Goal: Task Accomplishment & Management: Manage account settings

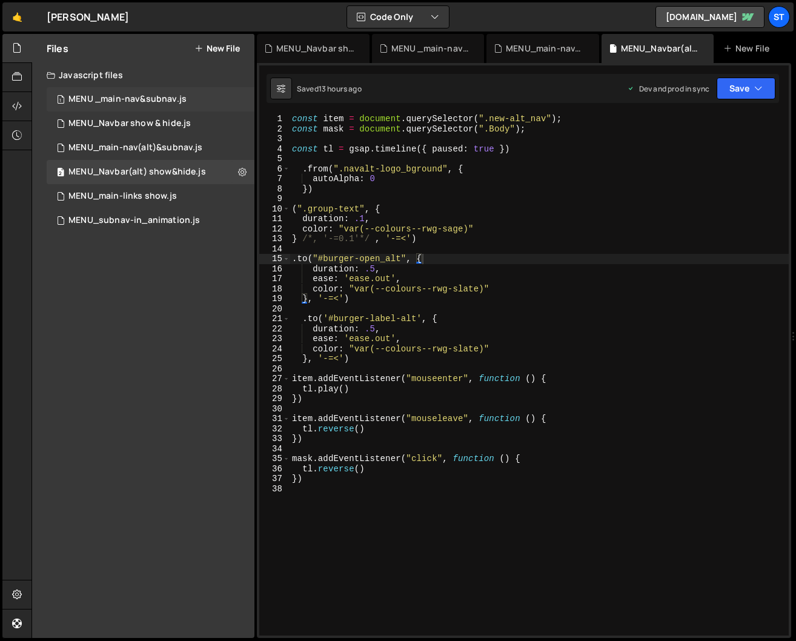
click at [235, 98] on div "1 MENU _main-nav&subnav.js 0" at bounding box center [151, 99] width 208 height 24
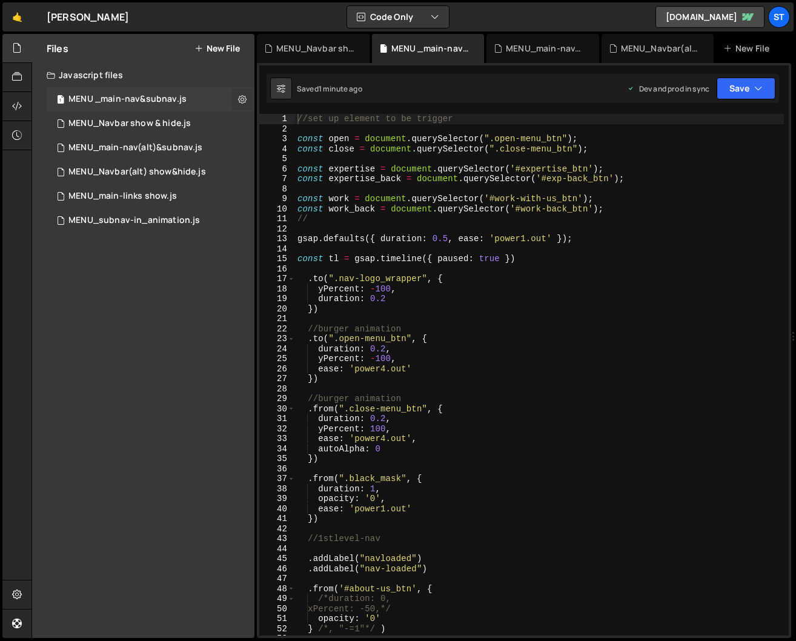
scroll to position [3358, 0]
click at [239, 98] on icon at bounding box center [242, 99] width 8 height 12
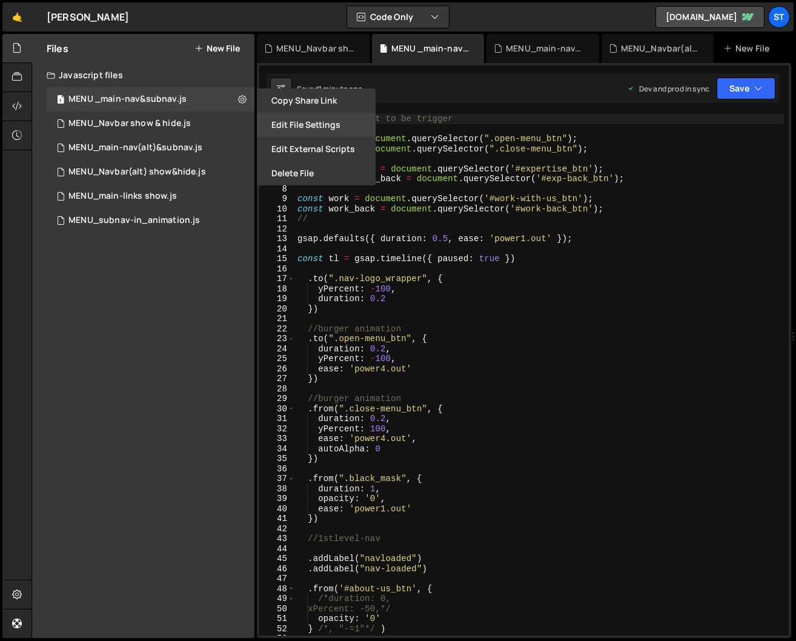
click at [304, 122] on button "Edit File Settings" at bounding box center [316, 125] width 119 height 24
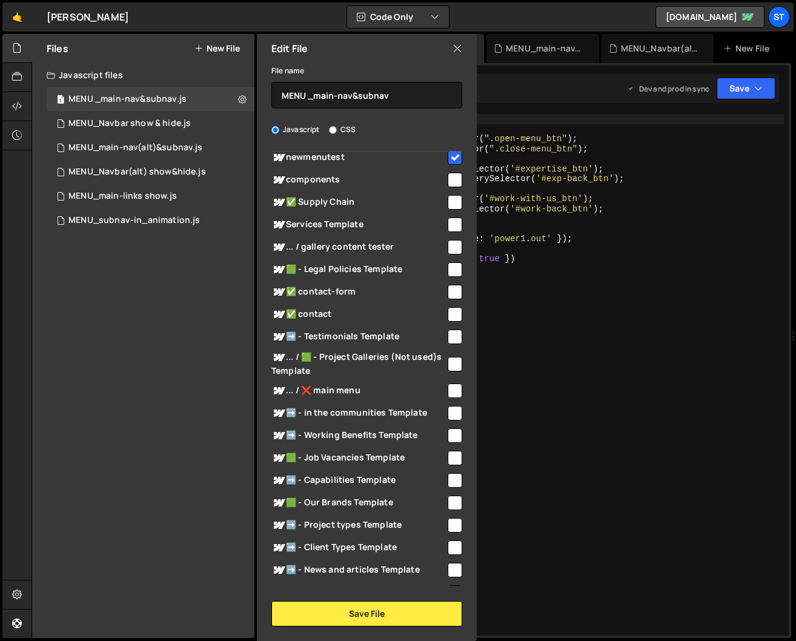
scroll to position [108, 0]
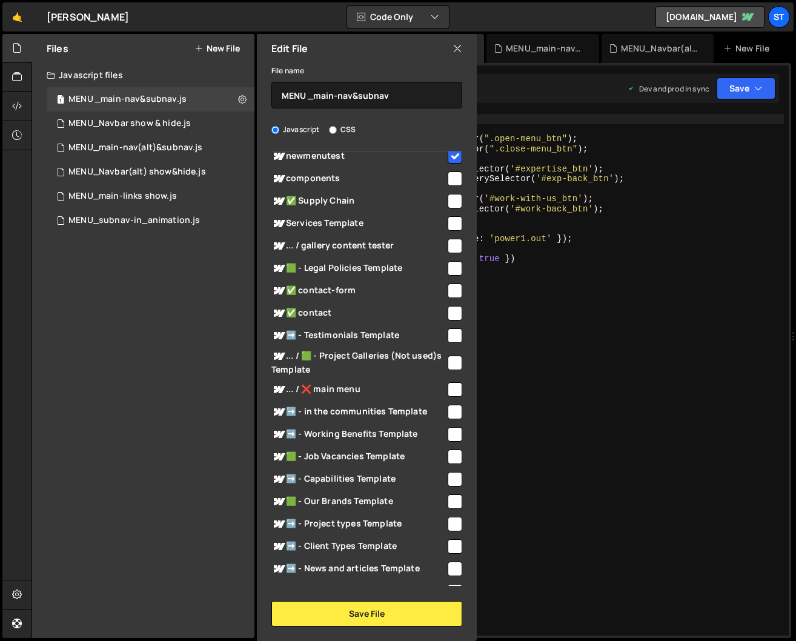
click at [450, 499] on input "checkbox" at bounding box center [454, 501] width 15 height 15
checkbox input "true"
click at [389, 611] on button "Save File" at bounding box center [366, 613] width 191 height 25
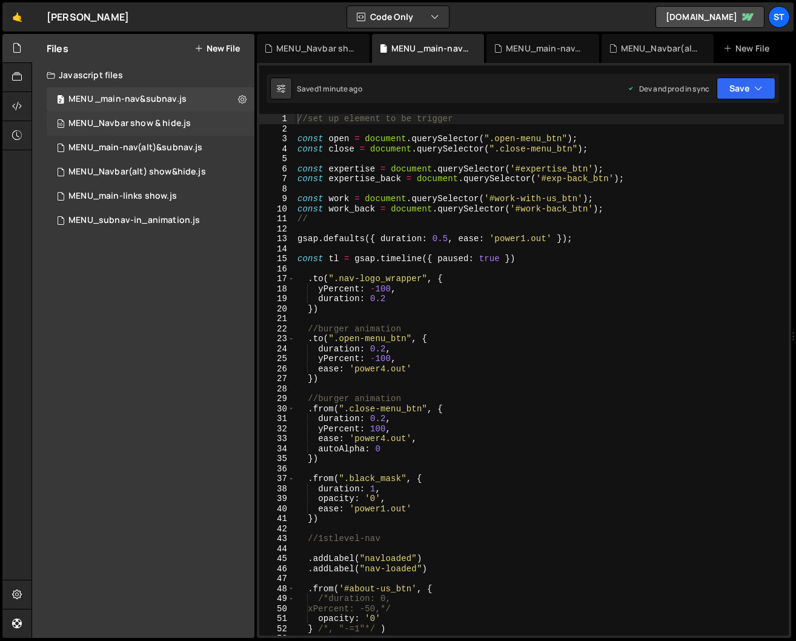
click at [174, 127] on div "MENU_Navbar show & hide.js" at bounding box center [129, 123] width 122 height 11
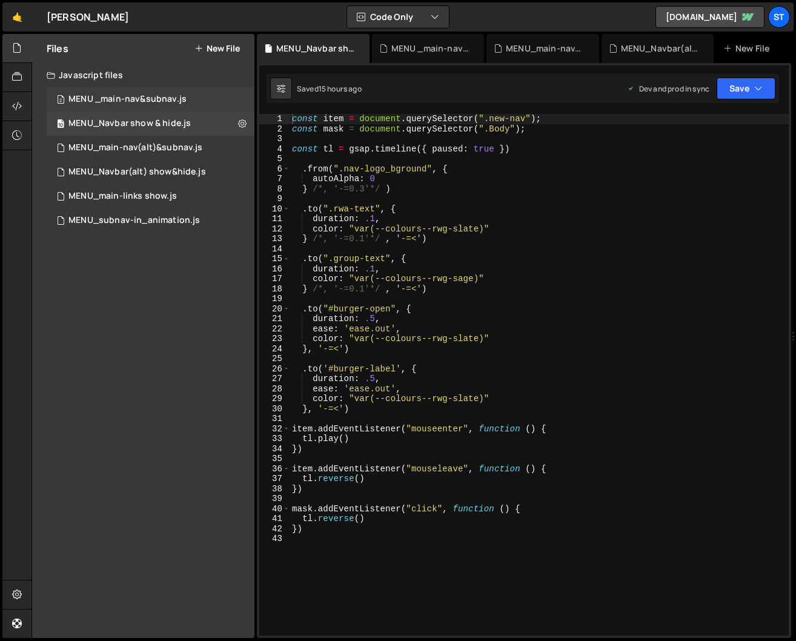
scroll to position [2592, 0]
click at [182, 91] on div "2 MENU _main-nav&subnav.js 0" at bounding box center [151, 99] width 208 height 24
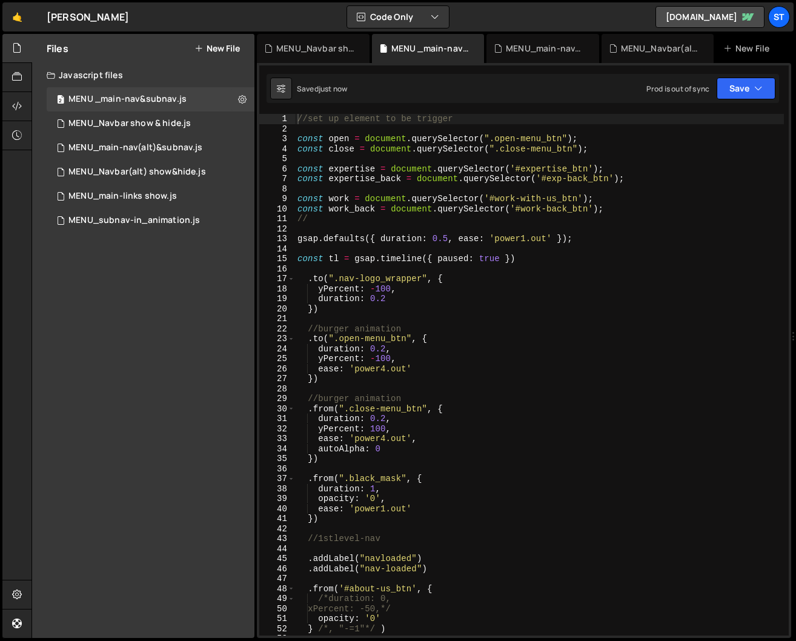
scroll to position [3358, 0]
click at [747, 87] on button "Save" at bounding box center [745, 88] width 59 height 22
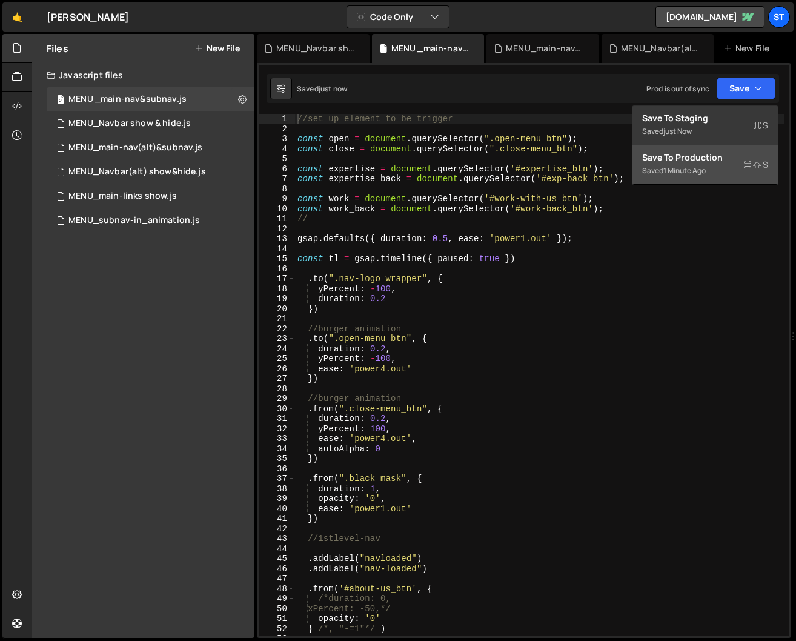
click at [692, 151] on div "Save to Production S" at bounding box center [705, 157] width 126 height 12
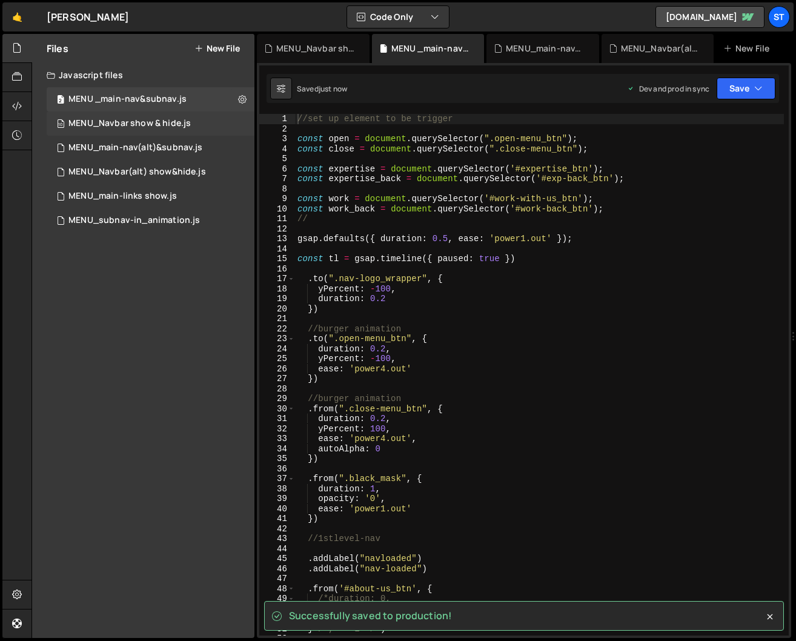
click at [153, 121] on div "MENU_Navbar show & hide.js" at bounding box center [129, 123] width 122 height 11
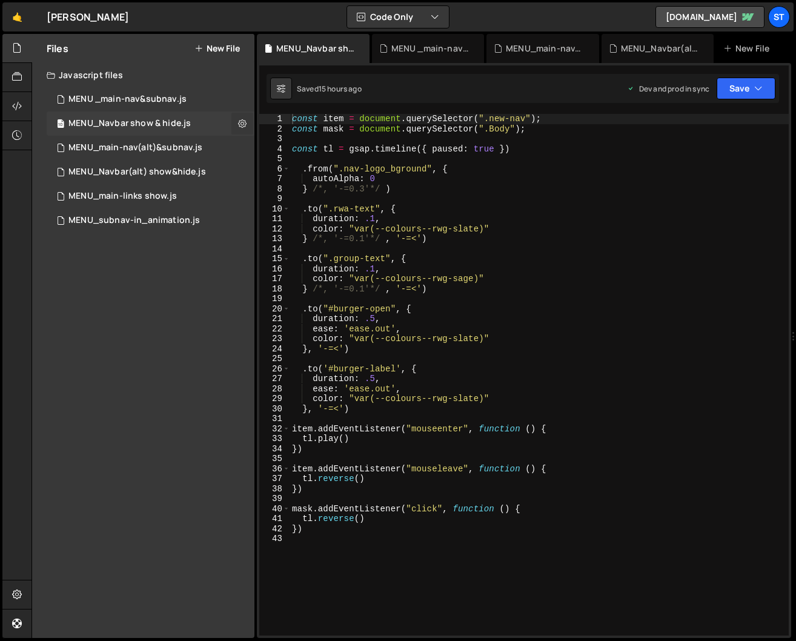
click at [245, 124] on icon at bounding box center [242, 123] width 8 height 12
type input "MENU_Navbar show & hide"
radio input "true"
checkbox input "true"
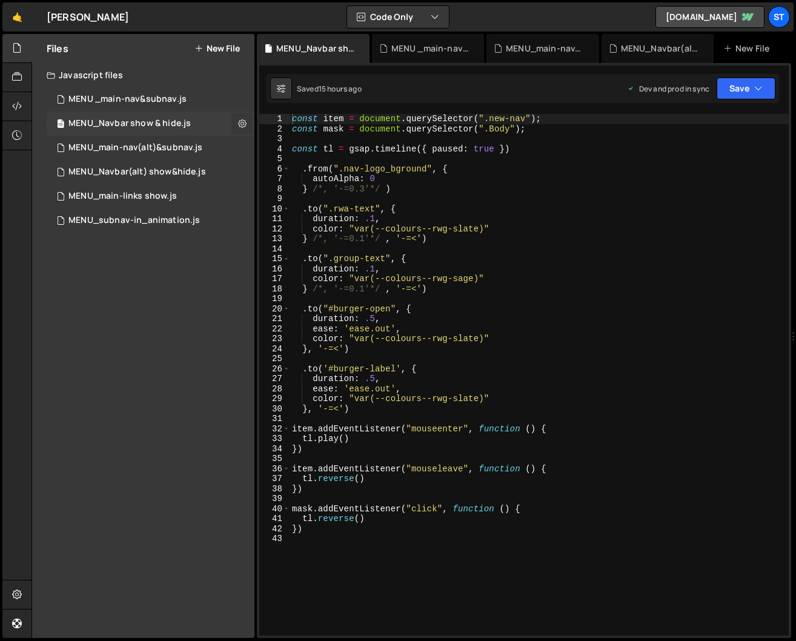
checkbox input "true"
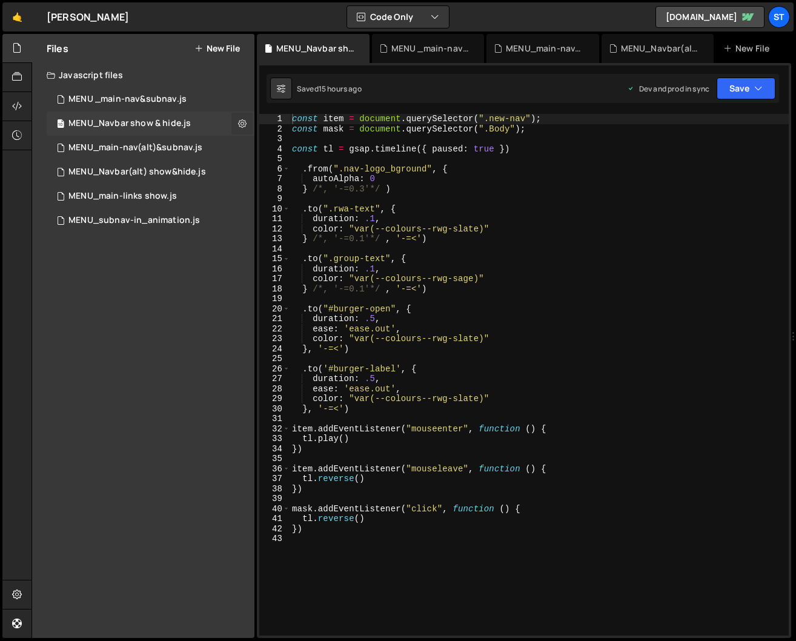
checkbox input "true"
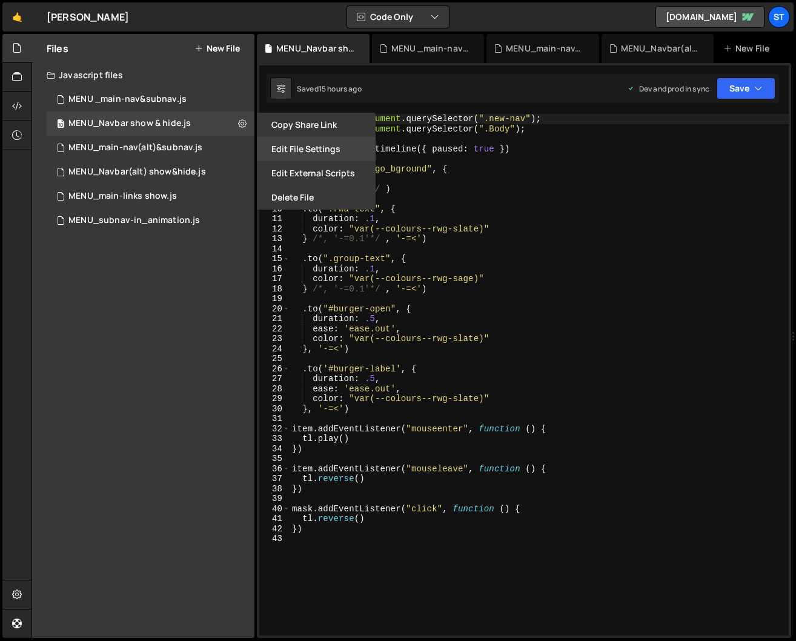
click at [321, 149] on button "Edit File Settings" at bounding box center [316, 149] width 119 height 24
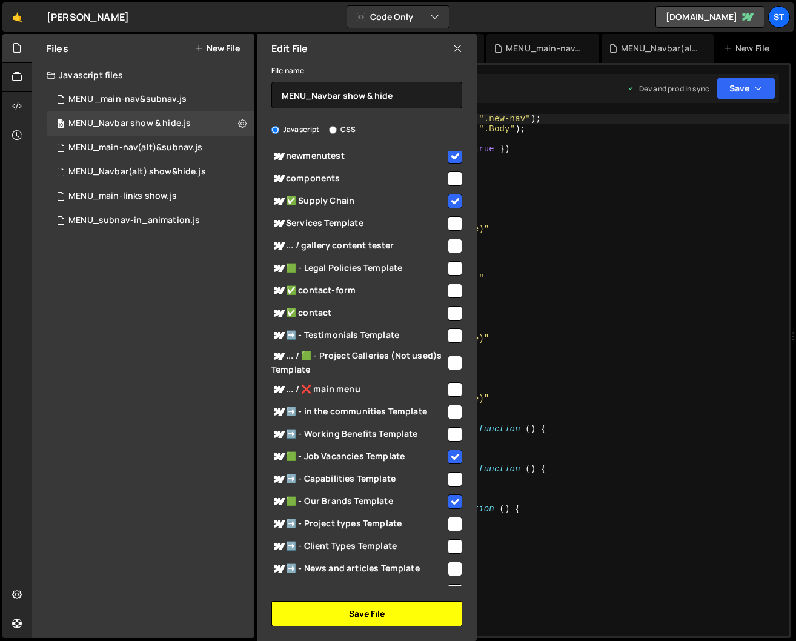
click at [393, 616] on button "Save File" at bounding box center [366, 613] width 191 height 25
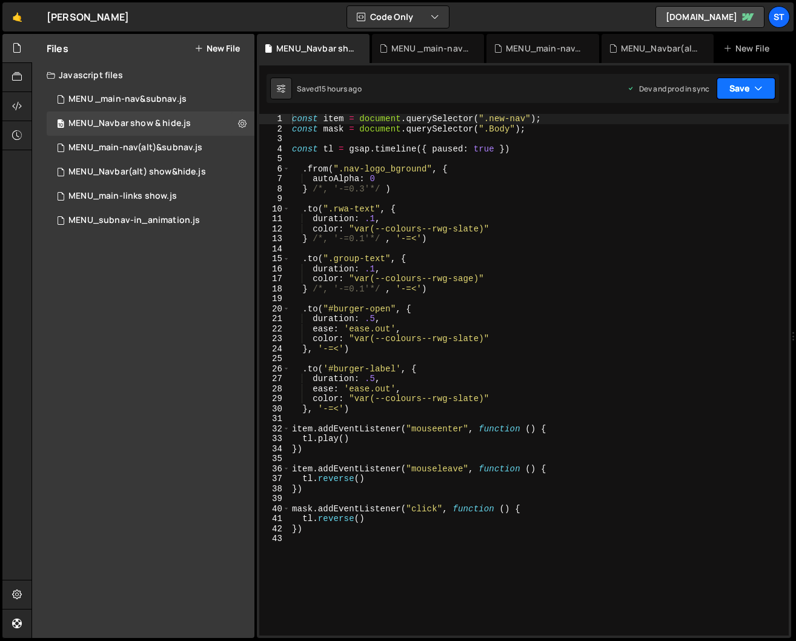
click at [750, 93] on button "Save" at bounding box center [745, 88] width 59 height 22
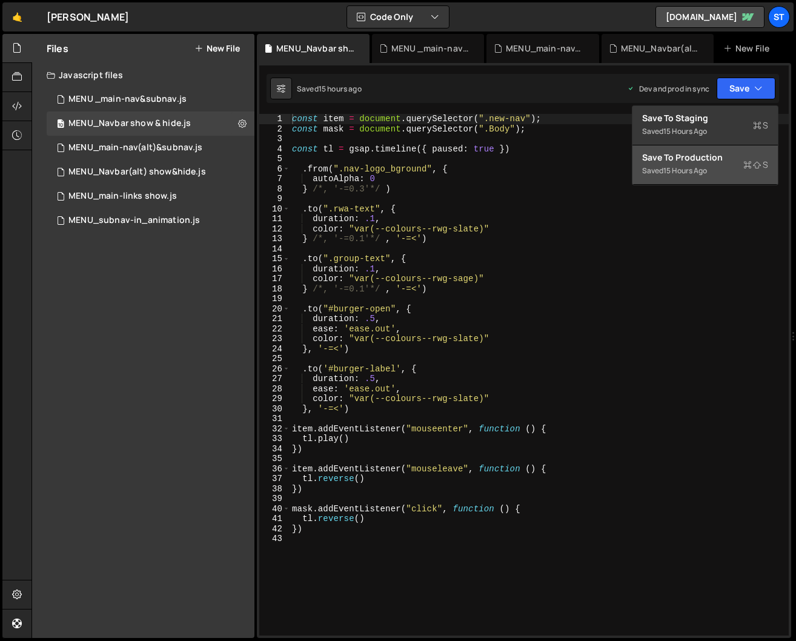
click at [690, 164] on div "Saved 15 hours ago" at bounding box center [705, 170] width 126 height 15
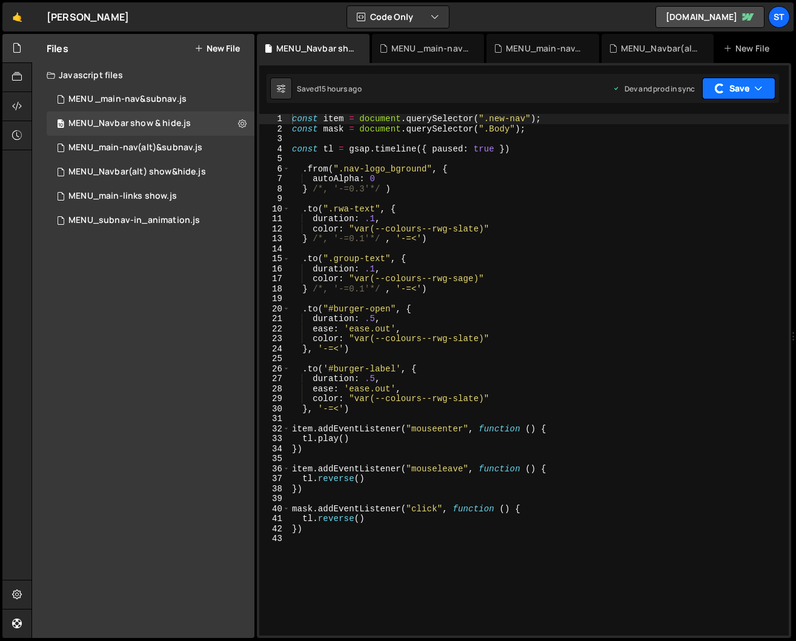
click at [749, 91] on button "Save" at bounding box center [738, 88] width 73 height 22
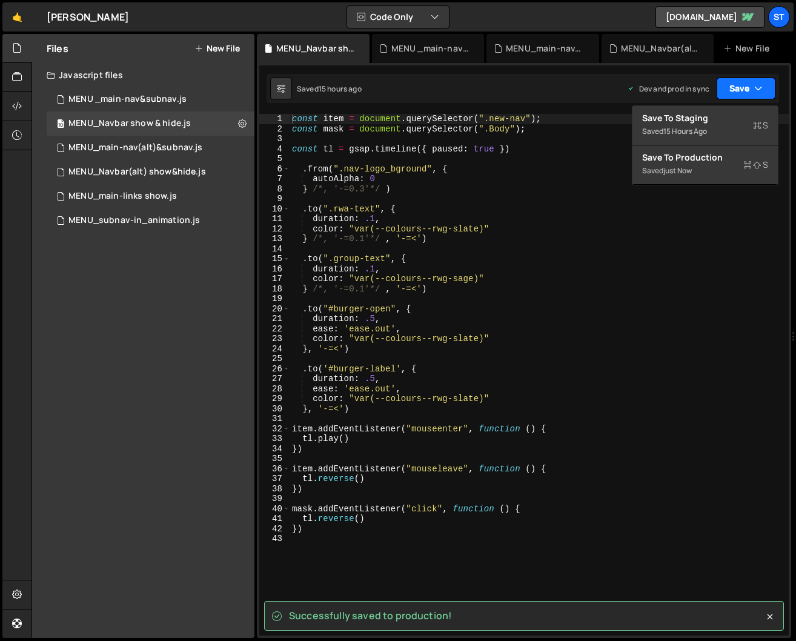
click at [736, 89] on button "Save" at bounding box center [745, 88] width 59 height 22
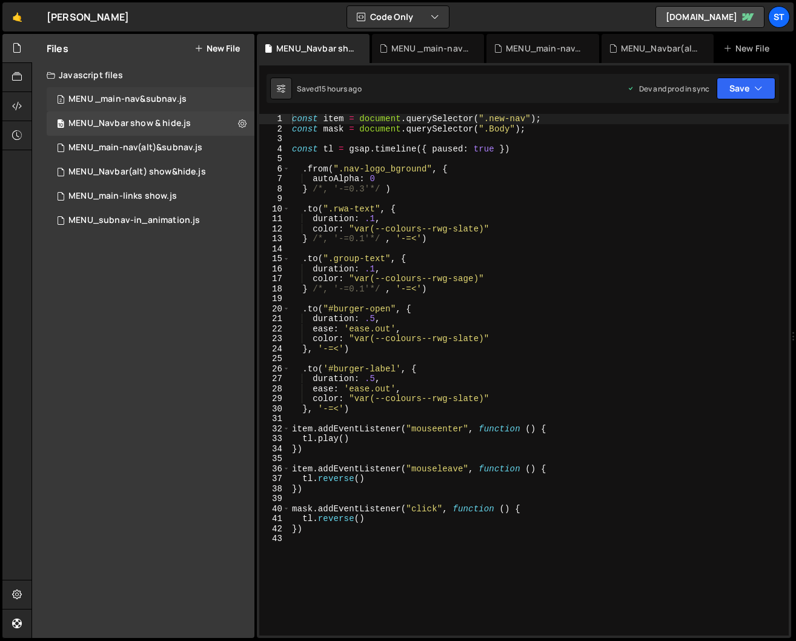
click at [166, 100] on div "MENU _main-nav&subnav.js" at bounding box center [127, 99] width 118 height 11
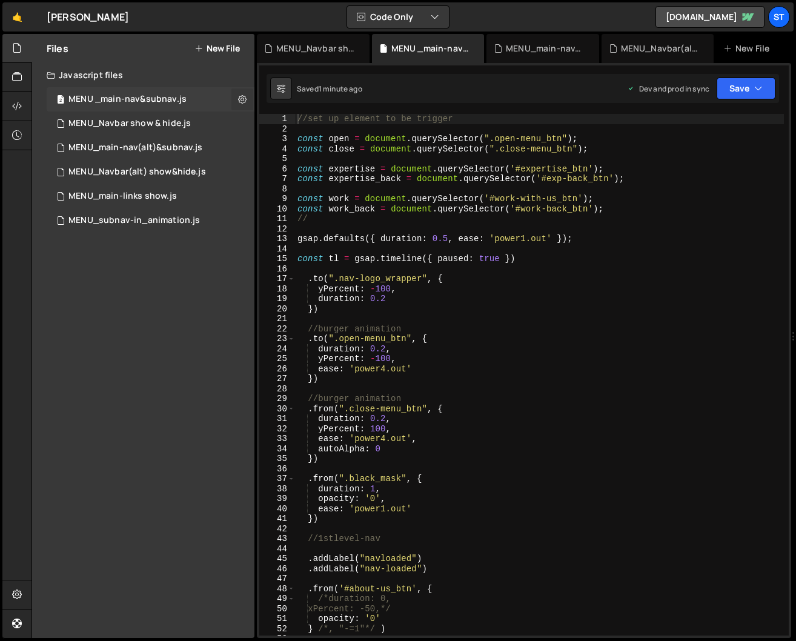
scroll to position [3358, 0]
click at [240, 97] on icon at bounding box center [242, 99] width 8 height 12
type input "MENU _main-nav&subnav"
radio input "true"
checkbox input "true"
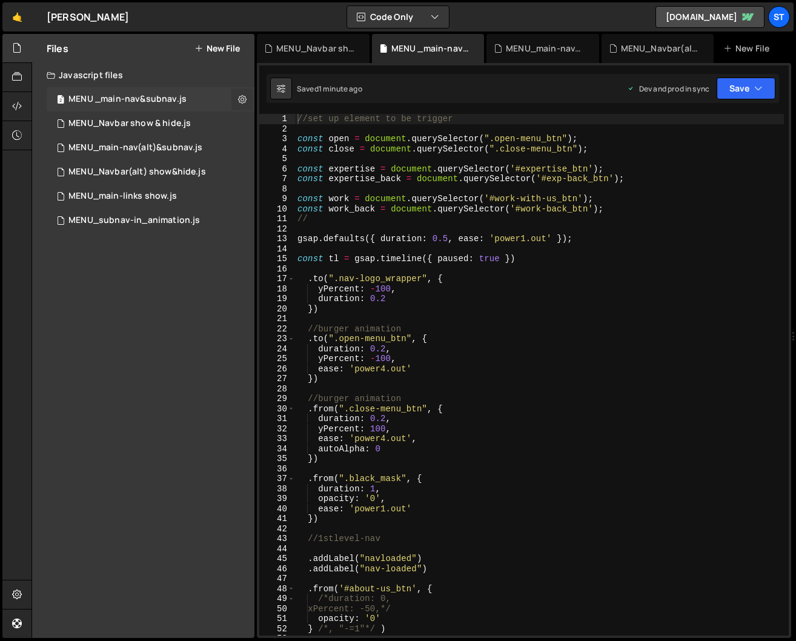
checkbox input "true"
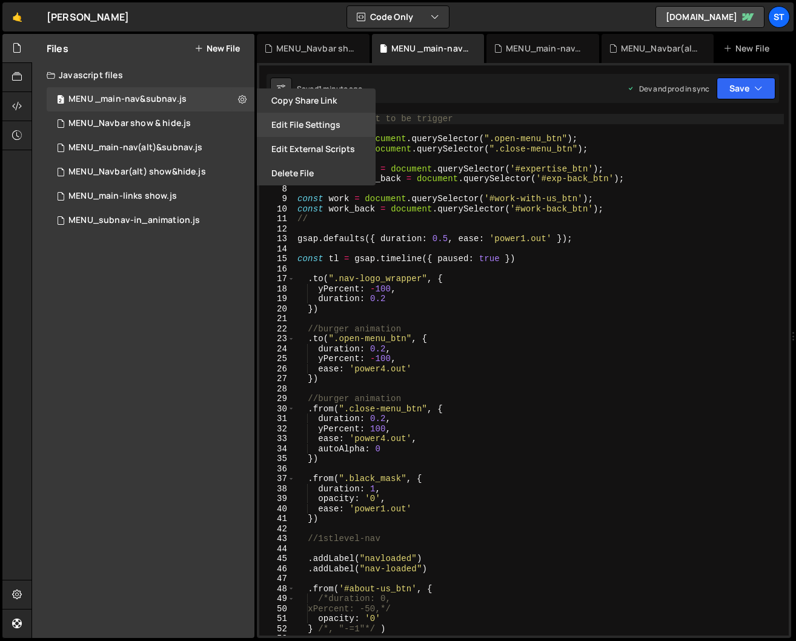
click at [325, 127] on button "Edit File Settings" at bounding box center [316, 125] width 119 height 24
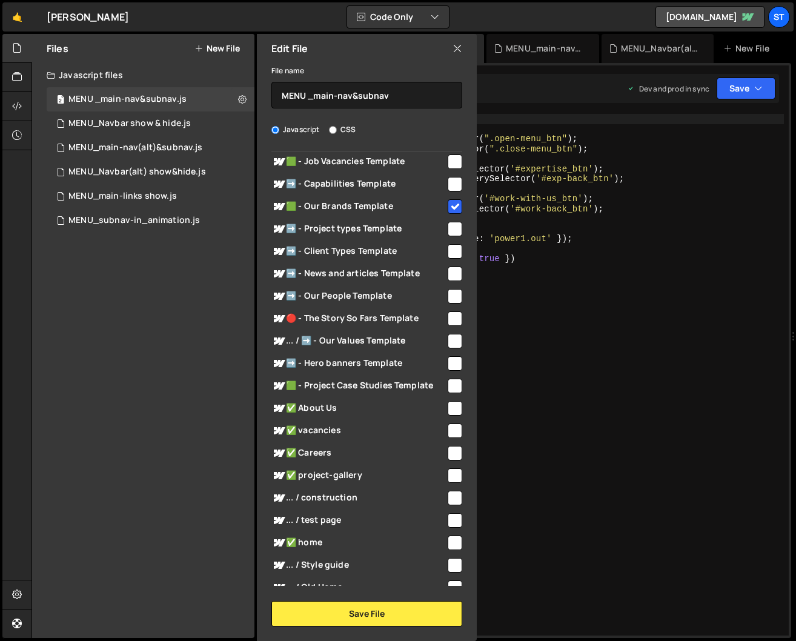
scroll to position [433, 0]
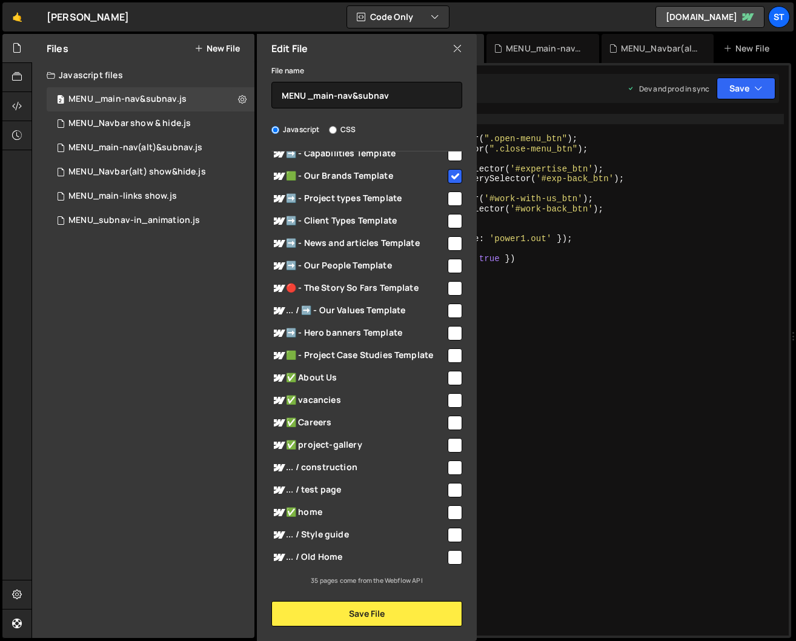
click at [450, 377] on input "checkbox" at bounding box center [454, 378] width 15 height 15
checkbox input "true"
click at [450, 400] on input "checkbox" at bounding box center [454, 400] width 15 height 15
checkbox input "true"
click at [453, 424] on input "checkbox" at bounding box center [454, 422] width 15 height 15
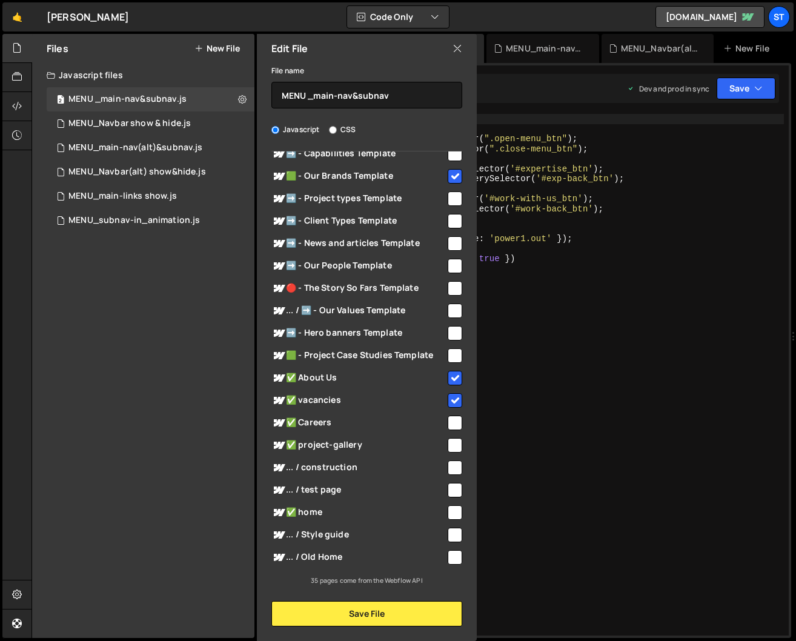
checkbox input "true"
click at [449, 444] on input "checkbox" at bounding box center [454, 445] width 15 height 15
checkbox input "true"
click at [447, 510] on input "checkbox" at bounding box center [454, 512] width 15 height 15
checkbox input "true"
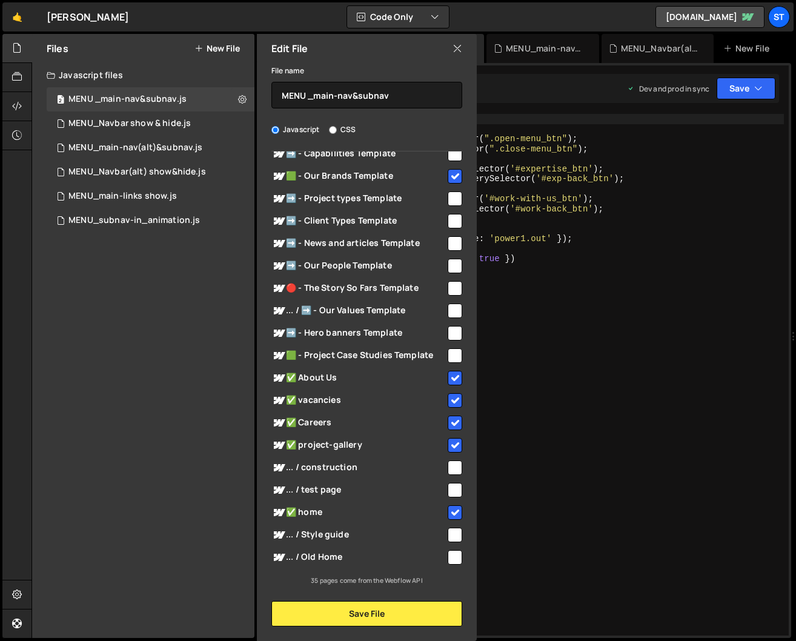
click at [449, 353] on input "checkbox" at bounding box center [454, 355] width 15 height 15
checkbox input "true"
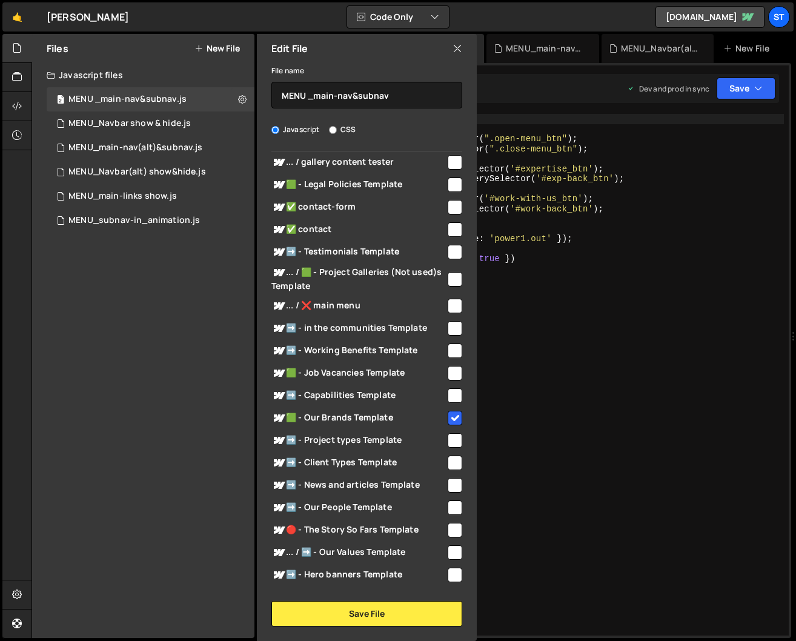
scroll to position [190, 0]
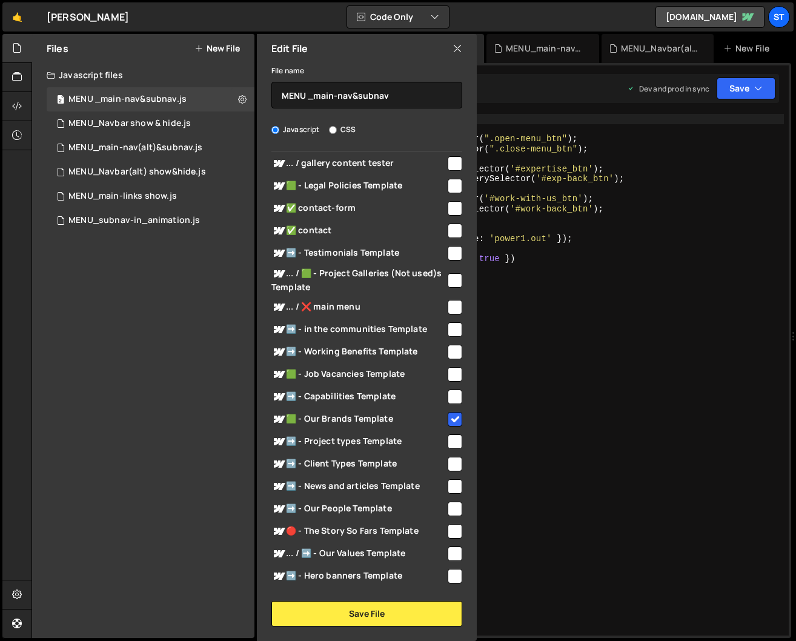
click at [450, 372] on input "checkbox" at bounding box center [454, 374] width 15 height 15
checkbox input "true"
click at [452, 227] on input "checkbox" at bounding box center [454, 230] width 15 height 15
checkbox input "true"
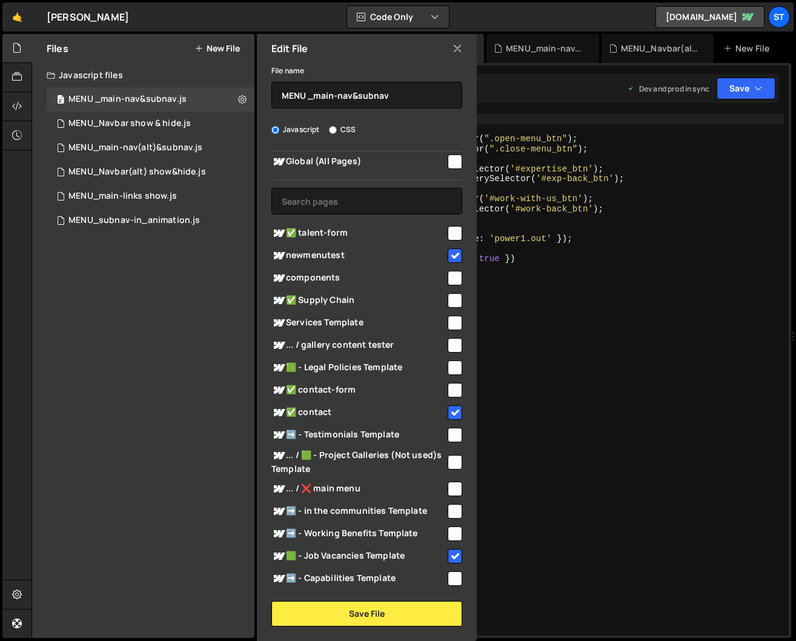
scroll to position [8, 0]
click at [450, 299] on input "checkbox" at bounding box center [454, 300] width 15 height 15
checkbox input "true"
click at [376, 608] on button "Save File" at bounding box center [366, 613] width 191 height 25
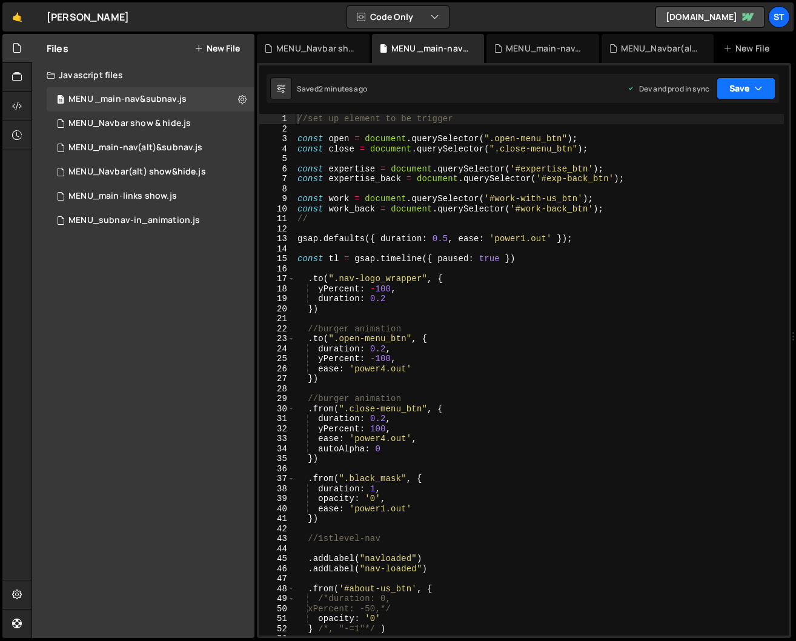
click at [759, 85] on icon "button" at bounding box center [758, 88] width 8 height 12
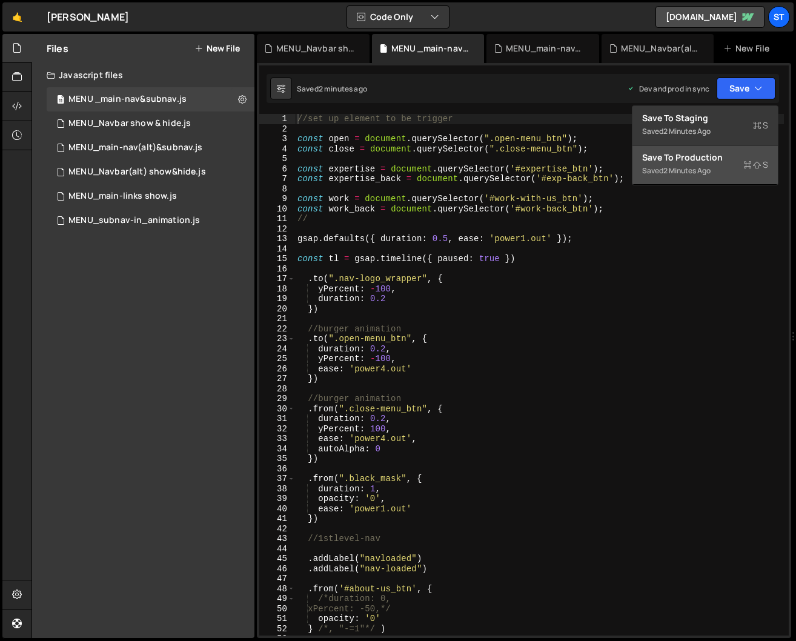
click at [705, 153] on div "Save to Production S" at bounding box center [705, 157] width 126 height 12
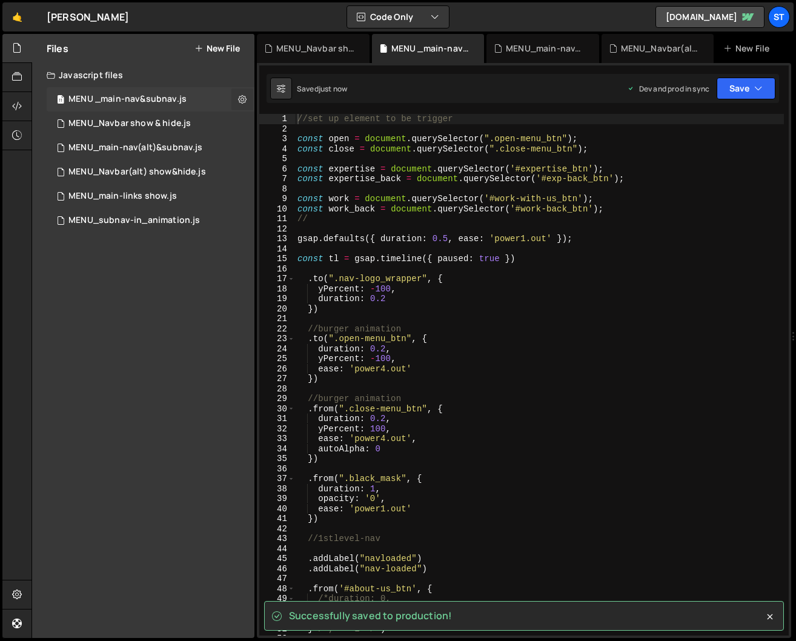
click at [244, 96] on icon at bounding box center [242, 99] width 8 height 12
type input "MENU _main-nav&subnav"
radio input "true"
checkbox input "true"
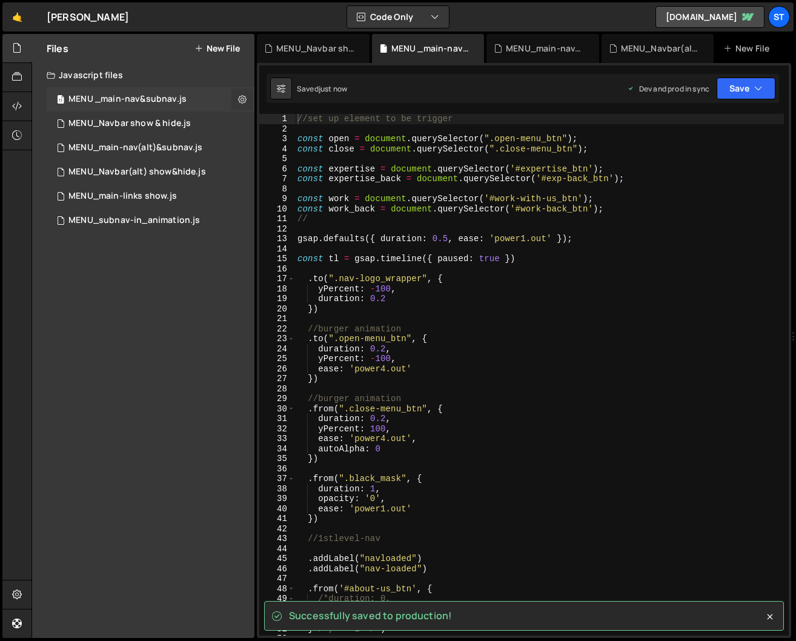
checkbox input "true"
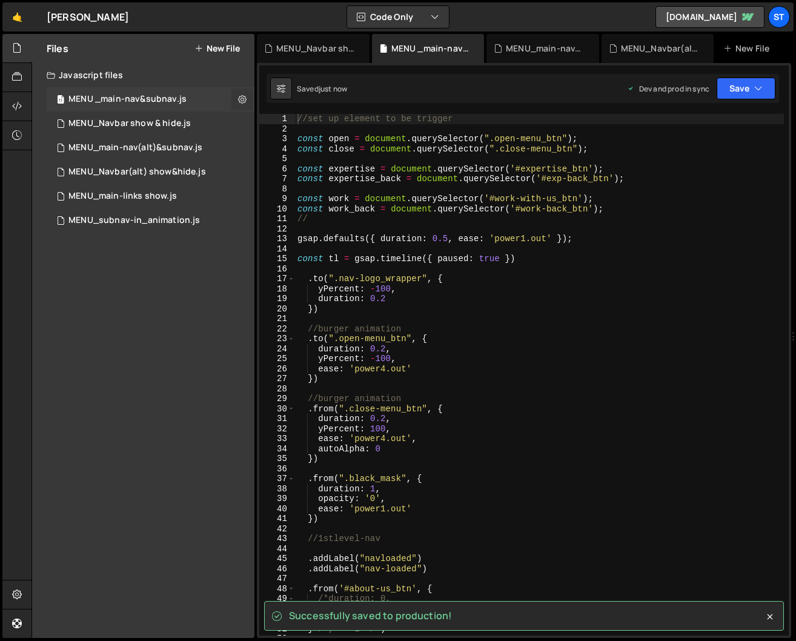
checkbox input "true"
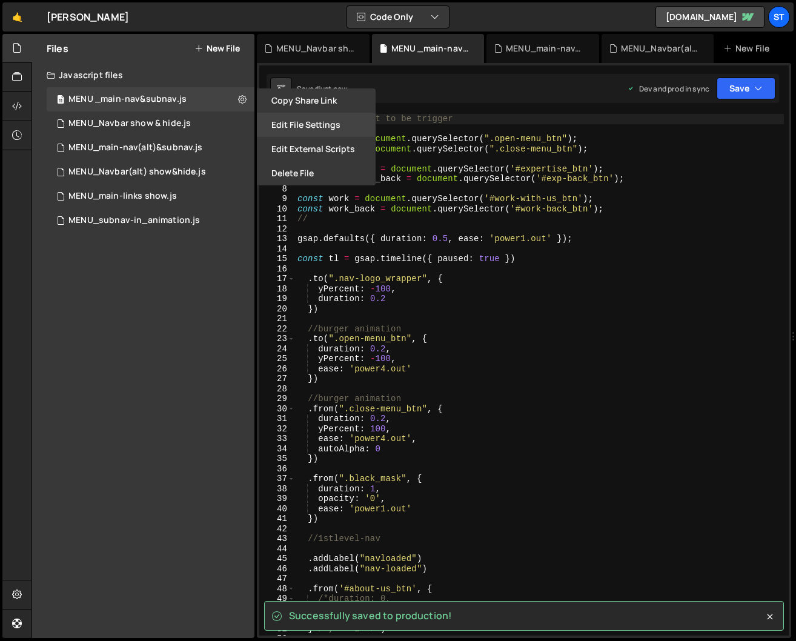
click at [309, 127] on button "Edit File Settings" at bounding box center [316, 125] width 119 height 24
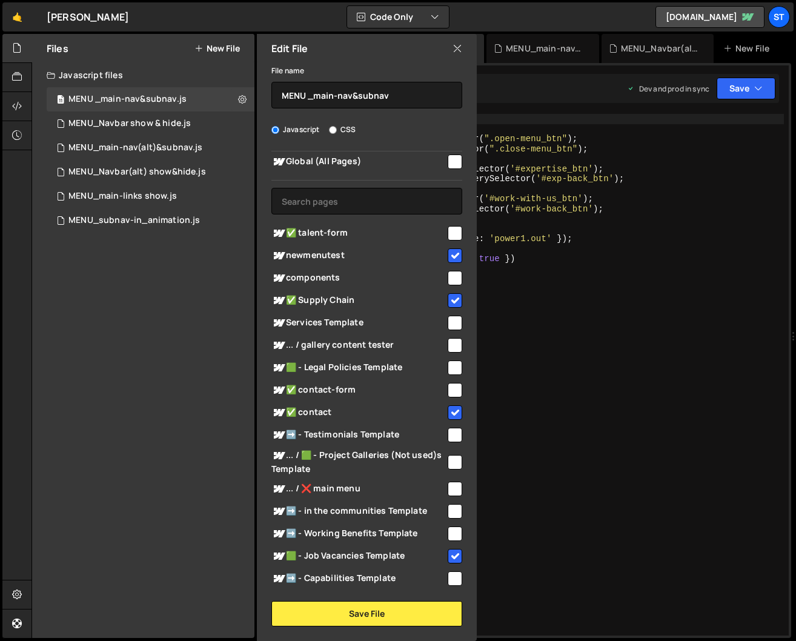
click at [453, 45] on icon at bounding box center [457, 48] width 10 height 13
checkbox input "false"
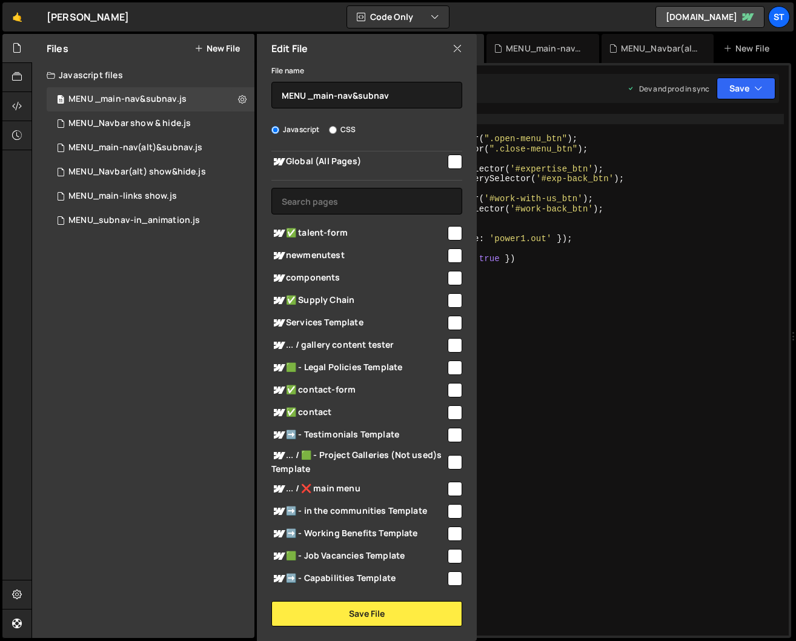
checkbox input "false"
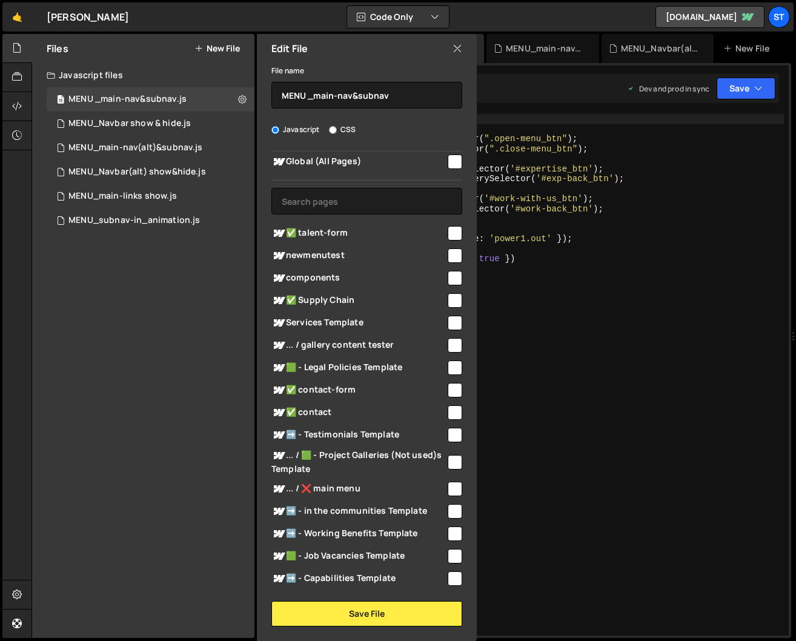
checkbox input "false"
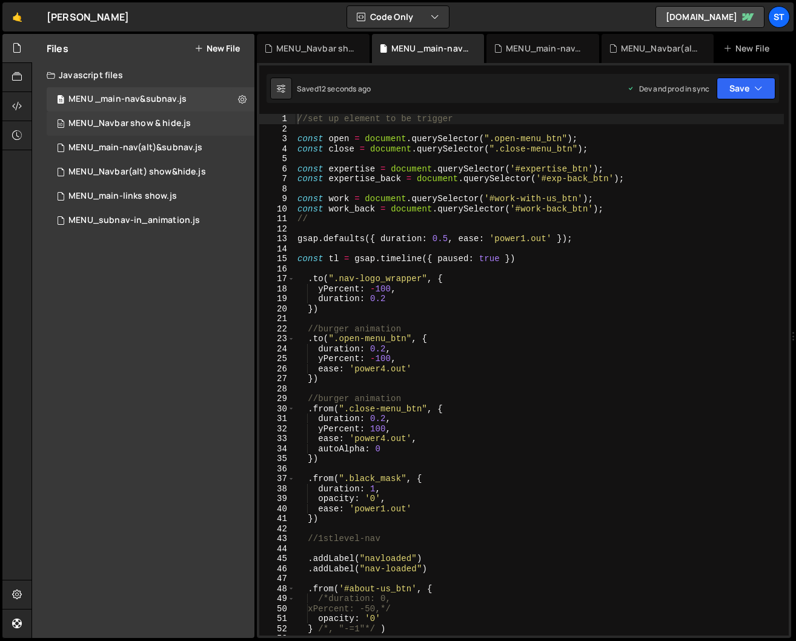
click at [152, 131] on div "10 MENU_Navbar show & hide.js 0" at bounding box center [151, 123] width 208 height 24
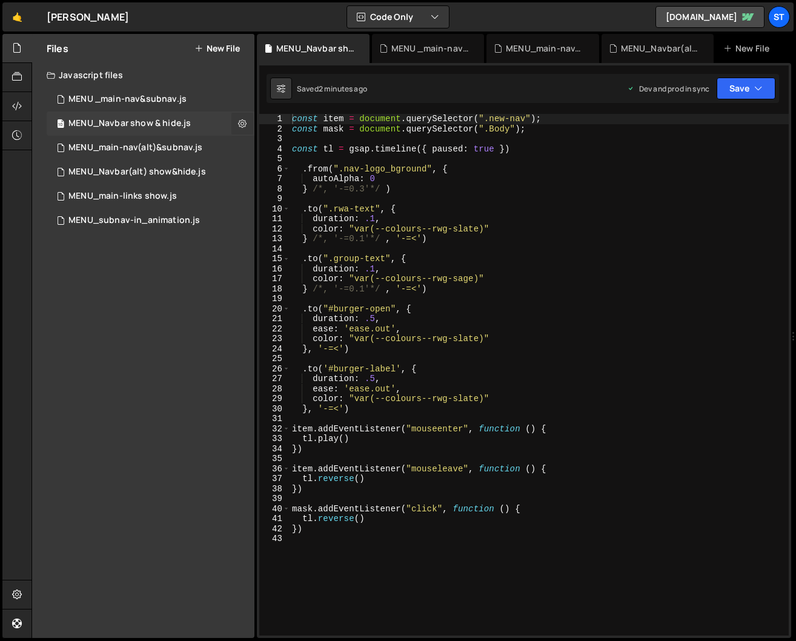
scroll to position [0, 0]
click at [245, 120] on icon at bounding box center [242, 123] width 8 height 12
type input "MENU_Navbar show & hide"
radio input "true"
checkbox input "true"
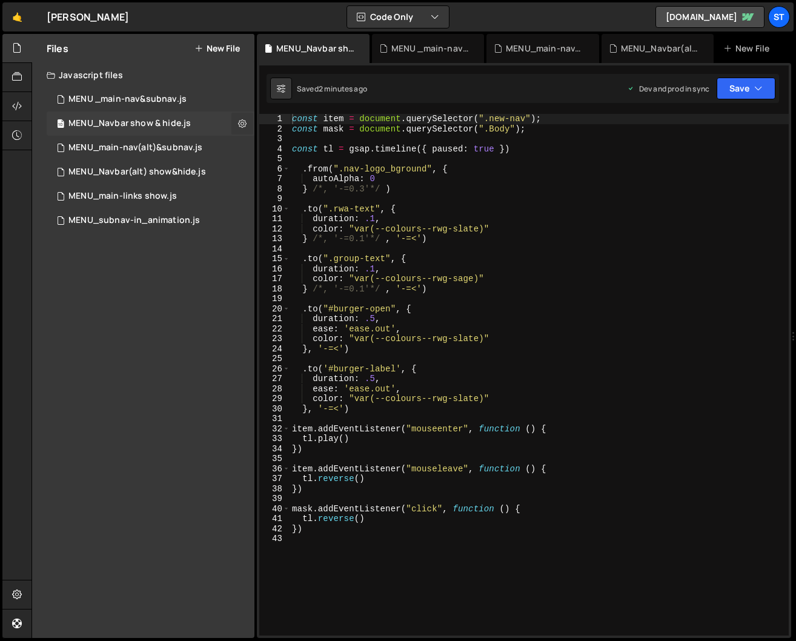
checkbox input "true"
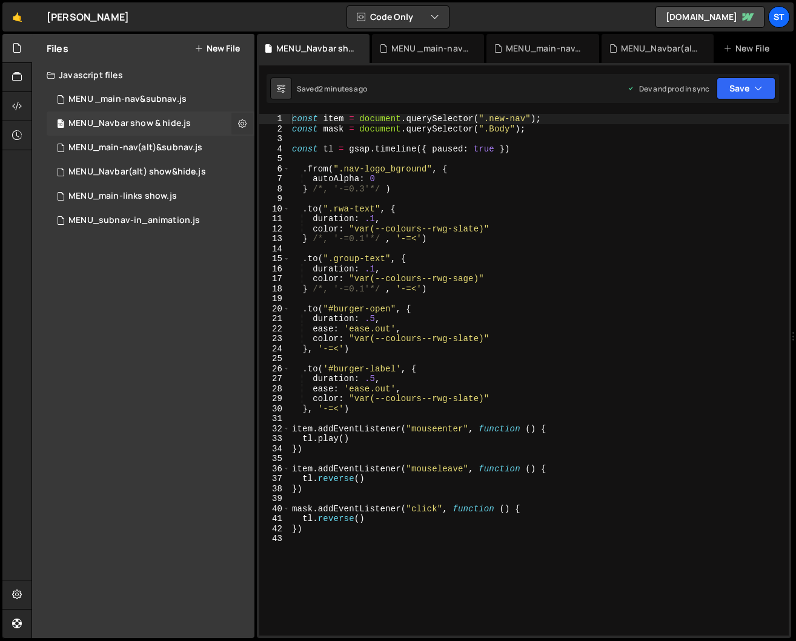
checkbox input "true"
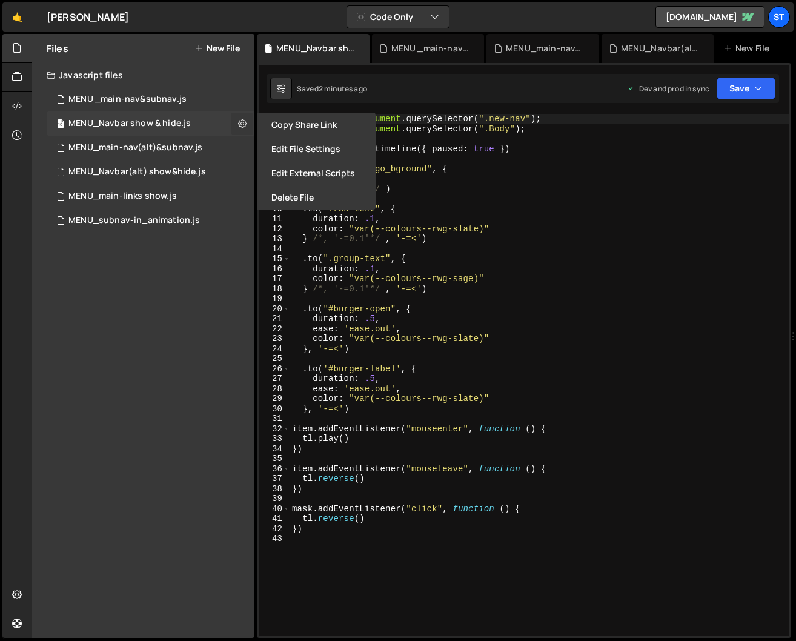
scroll to position [2592, 0]
click at [323, 147] on button "Edit File Settings" at bounding box center [316, 149] width 119 height 24
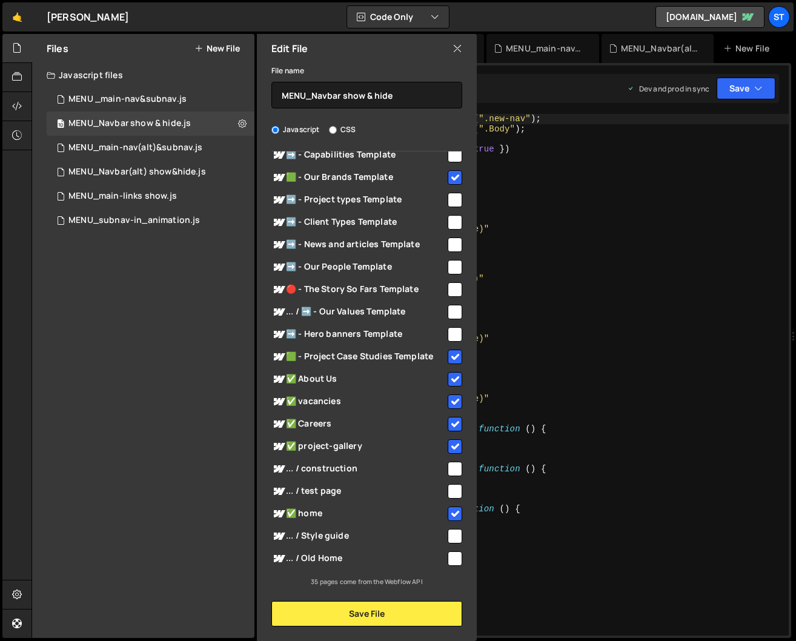
scroll to position [433, 0]
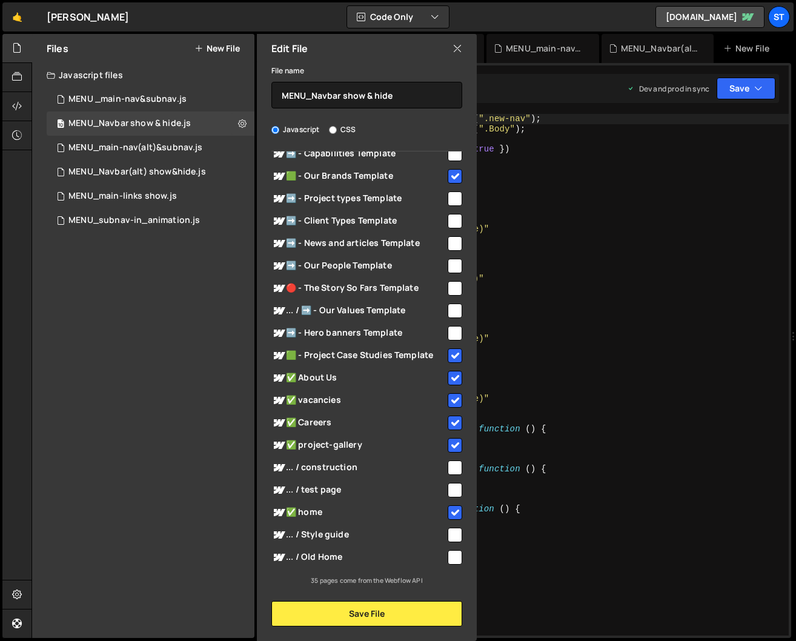
click at [647, 460] on div "const item = document . querySelector ( ".new-nav" ) ; const mask = document . …" at bounding box center [538, 384] width 499 height 541
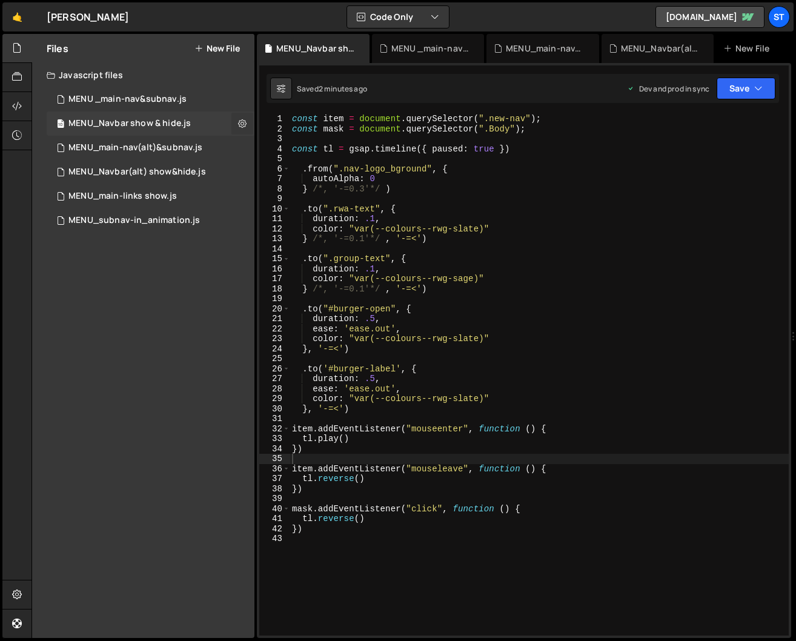
click at [240, 125] on icon at bounding box center [242, 123] width 8 height 12
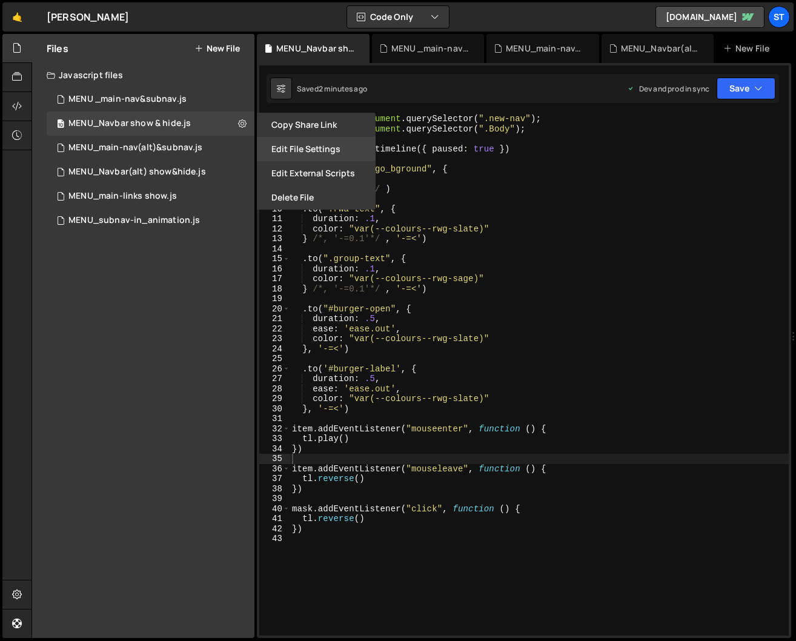
click at [312, 145] on button "Edit File Settings" at bounding box center [316, 149] width 119 height 24
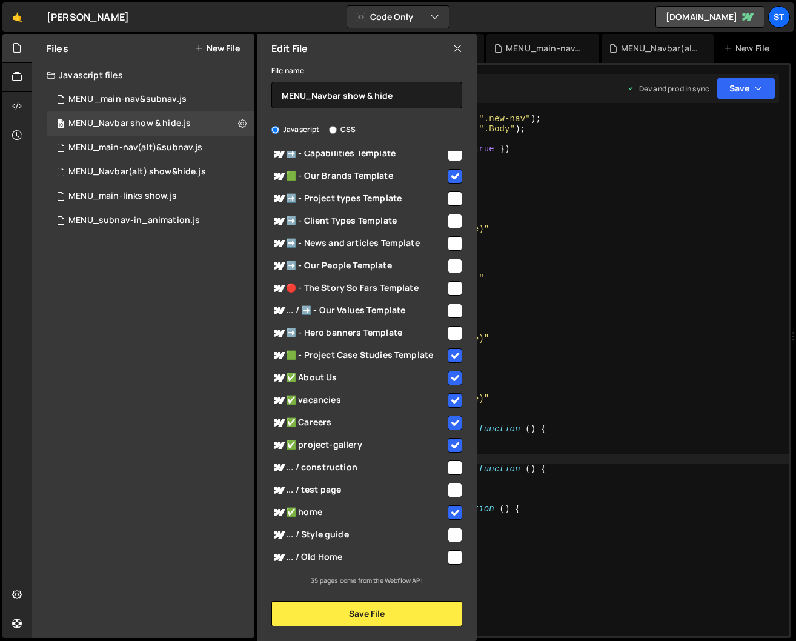
type textarea "ease: 'ease.out',"
click at [562, 384] on div "const item = document . querySelector ( ".new-nav" ) ; const mask = document . …" at bounding box center [538, 384] width 499 height 541
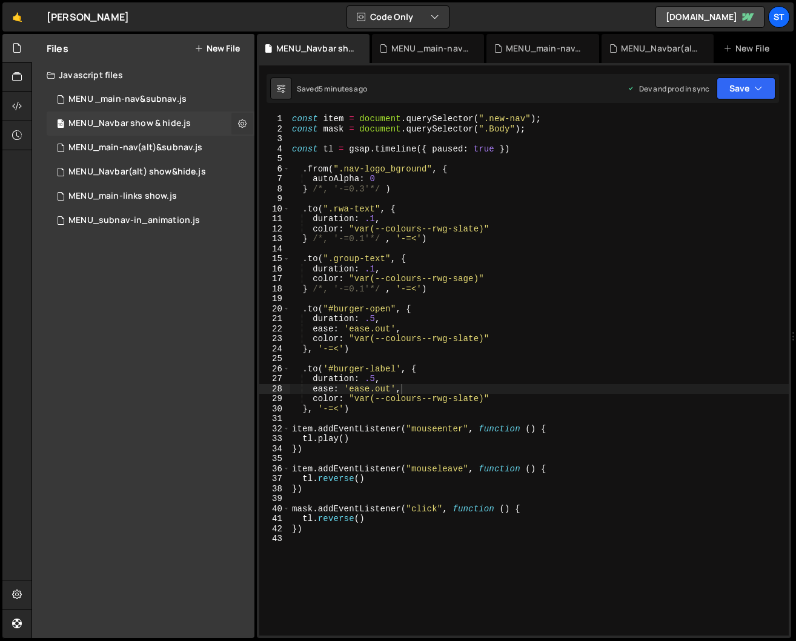
click at [244, 120] on icon at bounding box center [242, 123] width 8 height 12
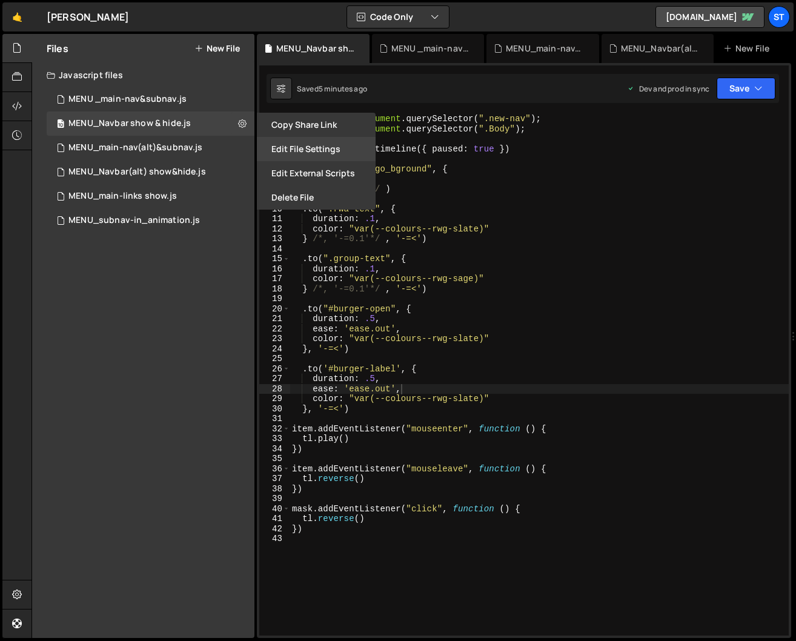
click at [308, 151] on button "Edit File Settings" at bounding box center [316, 149] width 119 height 24
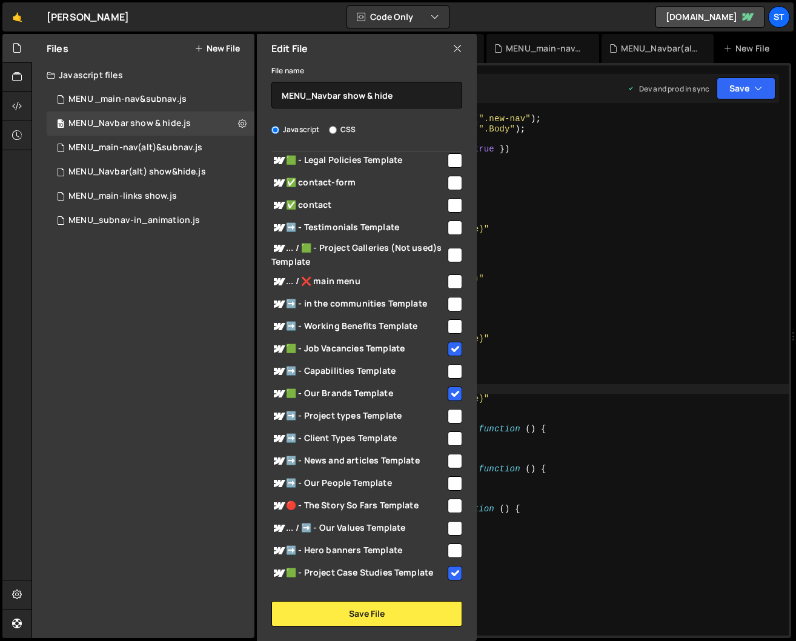
scroll to position [214, 0]
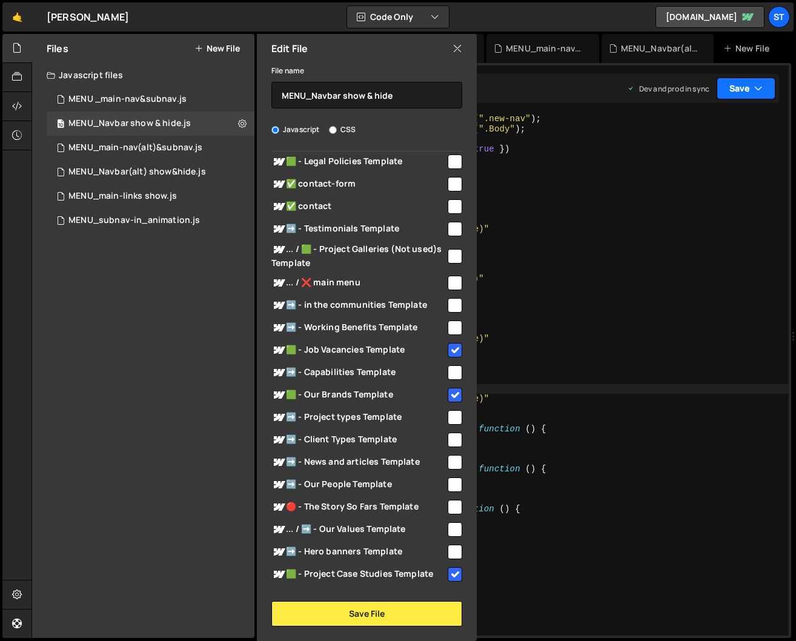
click at [744, 82] on button "Save" at bounding box center [745, 88] width 59 height 22
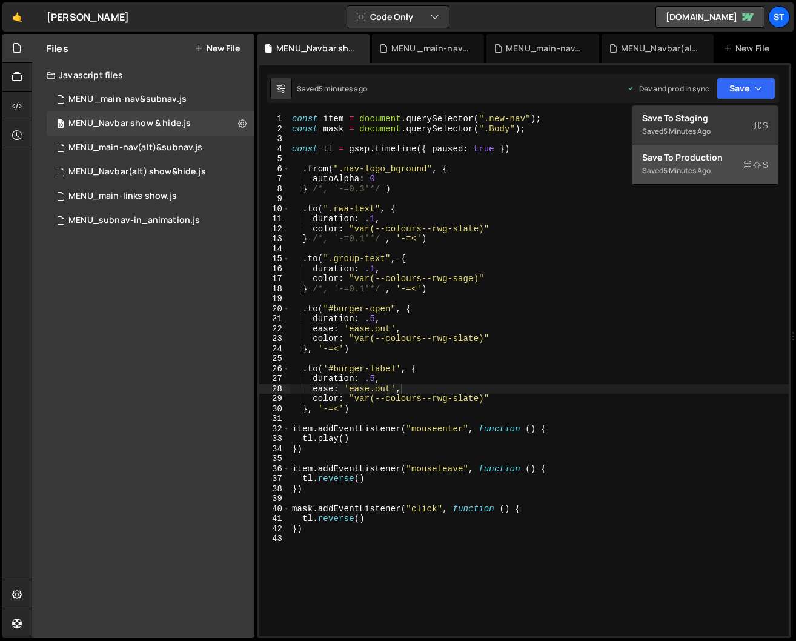
click at [696, 160] on div "Save to Production S" at bounding box center [705, 157] width 126 height 12
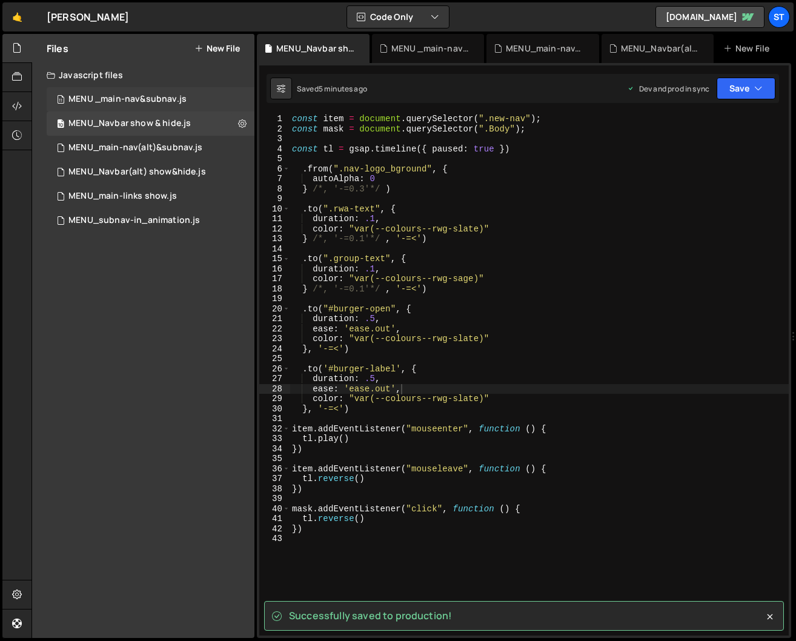
click at [162, 102] on div "MENU _main-nav&subnav.js" at bounding box center [127, 99] width 118 height 11
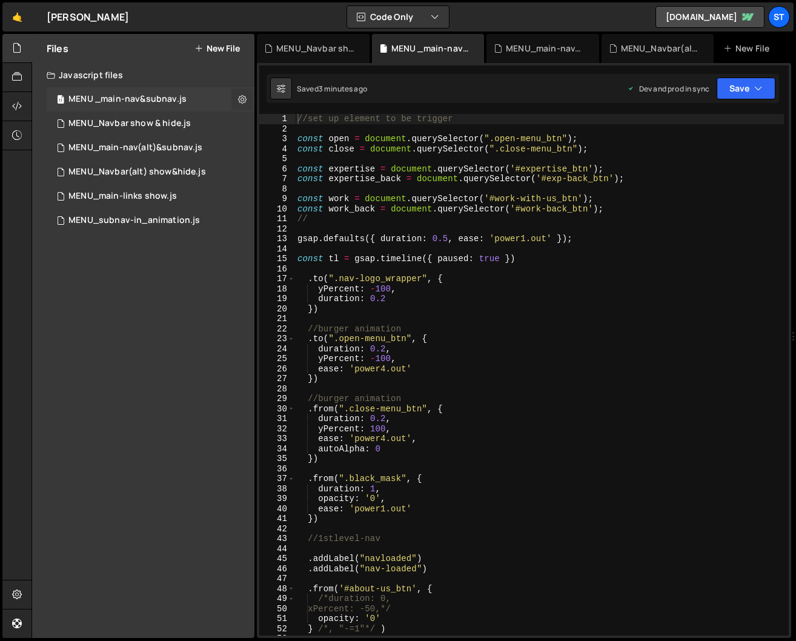
scroll to position [3358, 0]
click at [240, 97] on icon at bounding box center [242, 99] width 8 height 12
type input "MENU _main-nav&subnav"
radio input "true"
checkbox input "true"
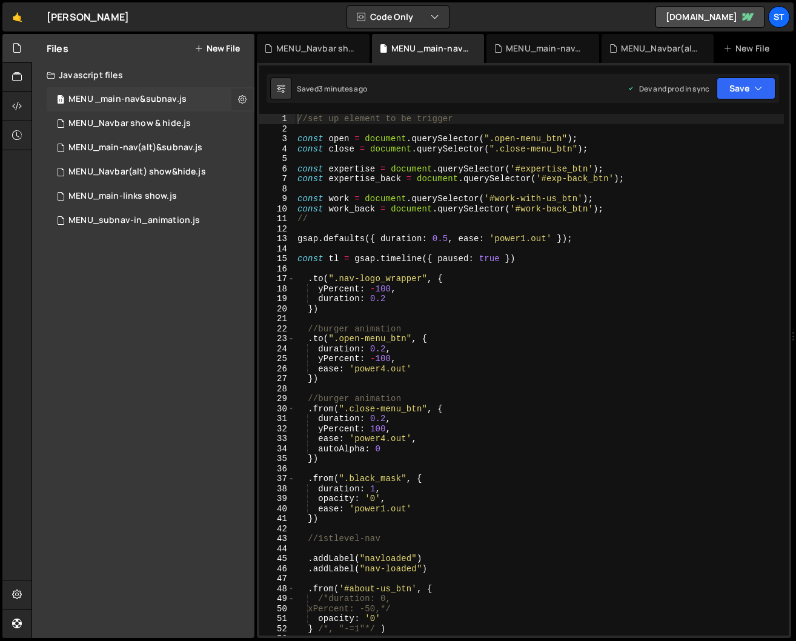
checkbox input "true"
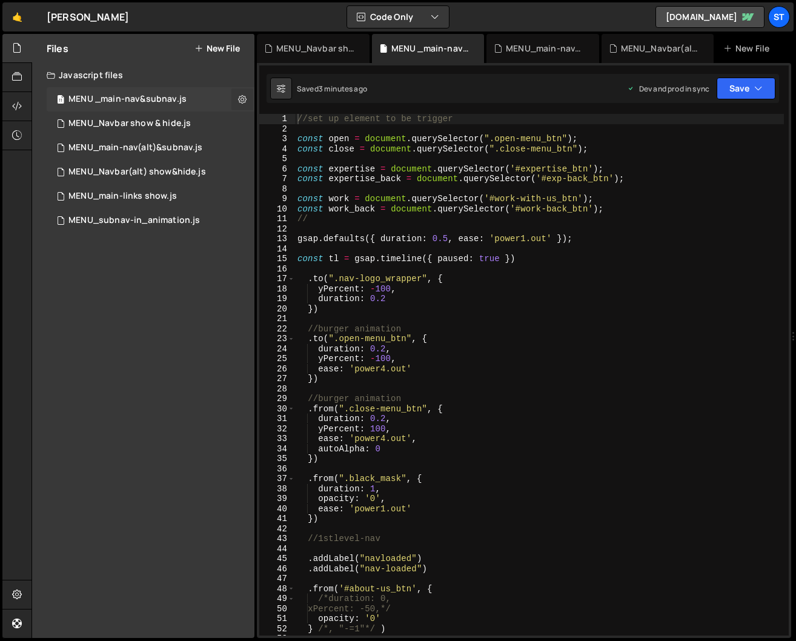
checkbox input "true"
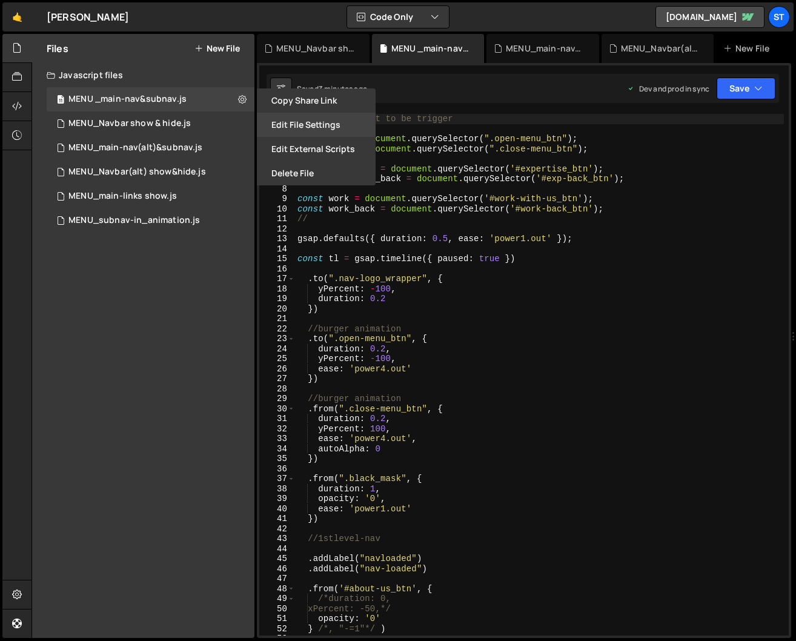
click at [313, 119] on button "Edit File Settings" at bounding box center [316, 125] width 119 height 24
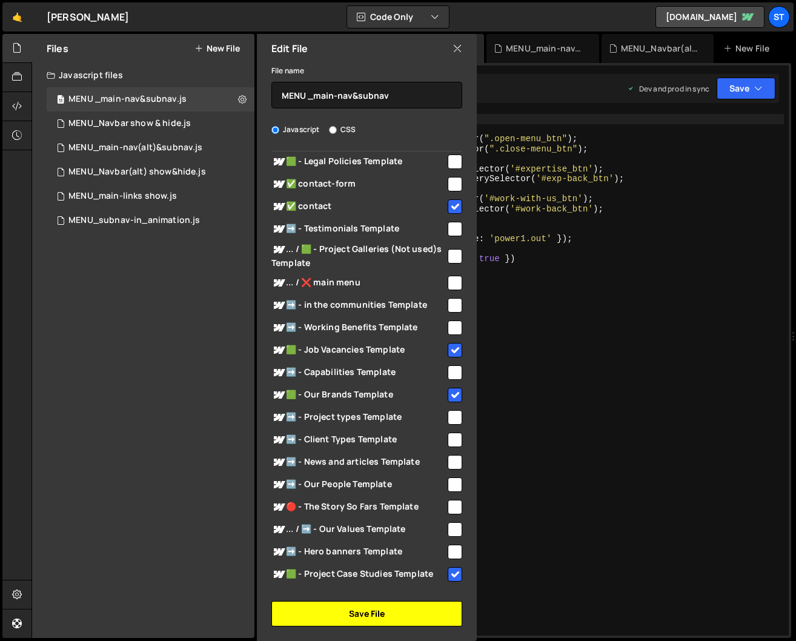
click at [372, 608] on button "Save File" at bounding box center [366, 613] width 191 height 25
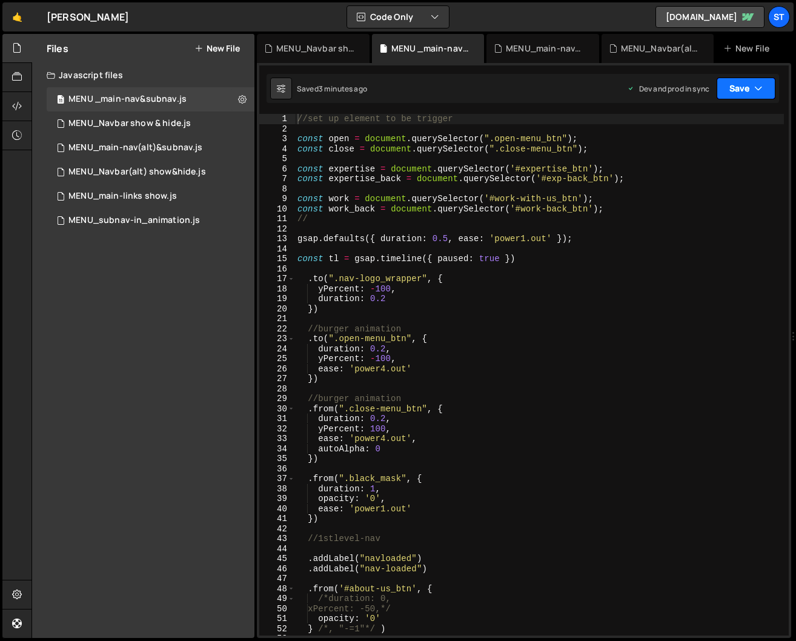
click at [736, 84] on button "Save" at bounding box center [745, 88] width 59 height 22
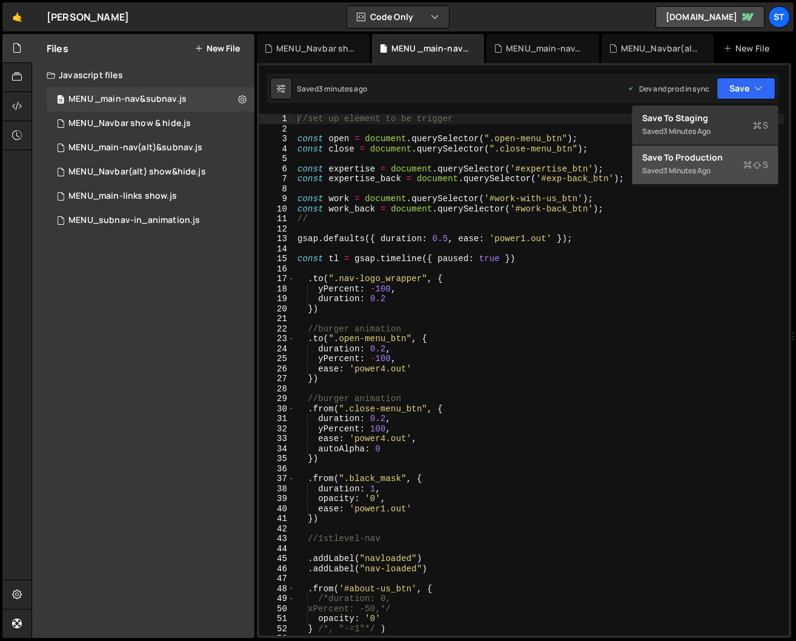
click at [707, 160] on div "Save to Production S" at bounding box center [705, 157] width 126 height 12
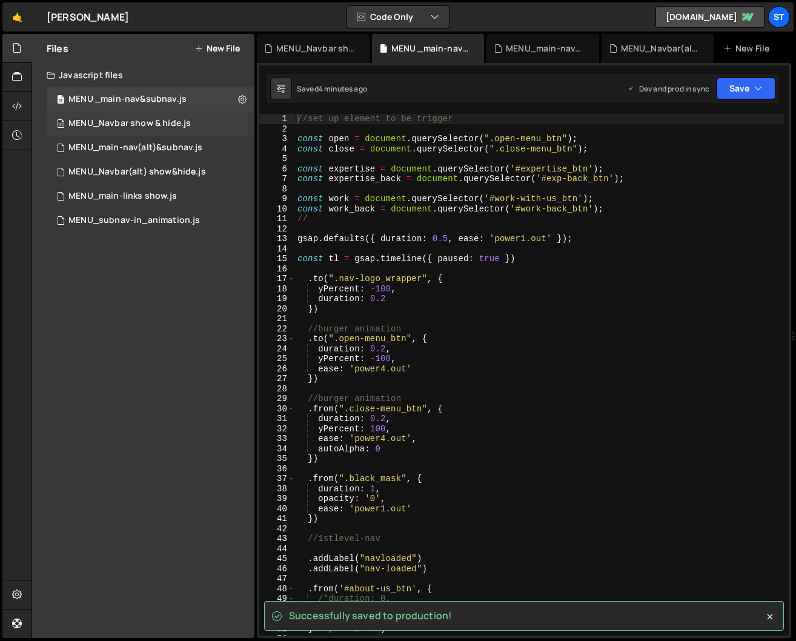
click at [141, 117] on div "10 MENU_Navbar show & hide.js 0" at bounding box center [151, 123] width 208 height 24
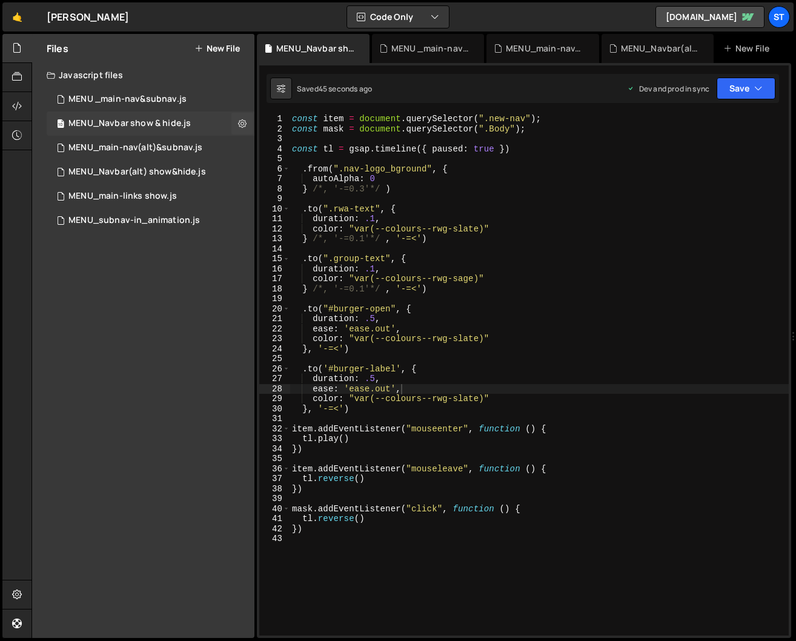
scroll to position [2592, 0]
click at [242, 123] on icon at bounding box center [242, 123] width 8 height 12
type input "MENU_Navbar show & hide"
radio input "true"
checkbox input "true"
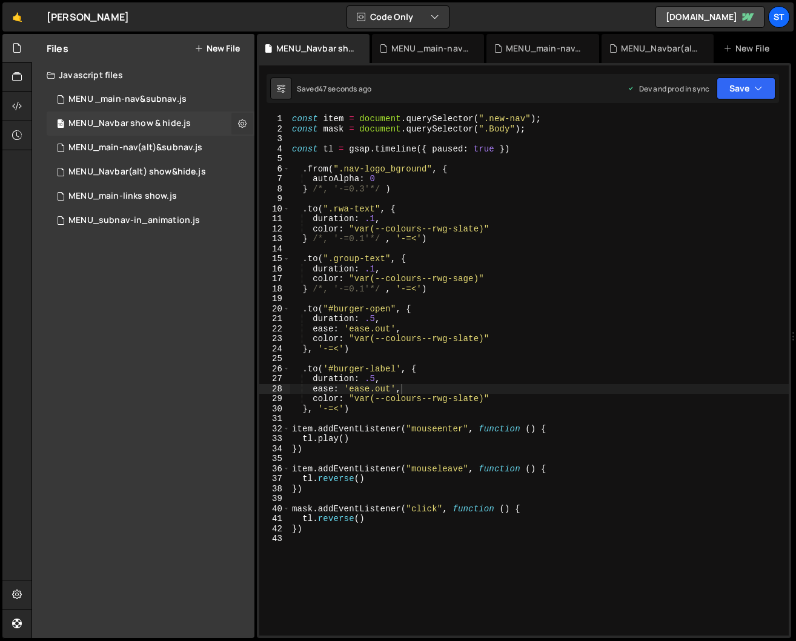
checkbox input "true"
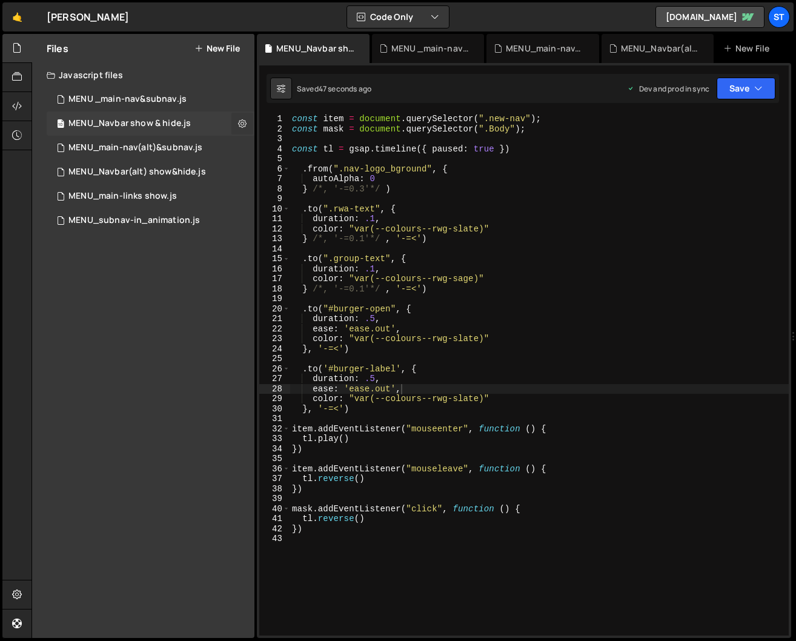
checkbox input "true"
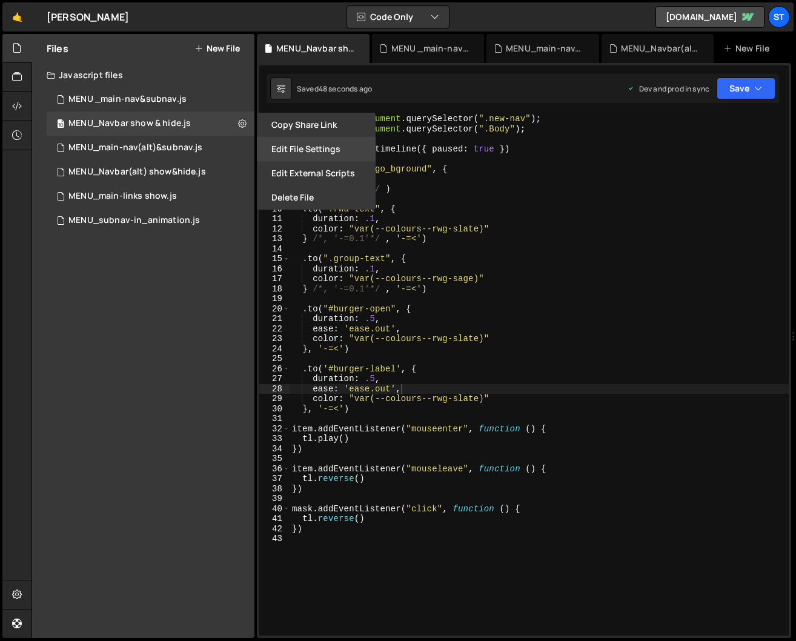
click at [307, 146] on button "Edit File Settings" at bounding box center [316, 149] width 119 height 24
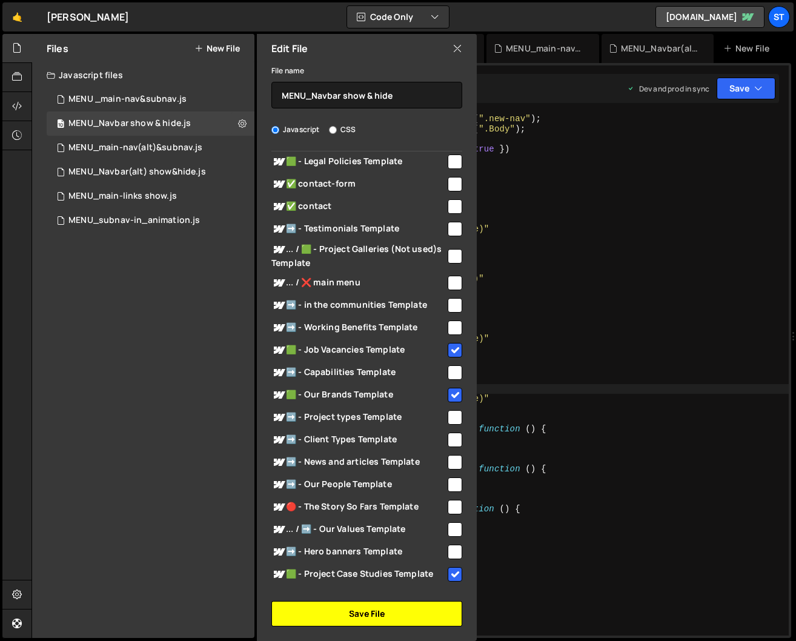
click at [371, 616] on button "Save File" at bounding box center [366, 613] width 191 height 25
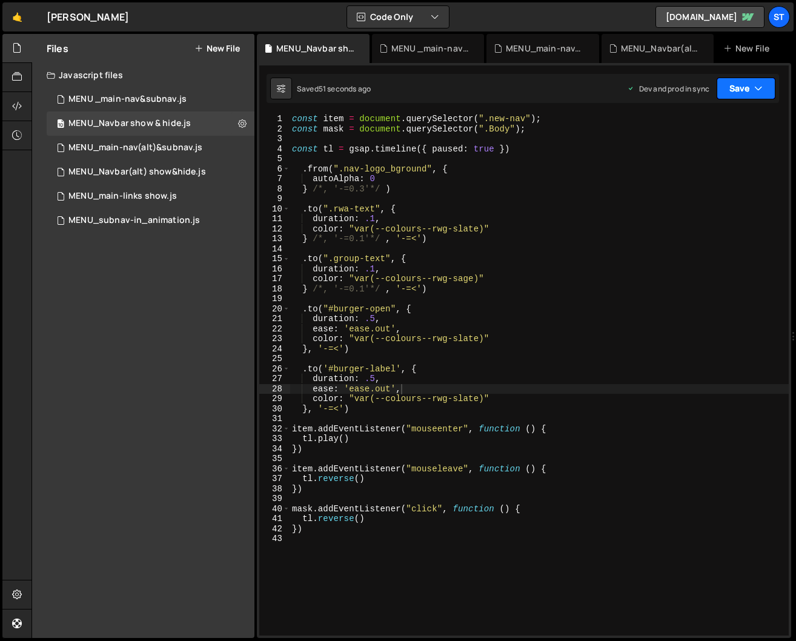
click at [749, 83] on button "Save" at bounding box center [745, 88] width 59 height 22
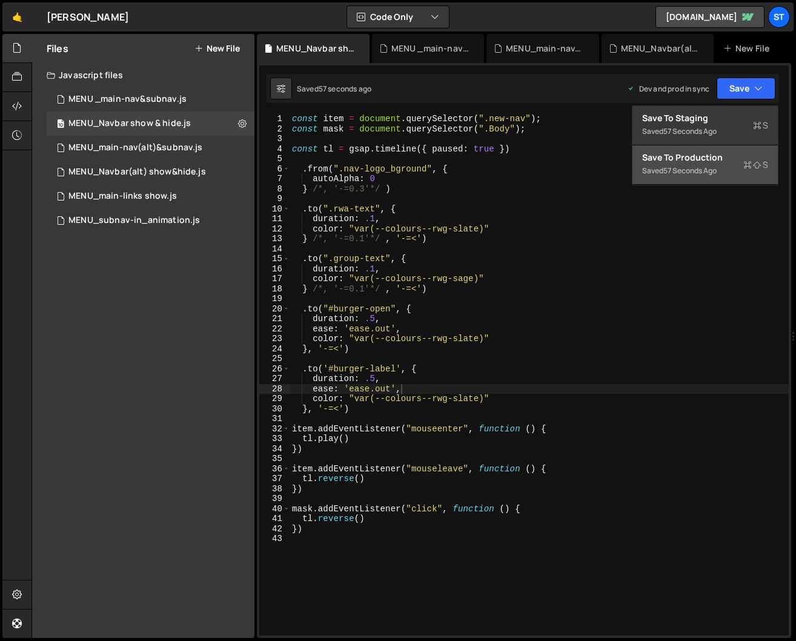
click at [696, 153] on div "Save to Production S" at bounding box center [705, 157] width 126 height 12
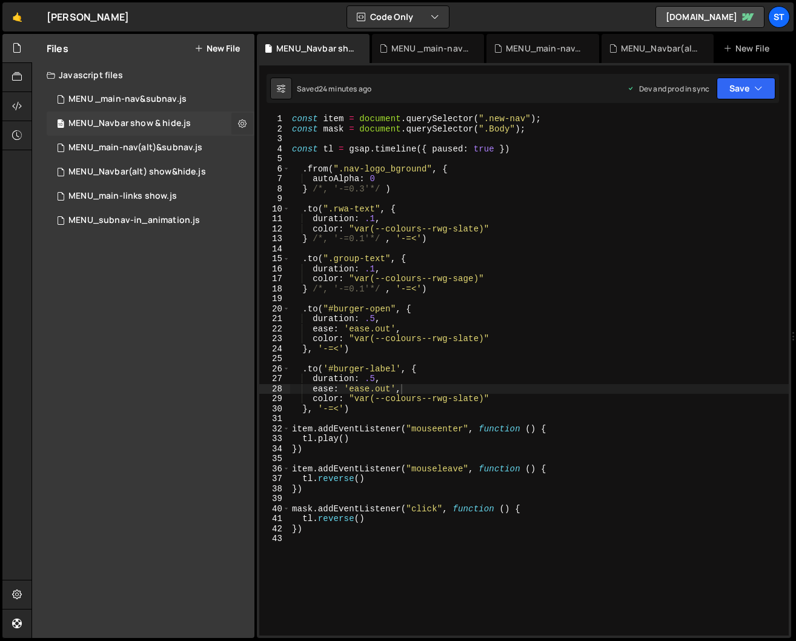
click at [243, 124] on icon at bounding box center [242, 123] width 8 height 12
type input "MENU_Navbar show & hide"
radio input "true"
checkbox input "true"
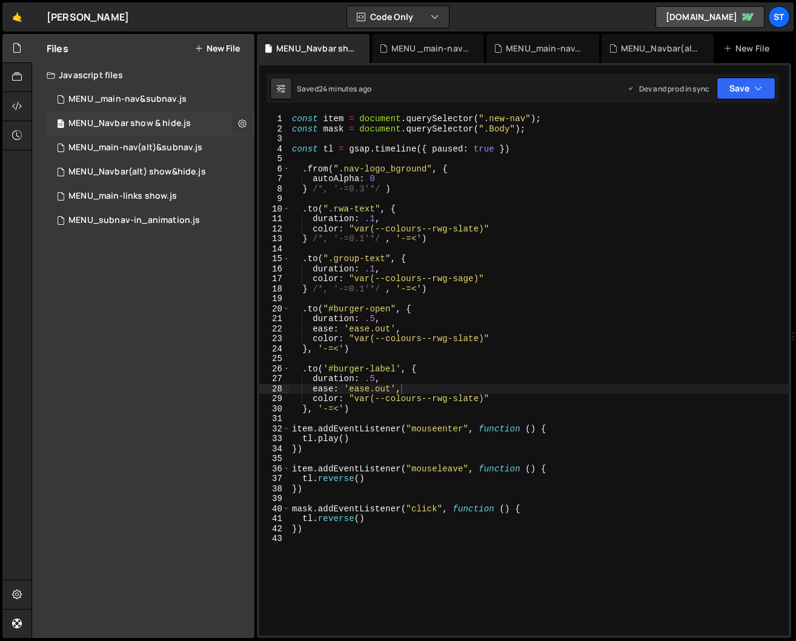
checkbox input "true"
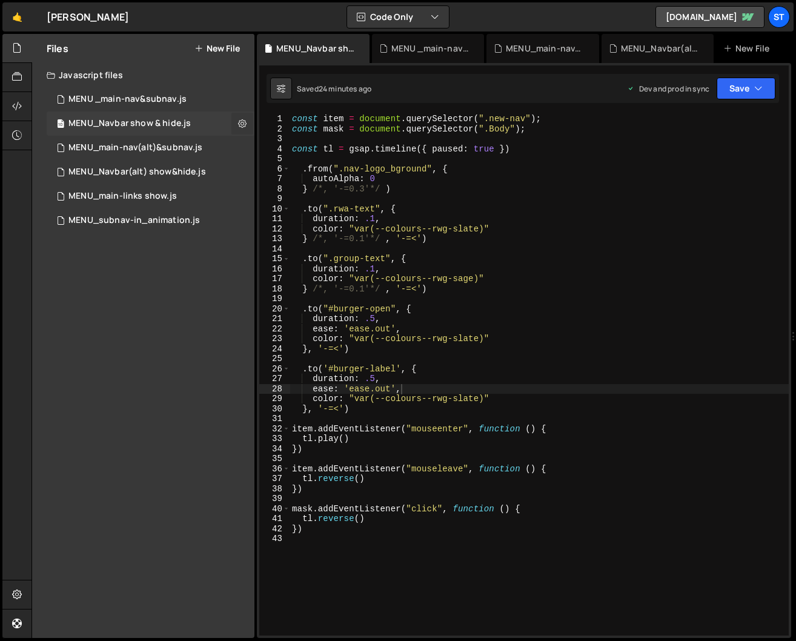
checkbox input "true"
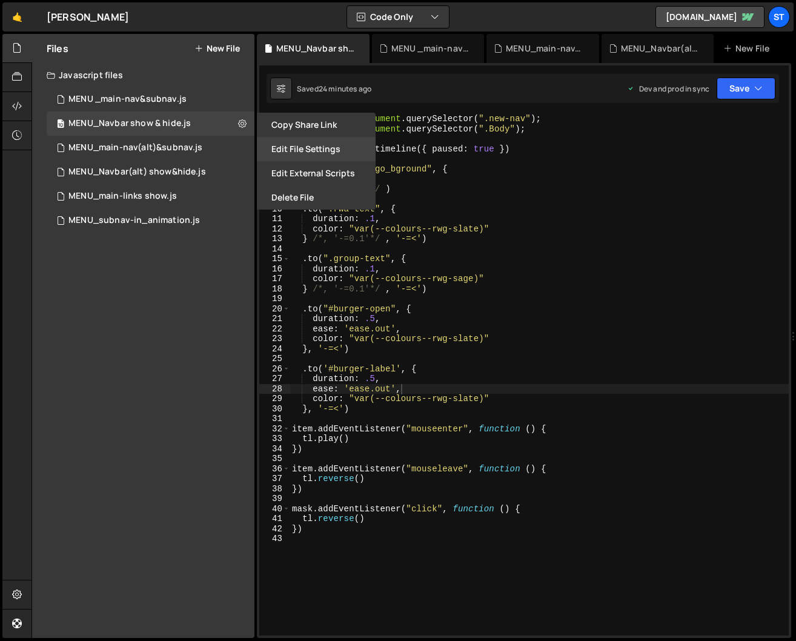
click at [328, 147] on button "Edit File Settings" at bounding box center [316, 149] width 119 height 24
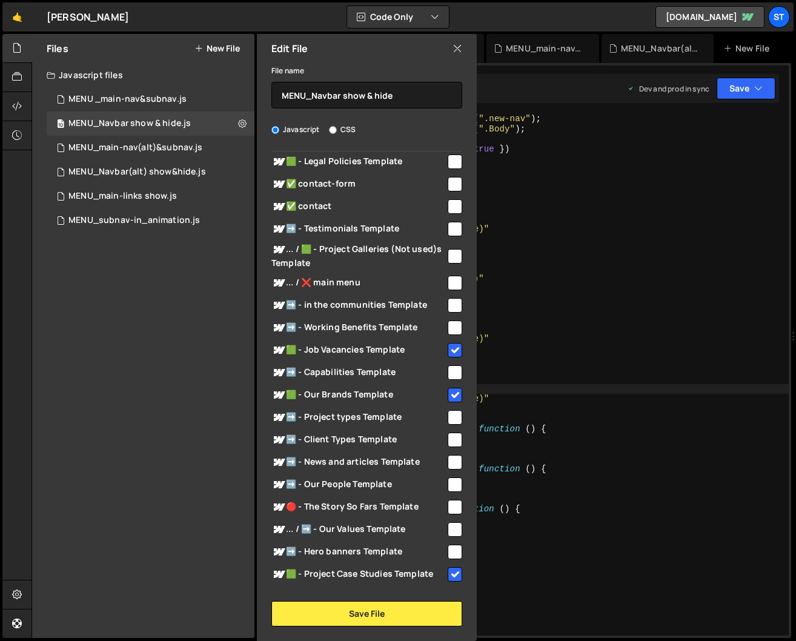
click at [447, 351] on input "checkbox" at bounding box center [454, 350] width 15 height 15
checkbox input "false"
click at [452, 387] on input "checkbox" at bounding box center [454, 394] width 15 height 15
checkbox input "false"
click at [447, 571] on input "checkbox" at bounding box center [454, 574] width 15 height 15
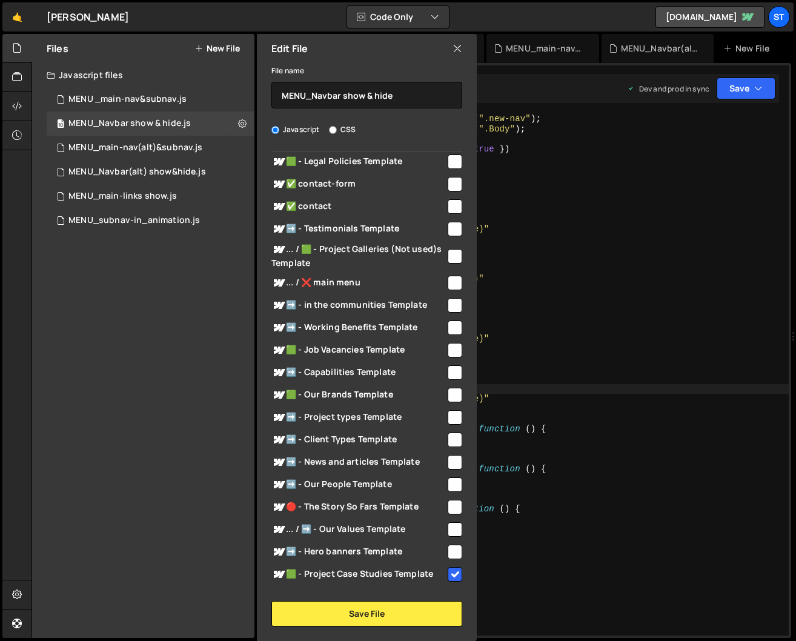
checkbox input "false"
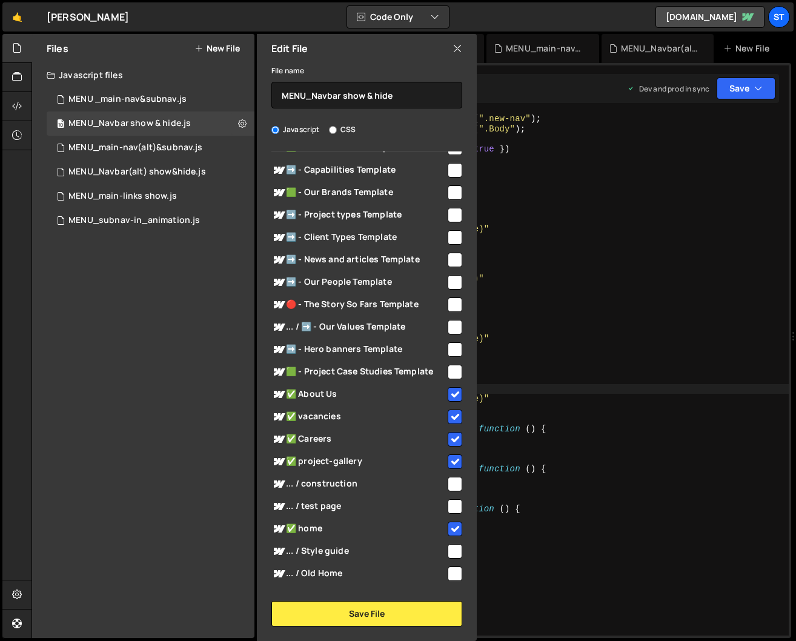
scroll to position [433, 0]
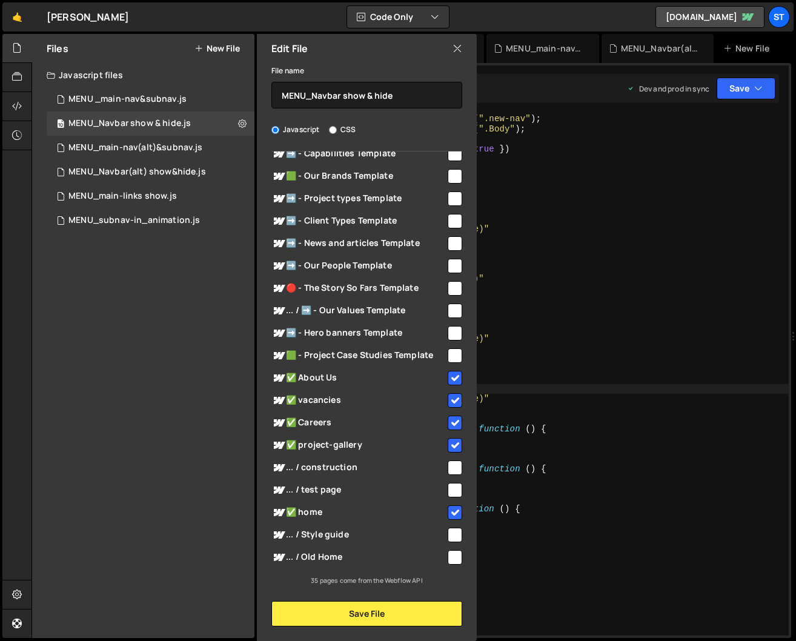
drag, startPoint x: 449, startPoint y: 372, endPoint x: 444, endPoint y: 398, distance: 27.1
click at [449, 372] on input "checkbox" at bounding box center [454, 378] width 15 height 15
checkbox input "false"
click at [447, 401] on input "checkbox" at bounding box center [454, 400] width 15 height 15
checkbox input "false"
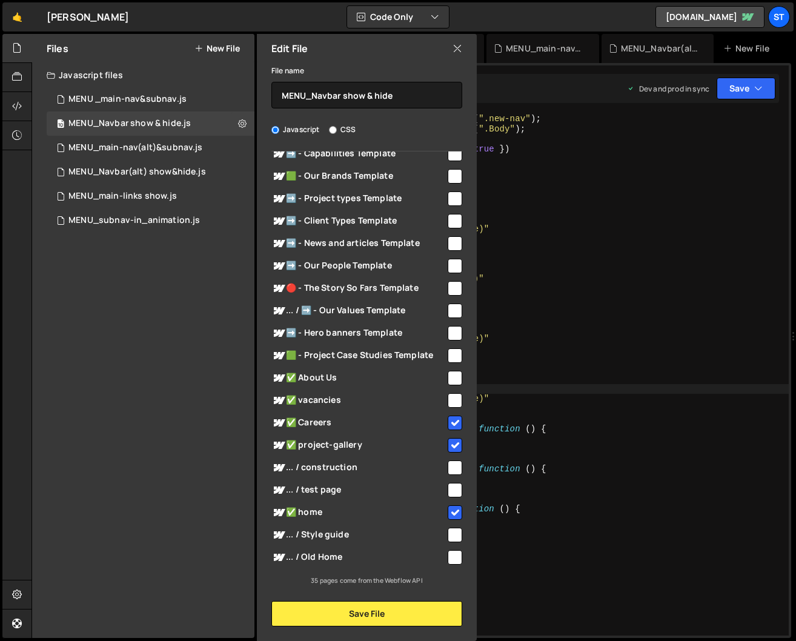
click at [449, 422] on input "checkbox" at bounding box center [454, 422] width 15 height 15
checkbox input "false"
click at [451, 443] on input "checkbox" at bounding box center [454, 445] width 15 height 15
checkbox input "false"
click at [453, 512] on input "checkbox" at bounding box center [454, 512] width 15 height 15
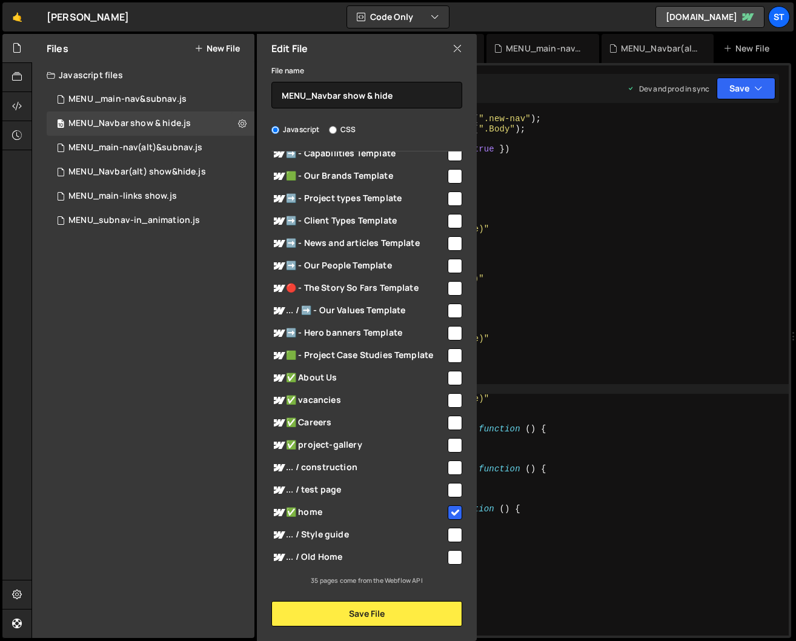
checkbox input "false"
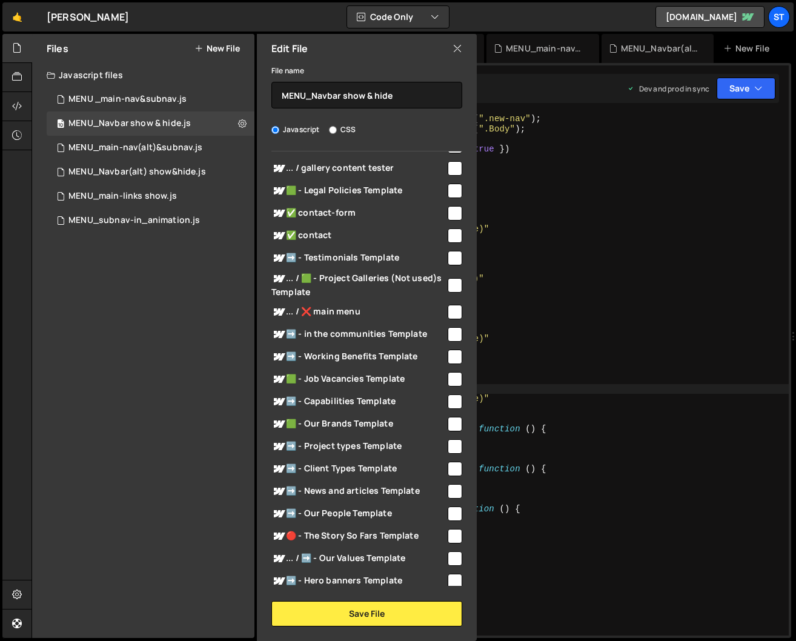
scroll to position [0, 0]
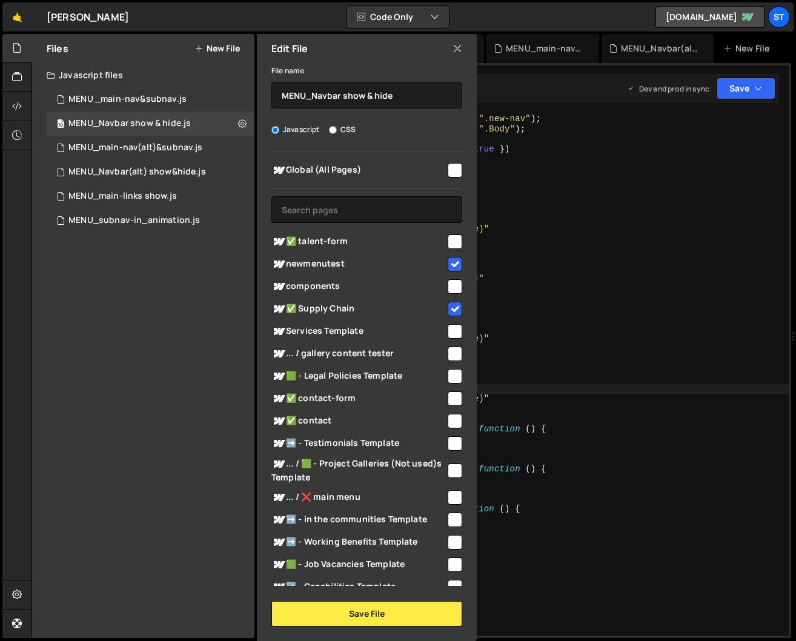
click at [447, 309] on input "checkbox" at bounding box center [454, 308] width 15 height 15
checkbox input "false"
click at [450, 266] on input "checkbox" at bounding box center [454, 264] width 15 height 15
checkbox input "false"
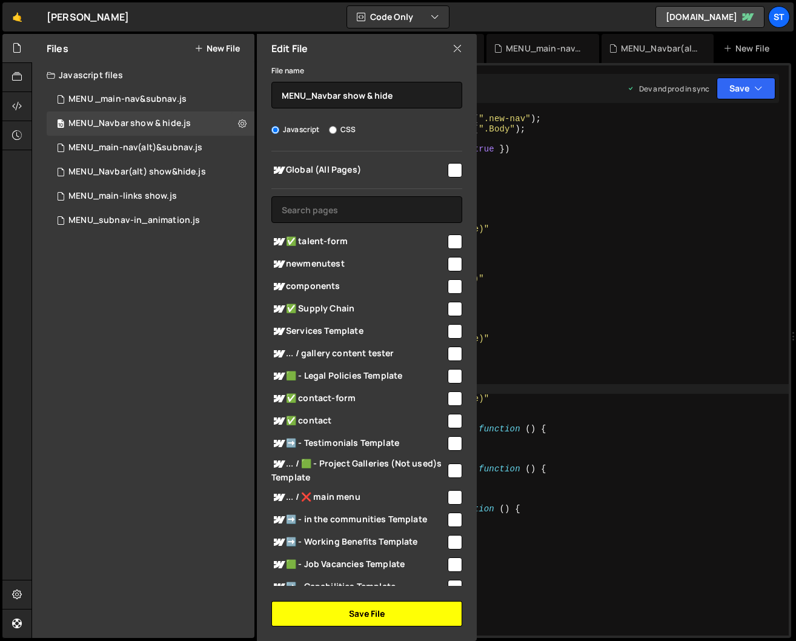
click at [375, 609] on button "Save File" at bounding box center [366, 613] width 191 height 25
click at [375, 610] on button "Save File" at bounding box center [366, 613] width 191 height 25
click at [459, 49] on icon at bounding box center [457, 48] width 10 height 13
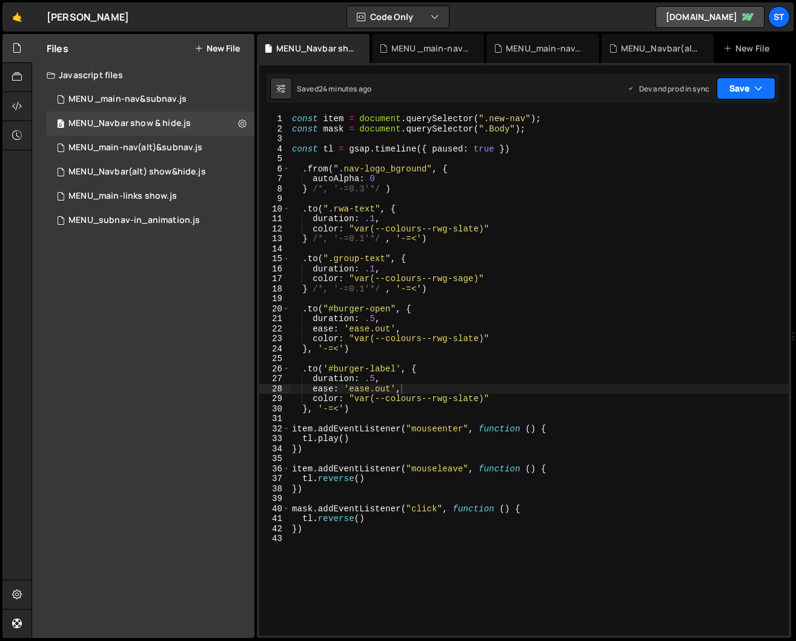
click at [739, 86] on button "Save" at bounding box center [745, 88] width 59 height 22
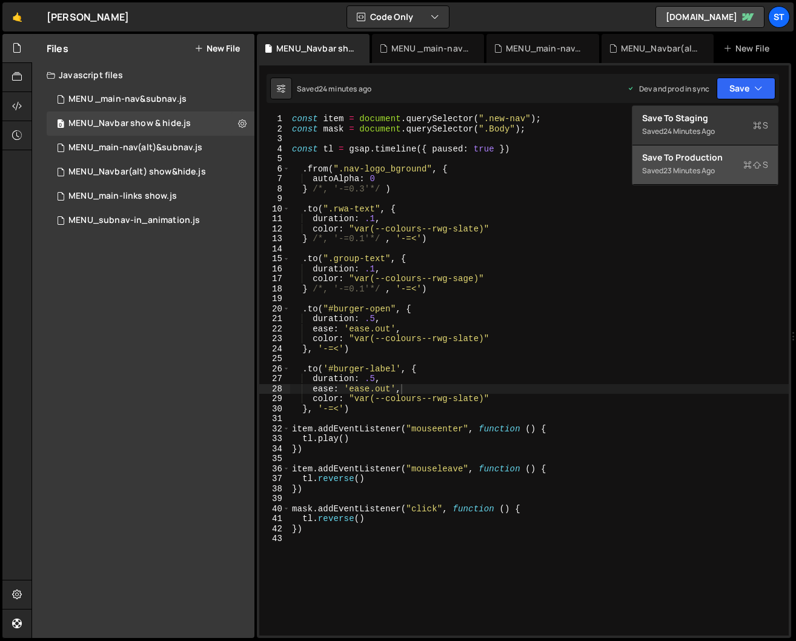
click at [703, 156] on div "Save to Production S" at bounding box center [705, 157] width 126 height 12
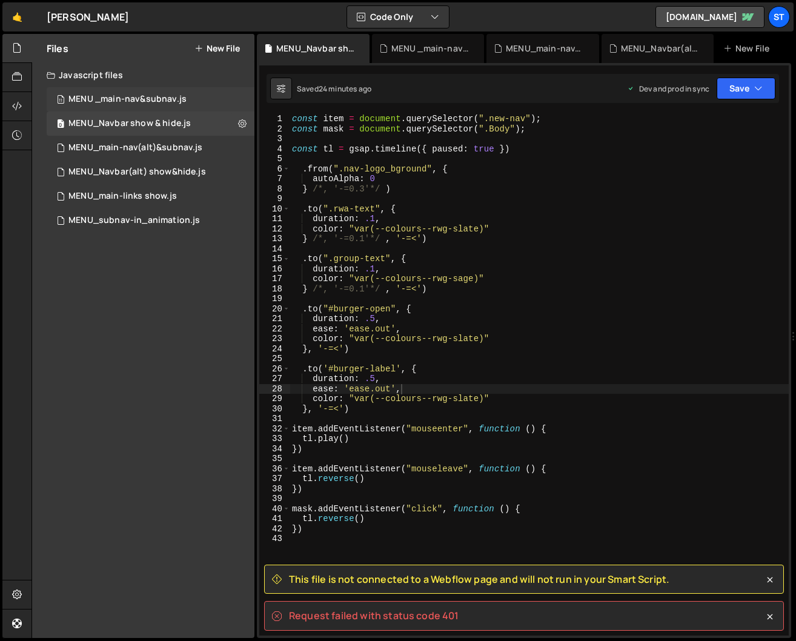
click at [203, 100] on div "11 MENU _main-nav&subnav.js 0" at bounding box center [151, 99] width 208 height 24
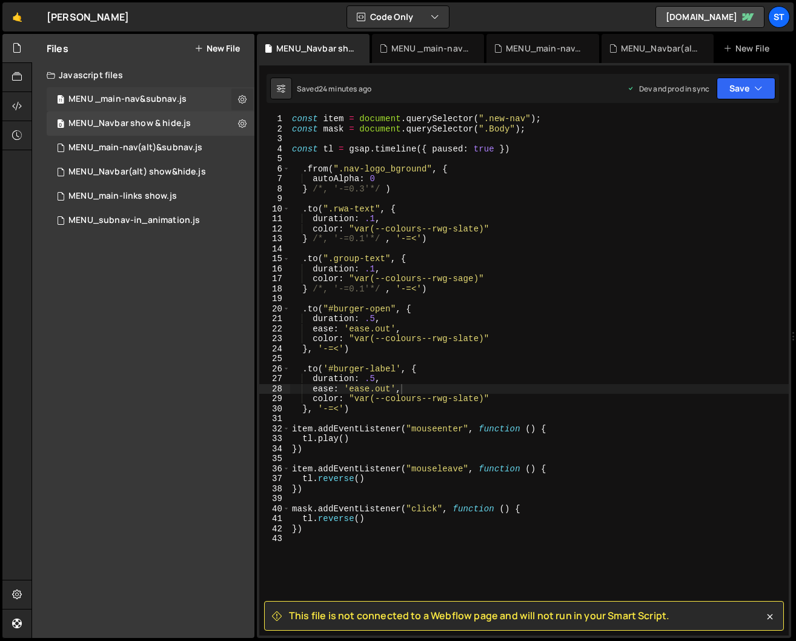
click at [245, 100] on icon at bounding box center [242, 99] width 8 height 12
type input "MENU _main-nav&subnav"
radio input "true"
checkbox input "true"
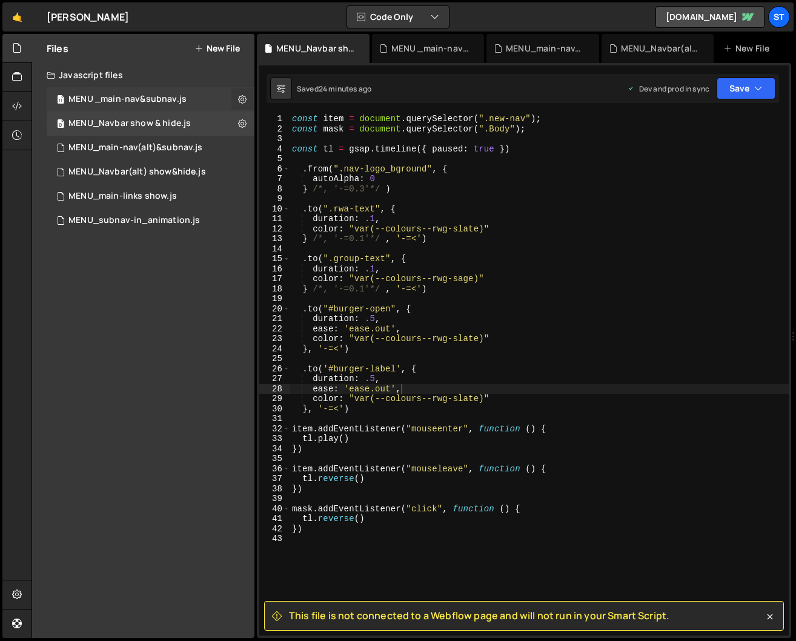
checkbox input "true"
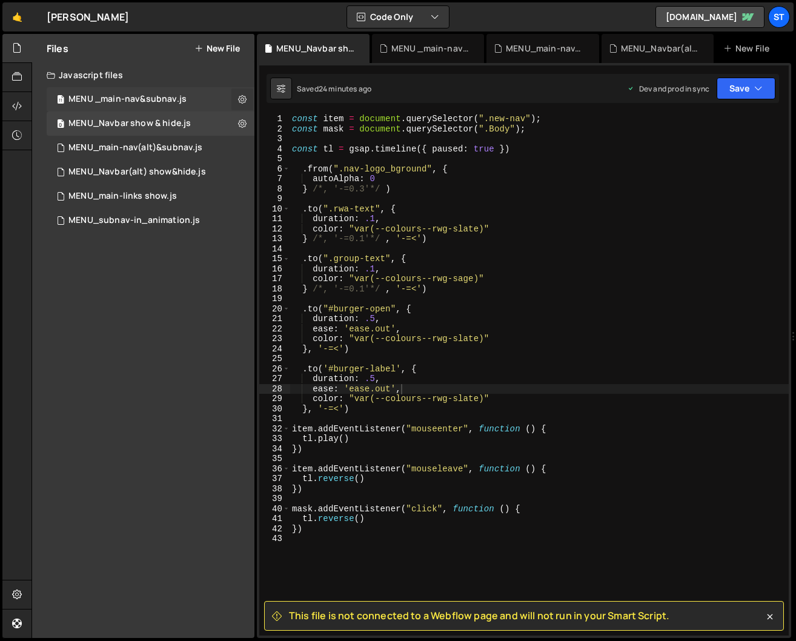
checkbox input "true"
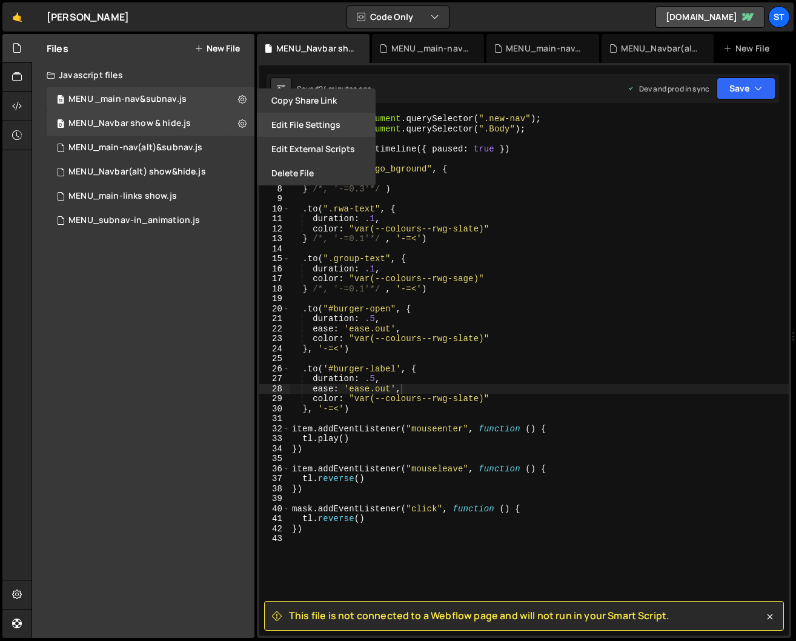
click at [329, 120] on button "Edit File Settings" at bounding box center [316, 125] width 119 height 24
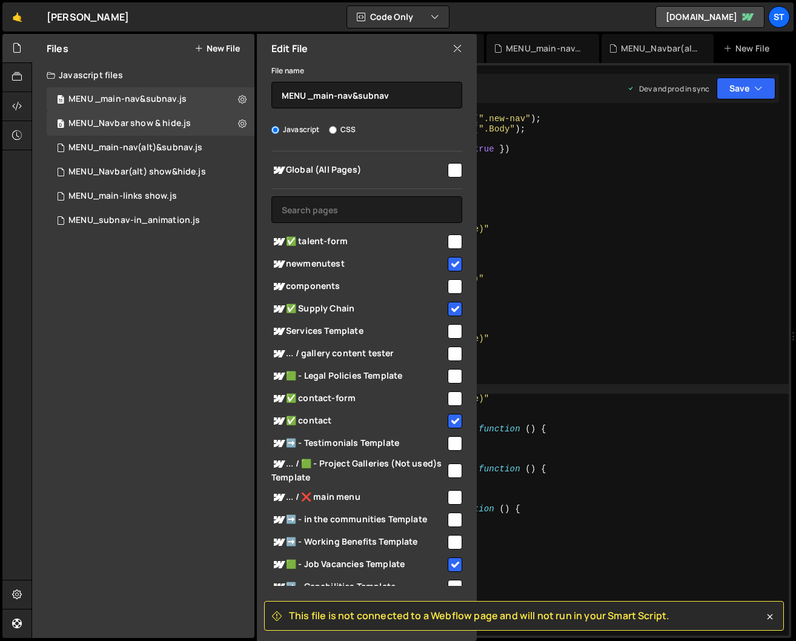
click at [449, 268] on input "checkbox" at bounding box center [454, 264] width 15 height 15
checkbox input "false"
click at [454, 308] on input "checkbox" at bounding box center [454, 308] width 15 height 15
checkbox input "false"
click at [451, 413] on input "checkbox" at bounding box center [454, 420] width 15 height 15
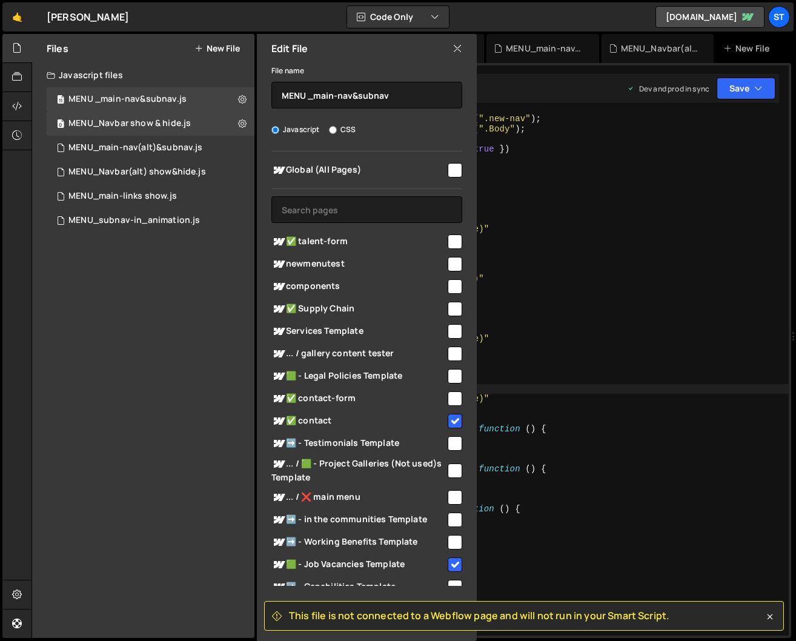
checkbox input "false"
drag, startPoint x: 447, startPoint y: 563, endPoint x: 422, endPoint y: 545, distance: 30.9
click at [448, 563] on input "checkbox" at bounding box center [454, 564] width 15 height 15
checkbox input "false"
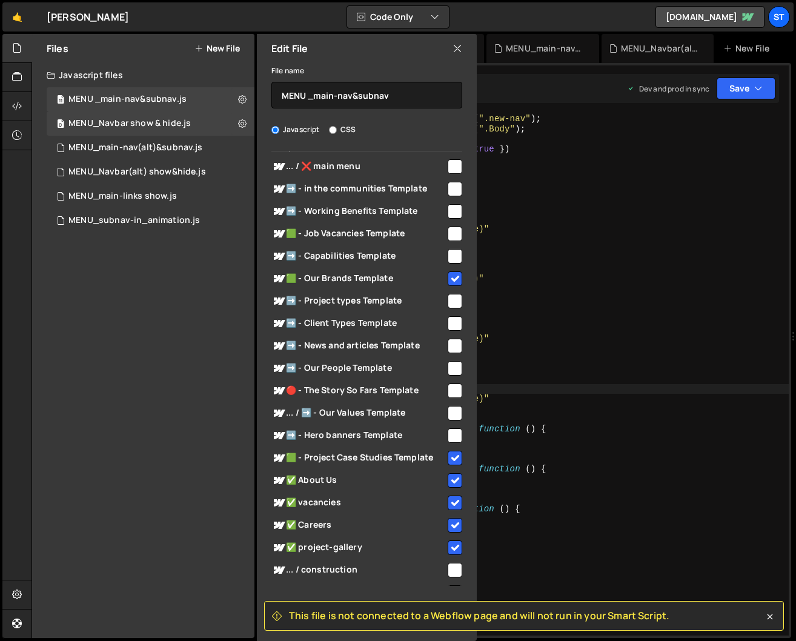
scroll to position [379, 0]
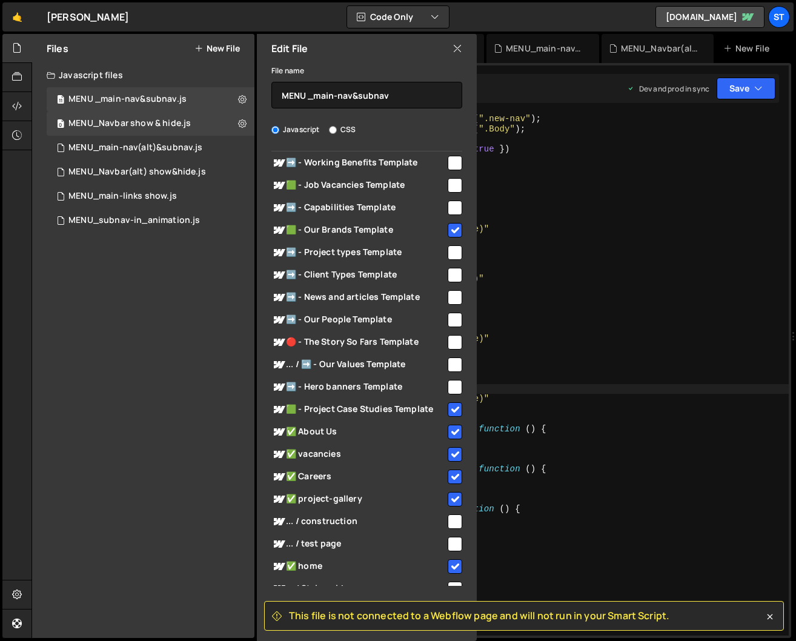
click at [451, 226] on input "checkbox" at bounding box center [454, 230] width 15 height 15
checkbox input "false"
click at [451, 403] on input "checkbox" at bounding box center [454, 409] width 15 height 15
checkbox input "false"
click at [450, 430] on input "checkbox" at bounding box center [454, 431] width 15 height 15
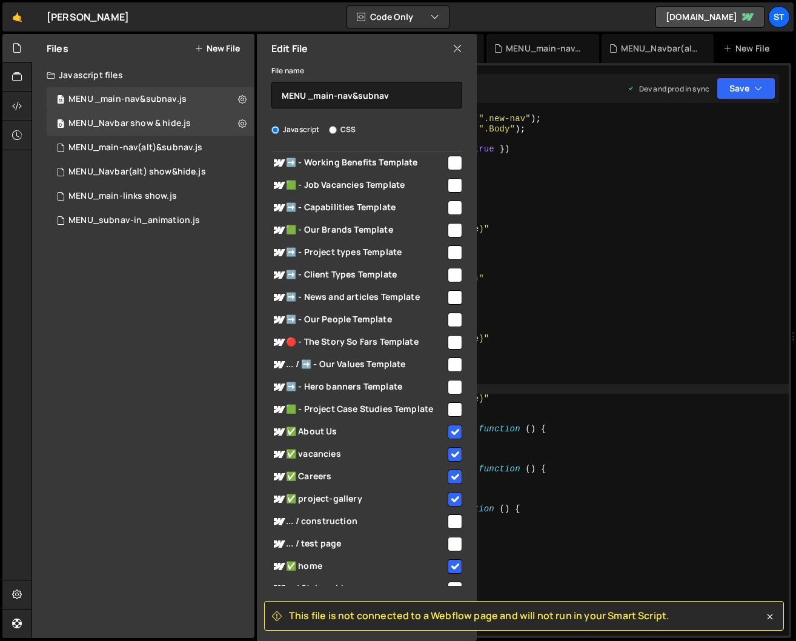
checkbox input "false"
click at [449, 454] on input "checkbox" at bounding box center [454, 454] width 15 height 15
checkbox input "false"
click at [453, 475] on input "checkbox" at bounding box center [454, 476] width 15 height 15
checkbox input "false"
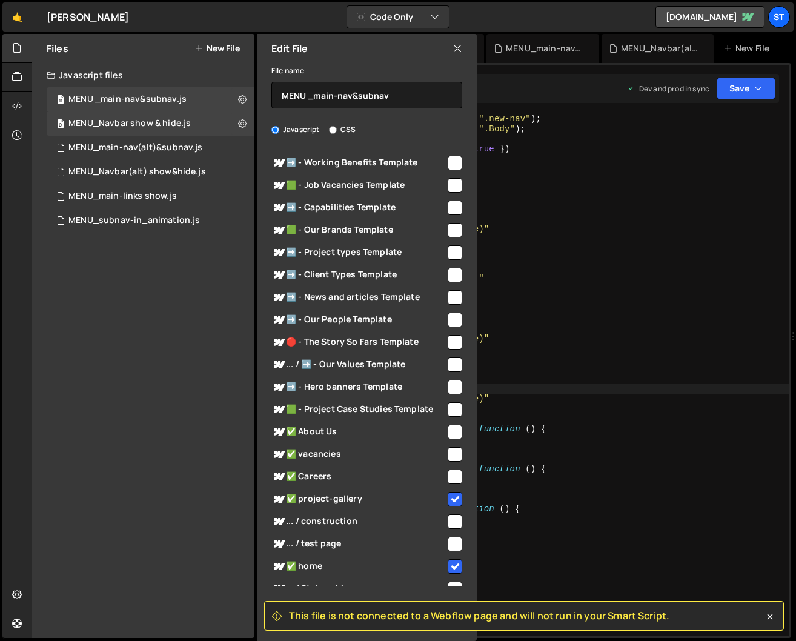
click at [448, 494] on input "checkbox" at bounding box center [454, 499] width 15 height 15
checkbox input "false"
click at [450, 567] on input "checkbox" at bounding box center [454, 566] width 15 height 15
checkbox input "false"
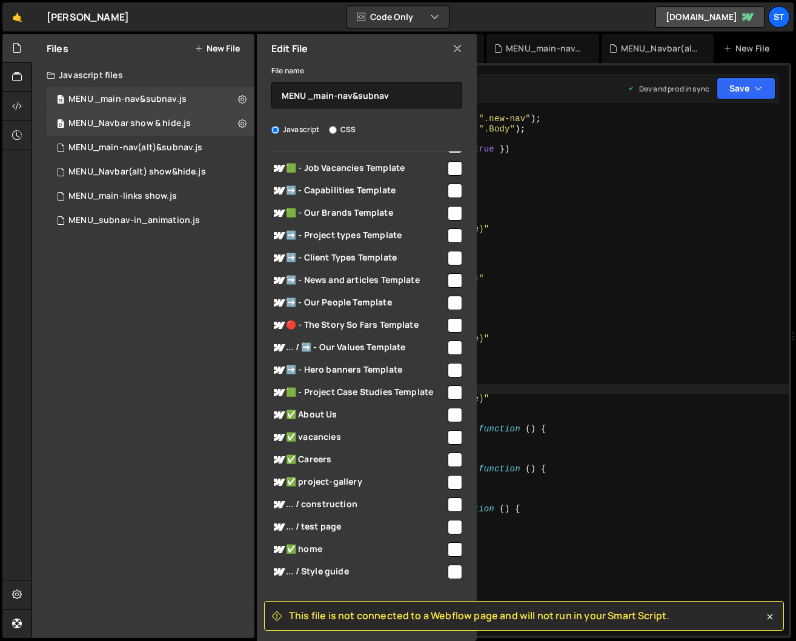
scroll to position [433, 0]
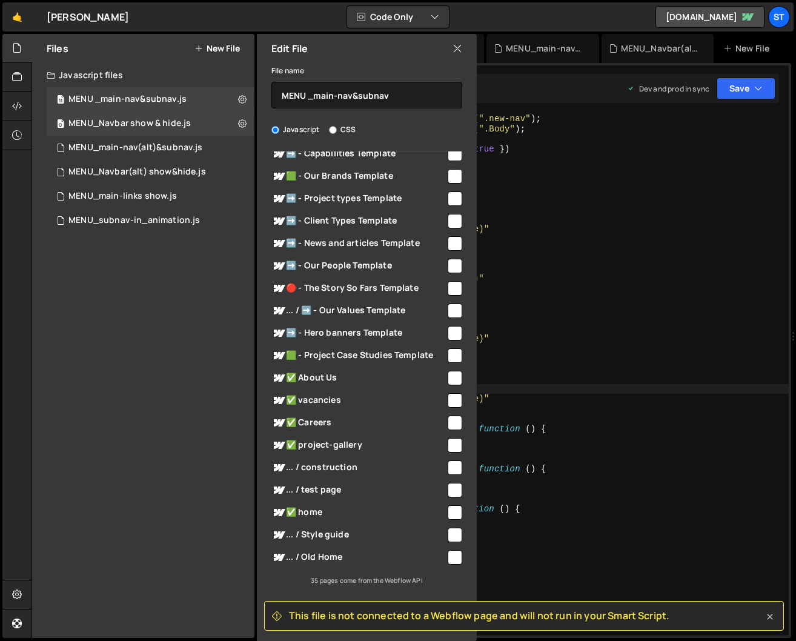
click at [768, 614] on icon at bounding box center [769, 616] width 12 height 12
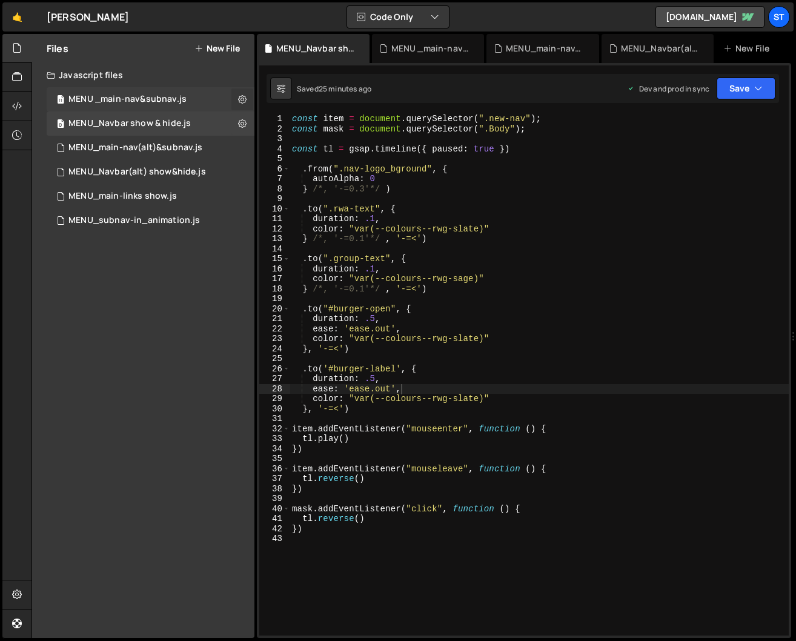
click at [244, 98] on icon at bounding box center [242, 99] width 8 height 12
type input "MENU _main-nav&subnav"
radio input "true"
checkbox input "true"
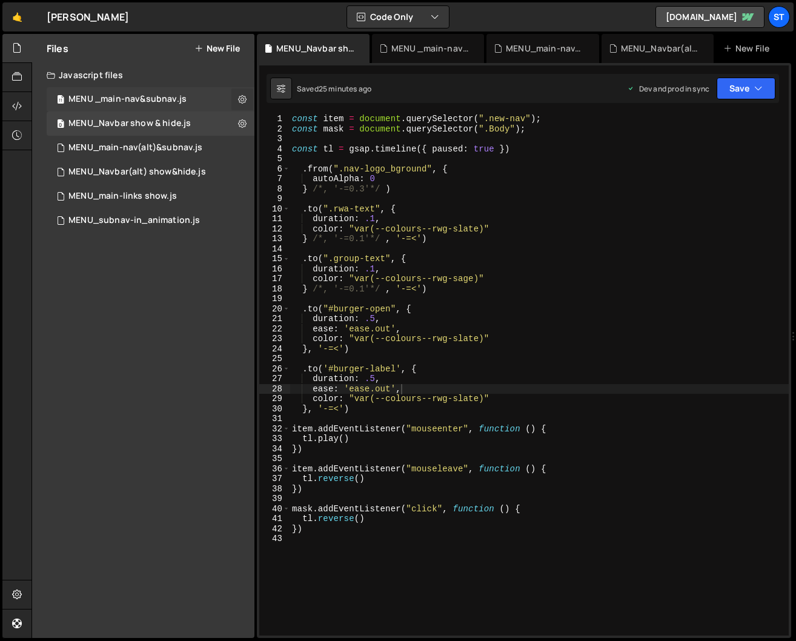
checkbox input "true"
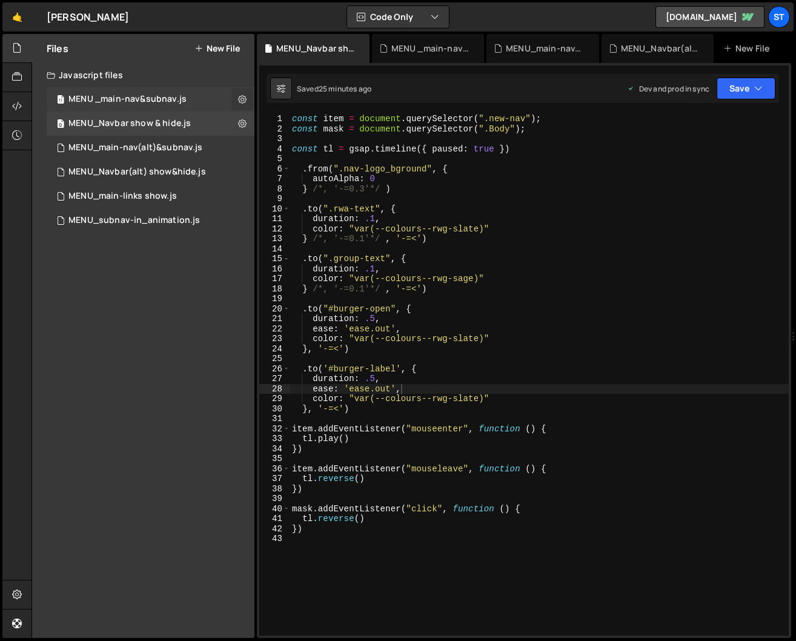
checkbox input "true"
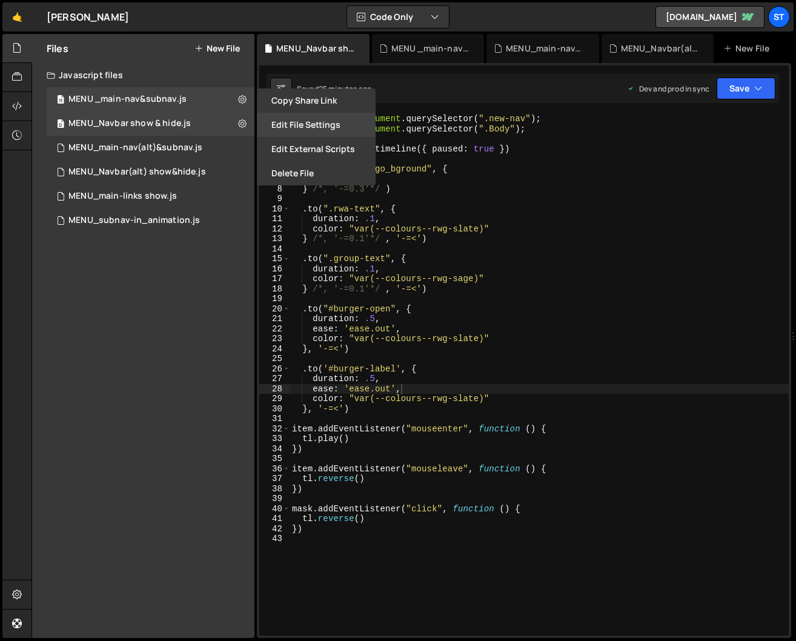
click at [315, 118] on button "Edit File Settings" at bounding box center [316, 125] width 119 height 24
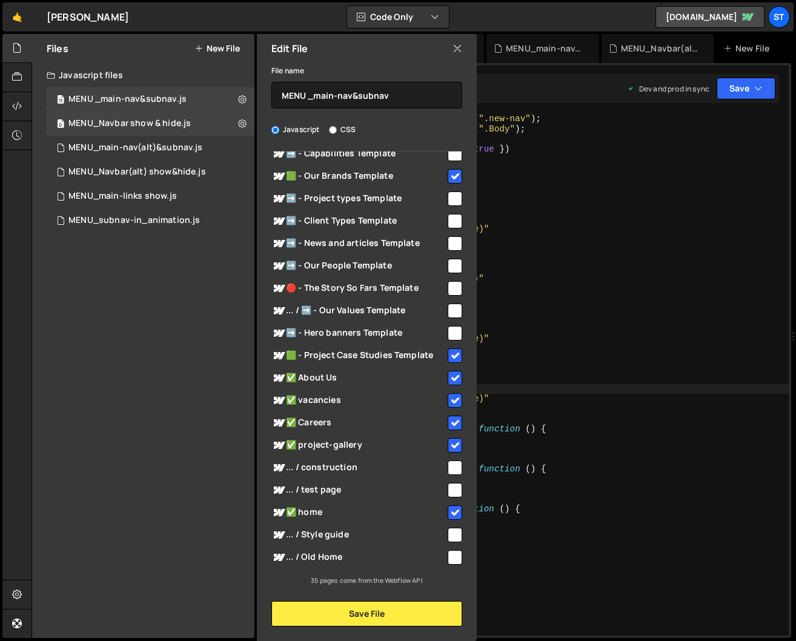
click at [450, 505] on input "checkbox" at bounding box center [454, 512] width 15 height 15
checkbox input "false"
drag, startPoint x: 457, startPoint y: 444, endPoint x: 446, endPoint y: 441, distance: 11.2
click at [456, 444] on div "Global (All Pages) ✅ talent-form" at bounding box center [367, 368] width 220 height 434
click at [451, 443] on input "checkbox" at bounding box center [454, 445] width 15 height 15
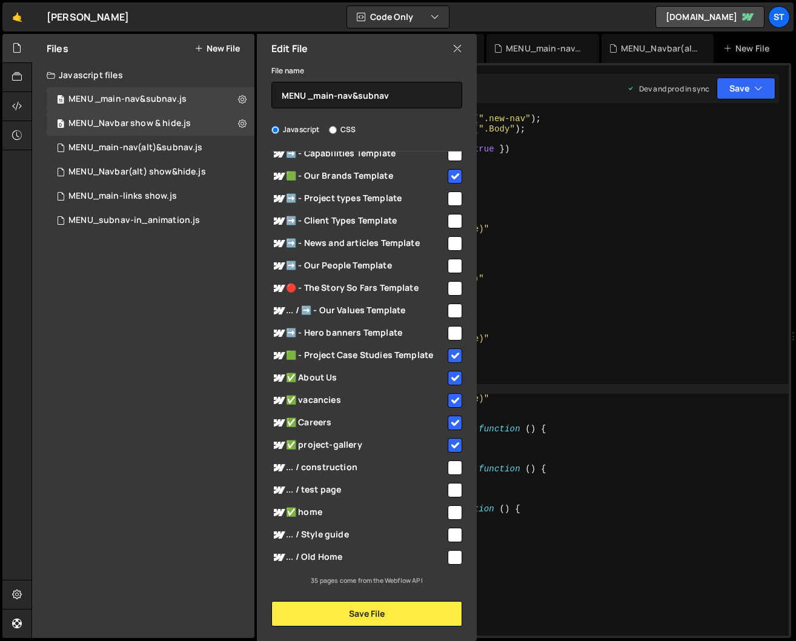
checkbox input "false"
click at [449, 420] on input "checkbox" at bounding box center [454, 422] width 15 height 15
checkbox input "false"
click at [450, 402] on input "checkbox" at bounding box center [454, 400] width 15 height 15
checkbox input "false"
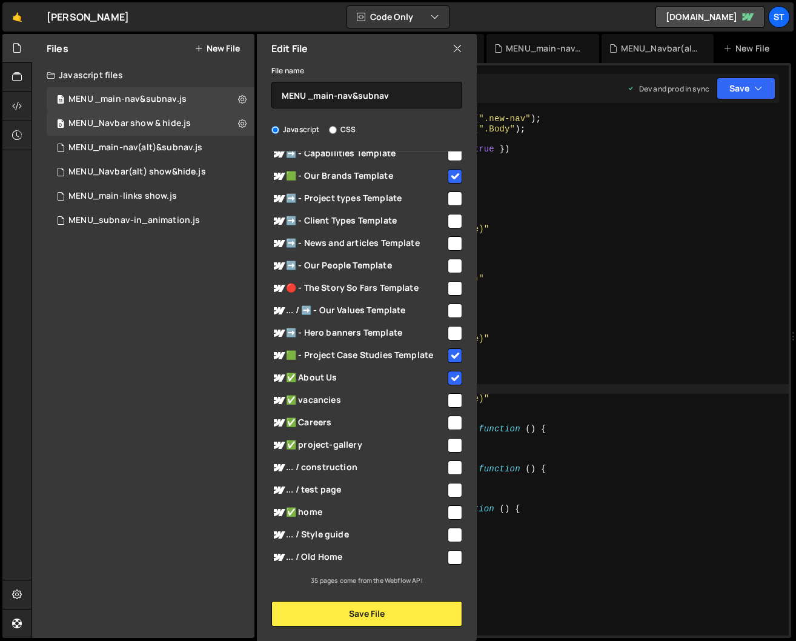
click at [451, 377] on input "checkbox" at bounding box center [454, 378] width 15 height 15
checkbox input "false"
drag, startPoint x: 450, startPoint y: 354, endPoint x: 510, endPoint y: 197, distance: 167.7
click at [450, 354] on input "checkbox" at bounding box center [454, 355] width 15 height 15
checkbox input "false"
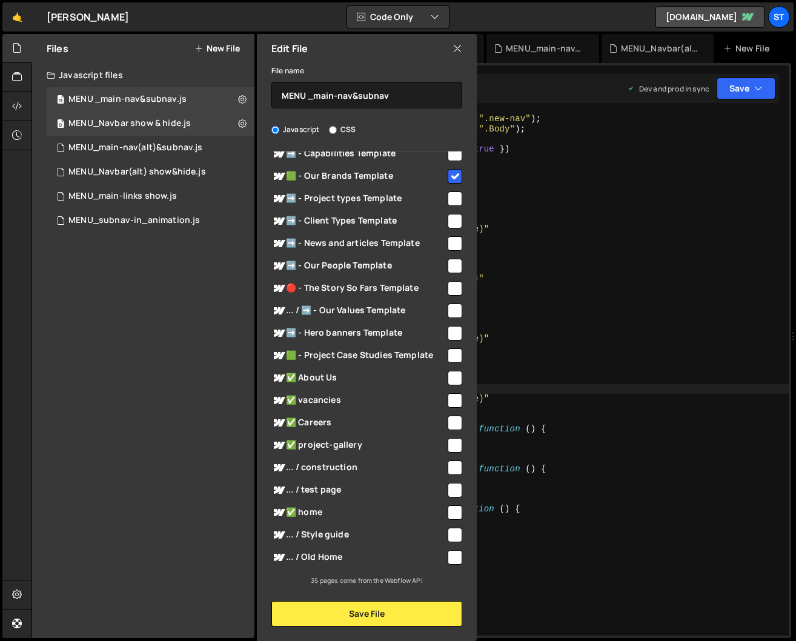
click at [450, 173] on input "checkbox" at bounding box center [454, 176] width 15 height 15
checkbox input "false"
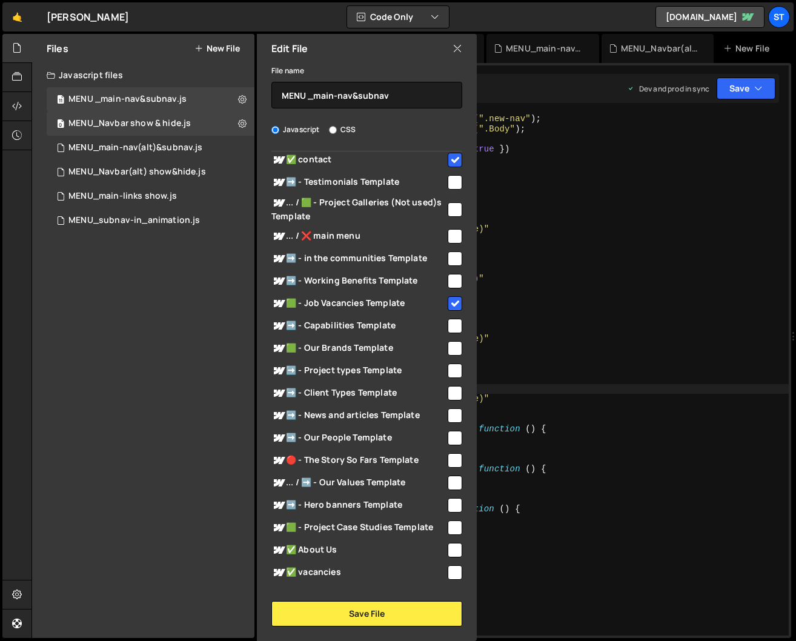
scroll to position [240, 0]
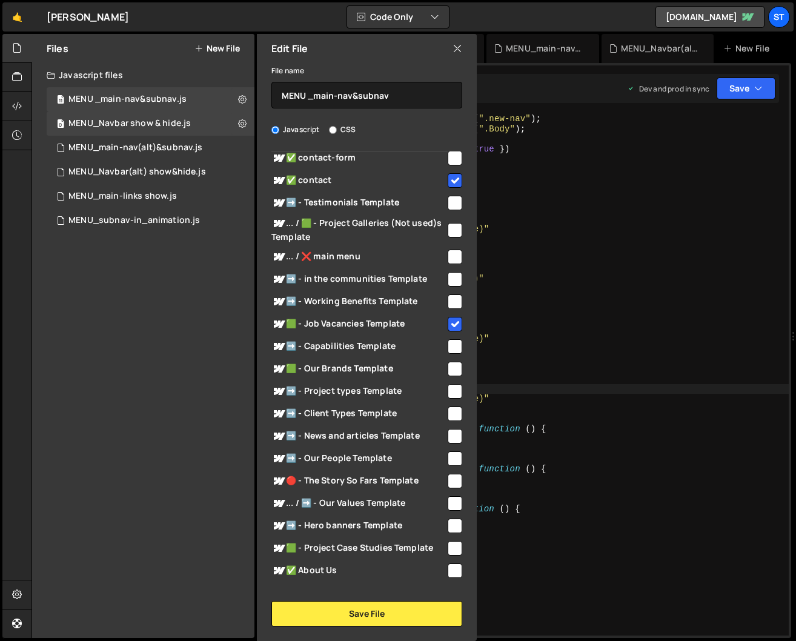
click at [452, 321] on input "checkbox" at bounding box center [454, 324] width 15 height 15
checkbox input "false"
drag, startPoint x: 452, startPoint y: 182, endPoint x: 406, endPoint y: 196, distance: 48.7
click at [451, 181] on input "checkbox" at bounding box center [454, 180] width 15 height 15
checkbox input "false"
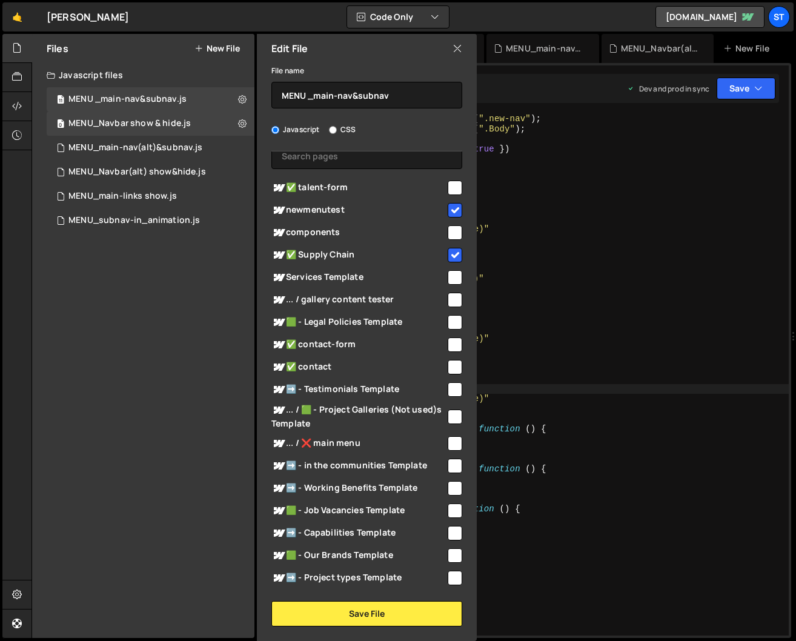
scroll to position [53, 0]
click at [455, 255] on input "checkbox" at bounding box center [454, 255] width 15 height 15
checkbox input "false"
click at [450, 208] on input "checkbox" at bounding box center [454, 210] width 15 height 15
checkbox input "false"
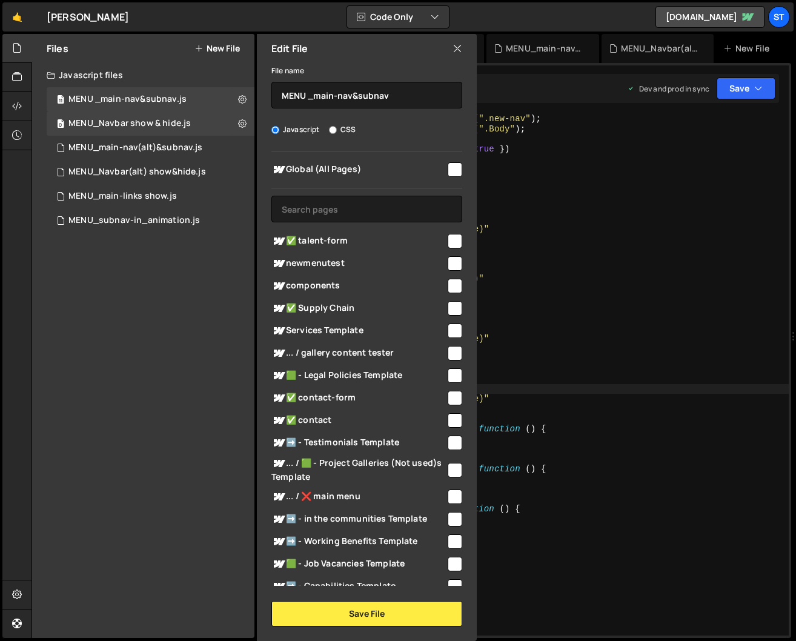
scroll to position [0, 0]
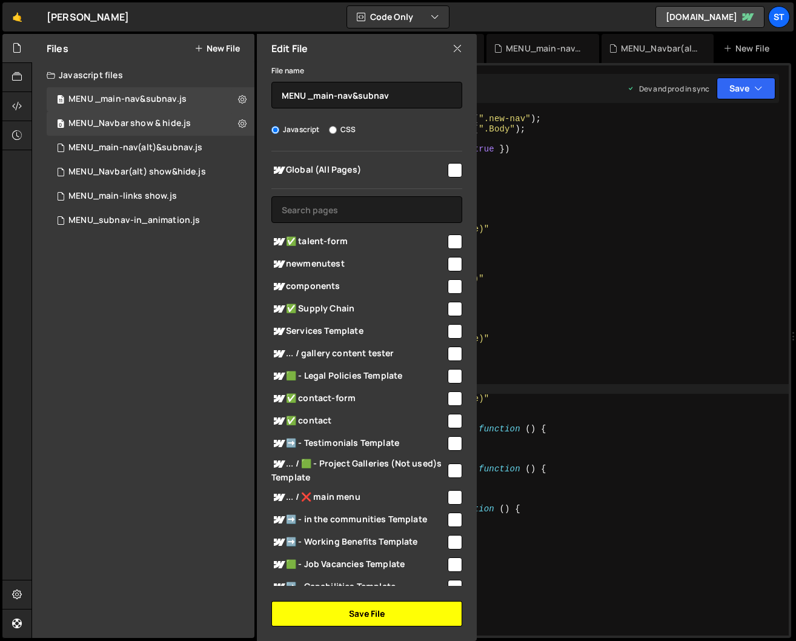
click at [410, 616] on button "Save File" at bounding box center [366, 613] width 191 height 25
click at [378, 611] on button "Save File" at bounding box center [366, 613] width 191 height 25
click at [458, 44] on icon at bounding box center [457, 48] width 10 height 13
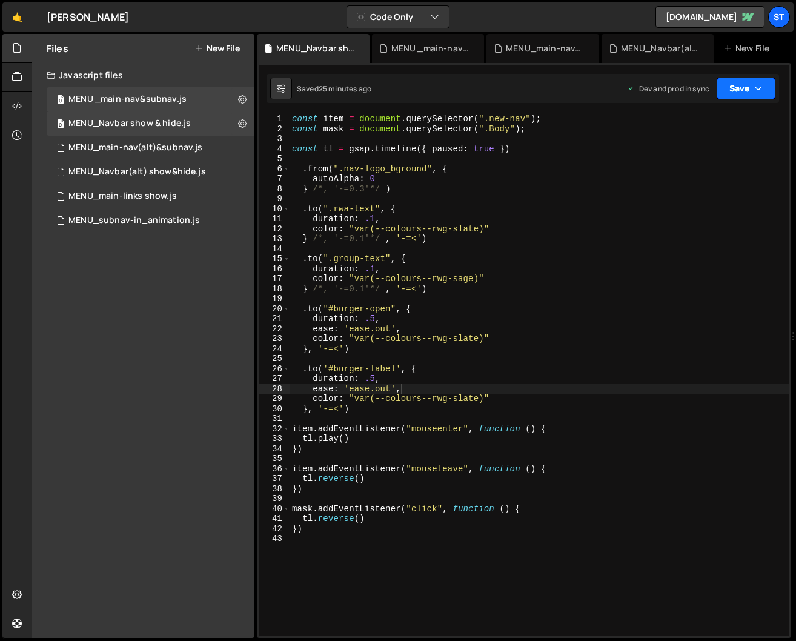
click at [752, 88] on button "Save" at bounding box center [745, 88] width 59 height 22
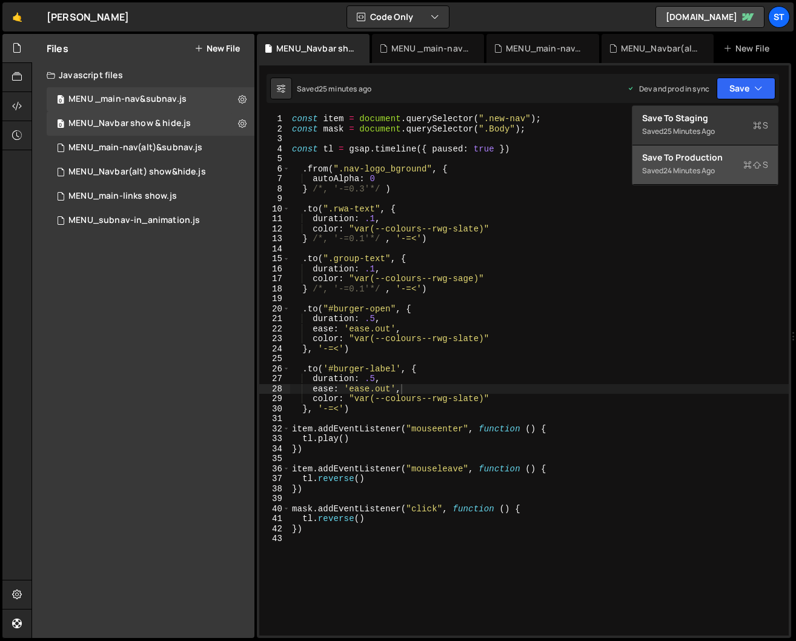
click at [667, 158] on div "Save to Production S" at bounding box center [705, 157] width 126 height 12
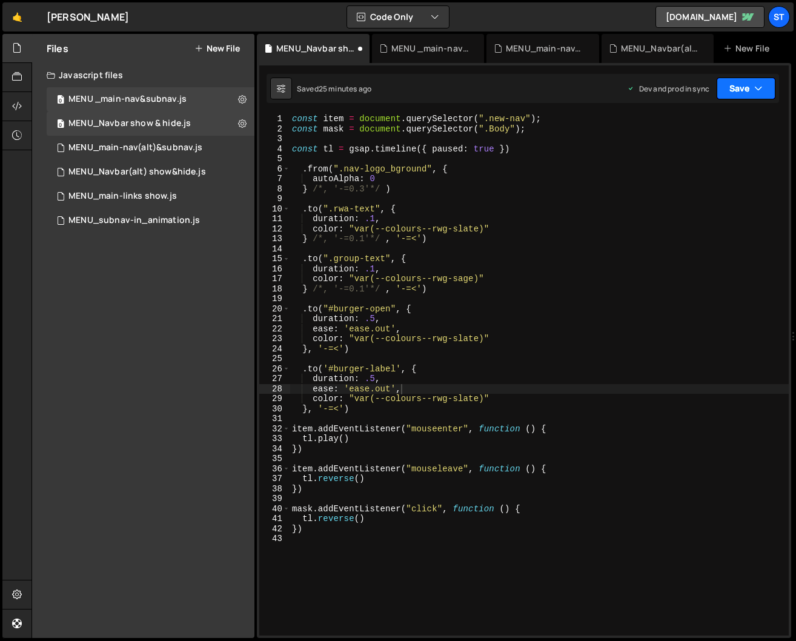
click at [764, 84] on button "Save" at bounding box center [745, 88] width 59 height 22
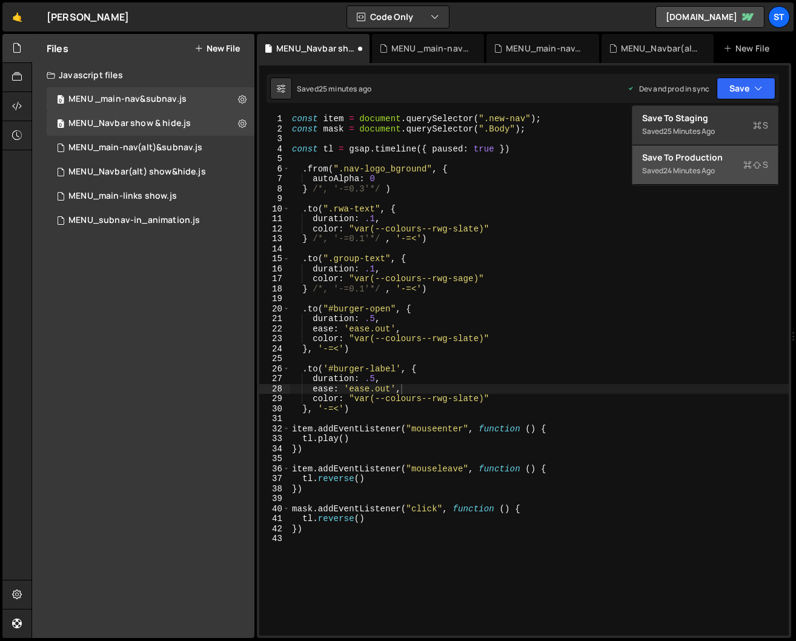
click at [702, 158] on div "Save to Production S" at bounding box center [705, 157] width 126 height 12
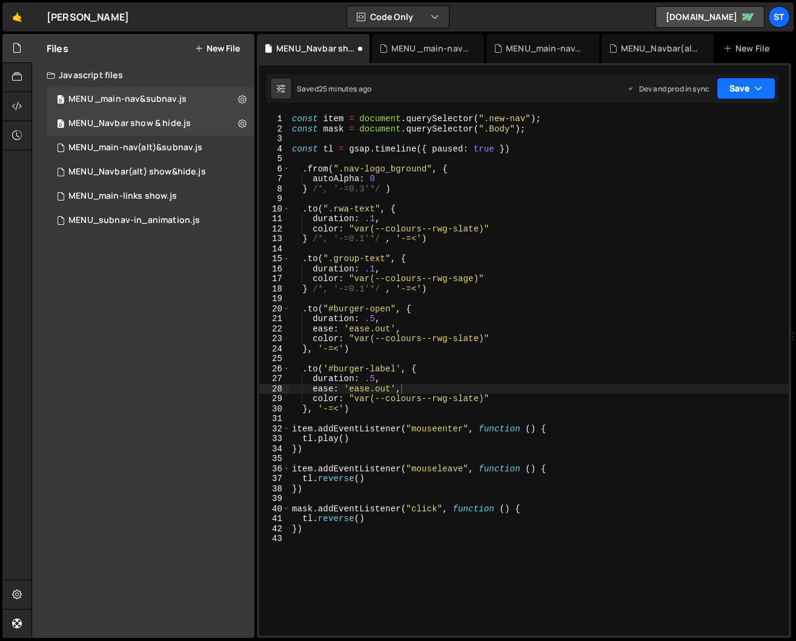
click at [763, 90] on button "Save" at bounding box center [745, 88] width 59 height 22
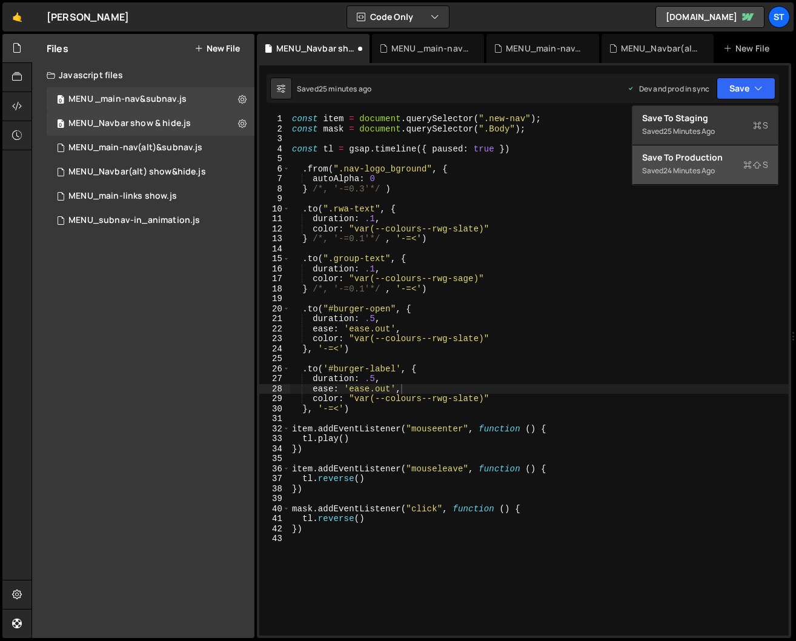
click at [713, 152] on div "Save to Production S" at bounding box center [705, 157] width 126 height 12
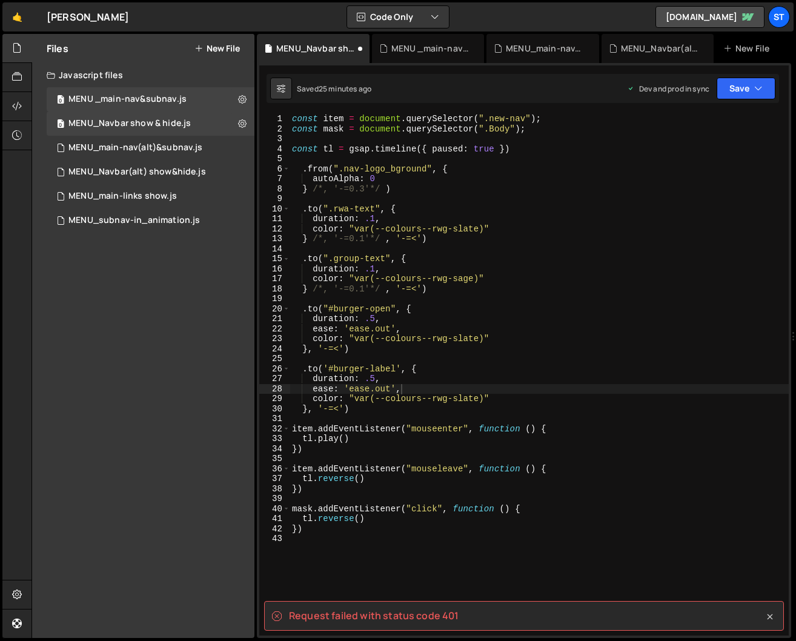
click at [767, 618] on icon at bounding box center [769, 616] width 5 height 5
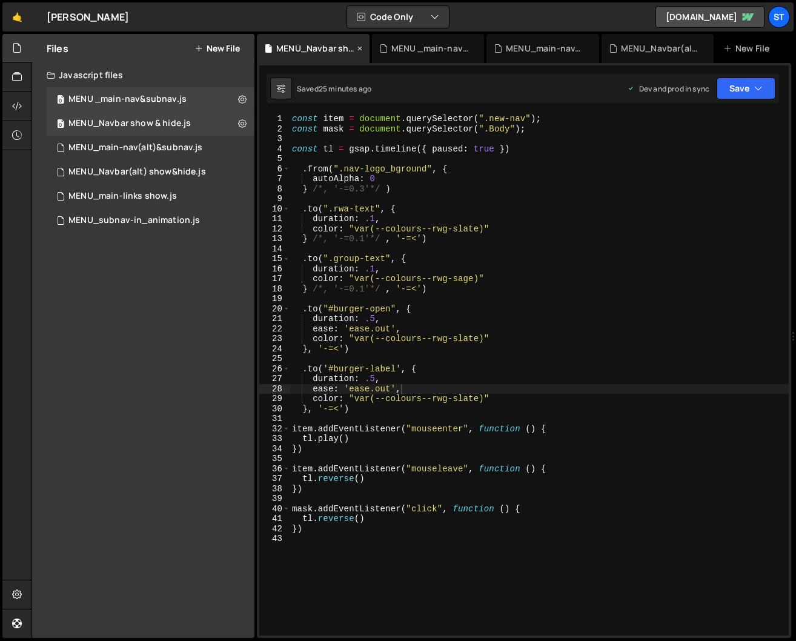
click at [359, 47] on icon at bounding box center [359, 48] width 8 height 12
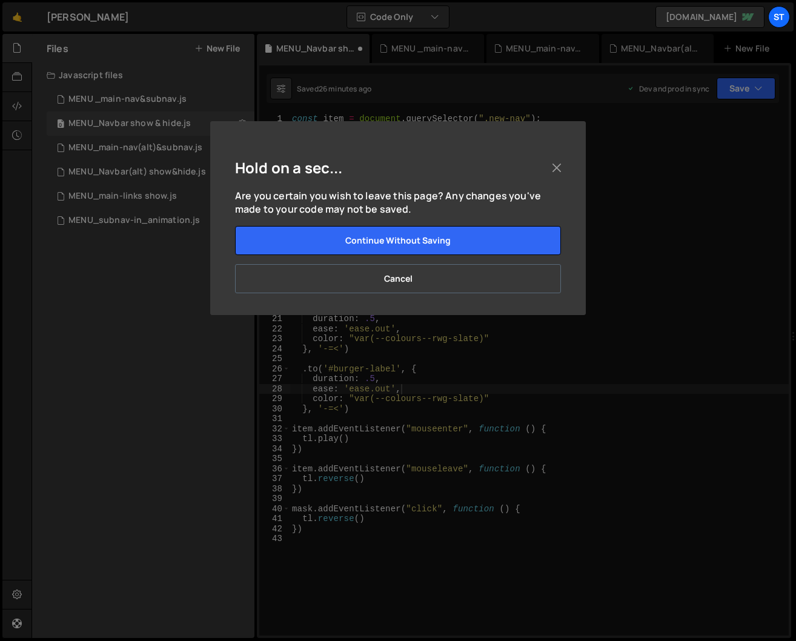
click at [413, 273] on button "Cancel" at bounding box center [398, 278] width 326 height 29
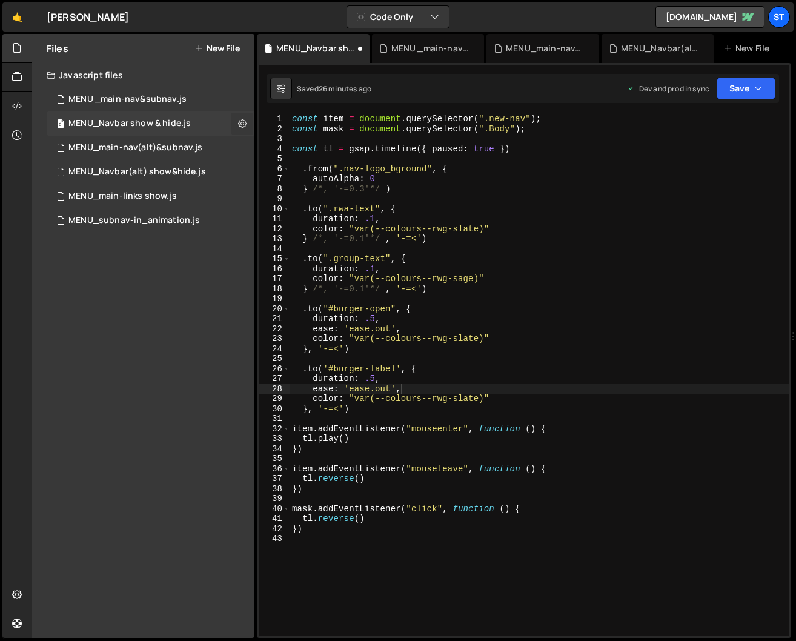
click at [242, 123] on icon at bounding box center [242, 123] width 8 height 12
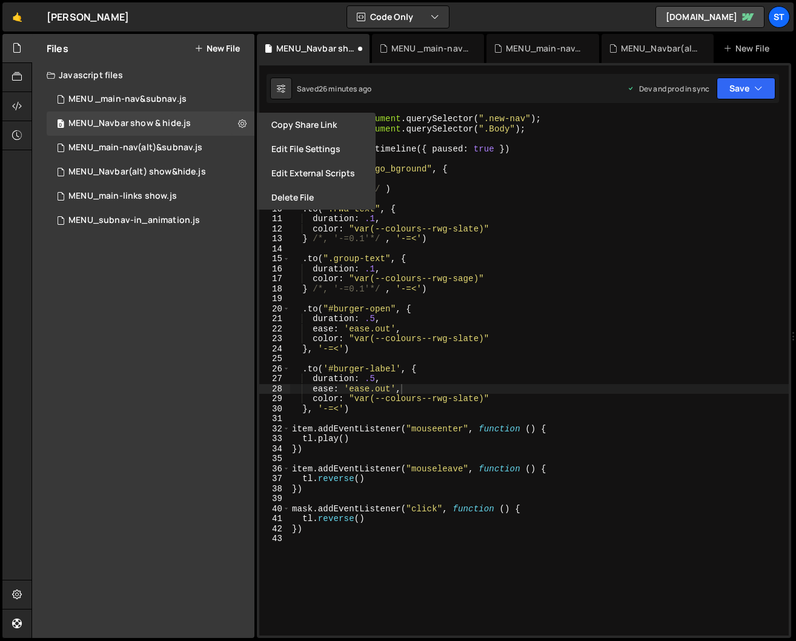
click at [406, 77] on div "Saved 26 minutes ago Dev and prod in sync Upgrade to Edit Save Save to Staging …" at bounding box center [522, 88] width 512 height 29
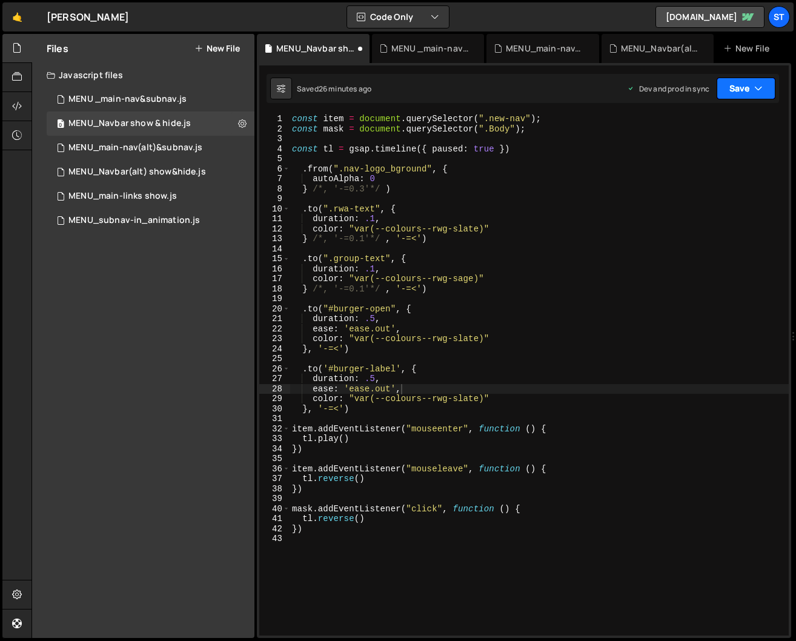
click at [749, 85] on button "Save" at bounding box center [745, 88] width 59 height 22
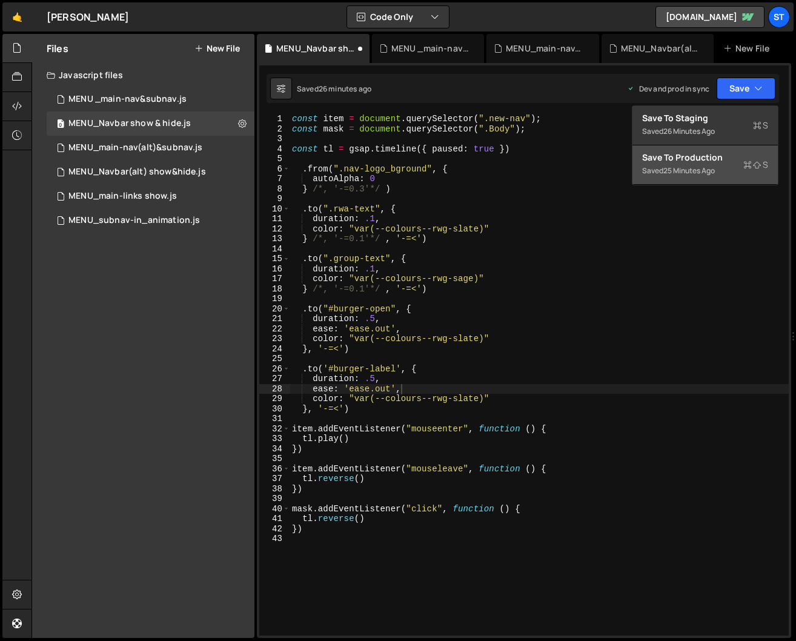
click at [697, 153] on div "Save to Production S" at bounding box center [705, 157] width 126 height 12
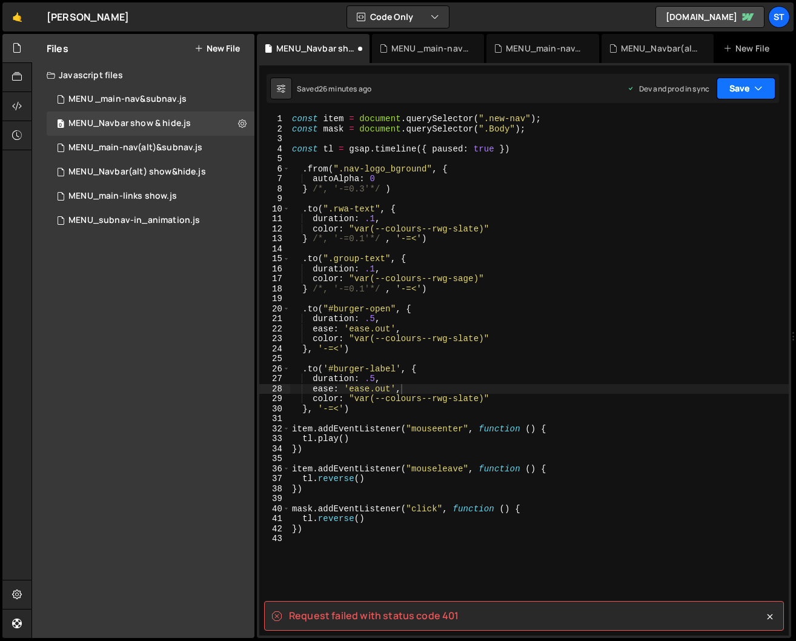
click at [749, 82] on button "Save" at bounding box center [745, 88] width 59 height 22
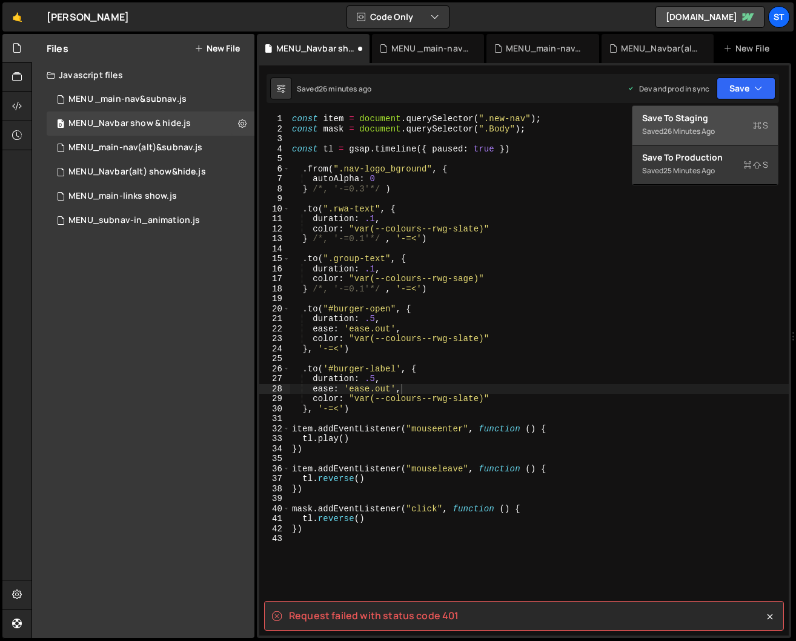
click at [699, 123] on div "Save to Staging S" at bounding box center [705, 118] width 126 height 12
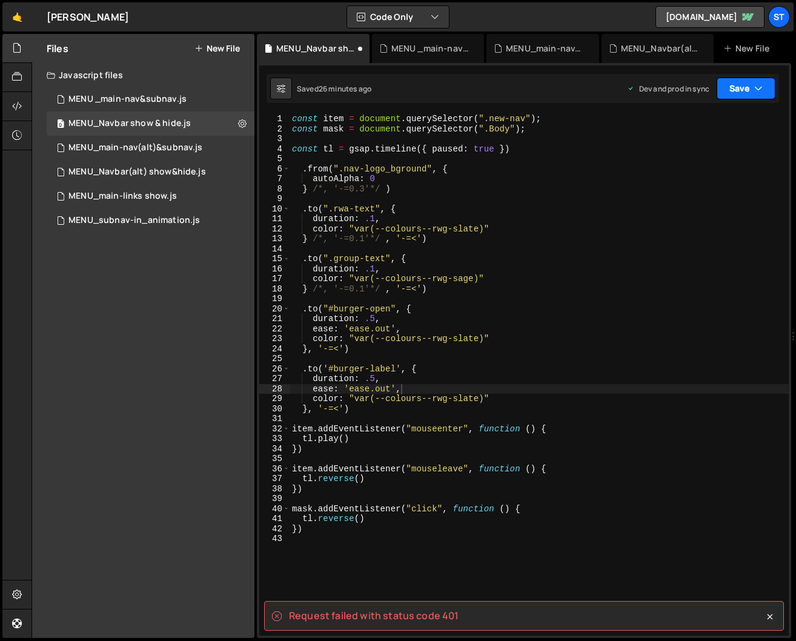
click at [748, 85] on button "Save" at bounding box center [745, 88] width 59 height 22
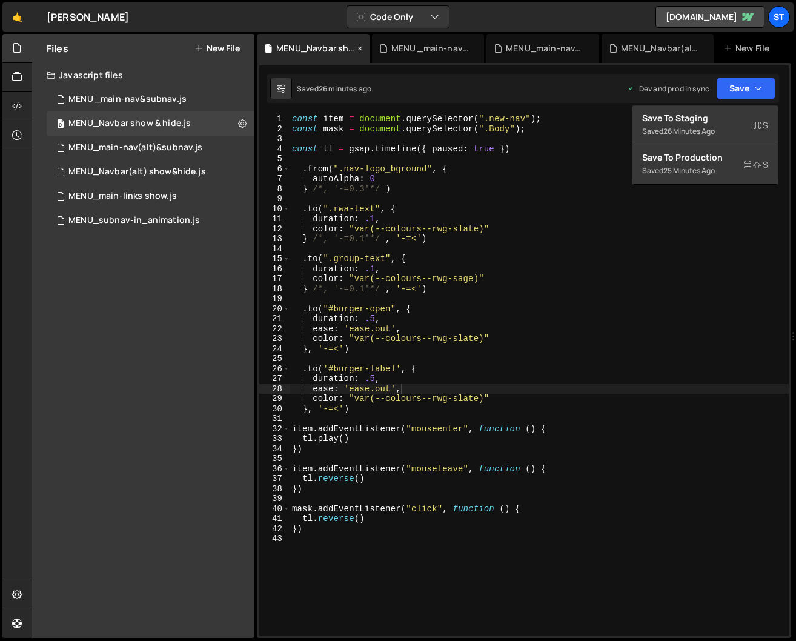
click at [360, 49] on icon at bounding box center [359, 48] width 8 height 12
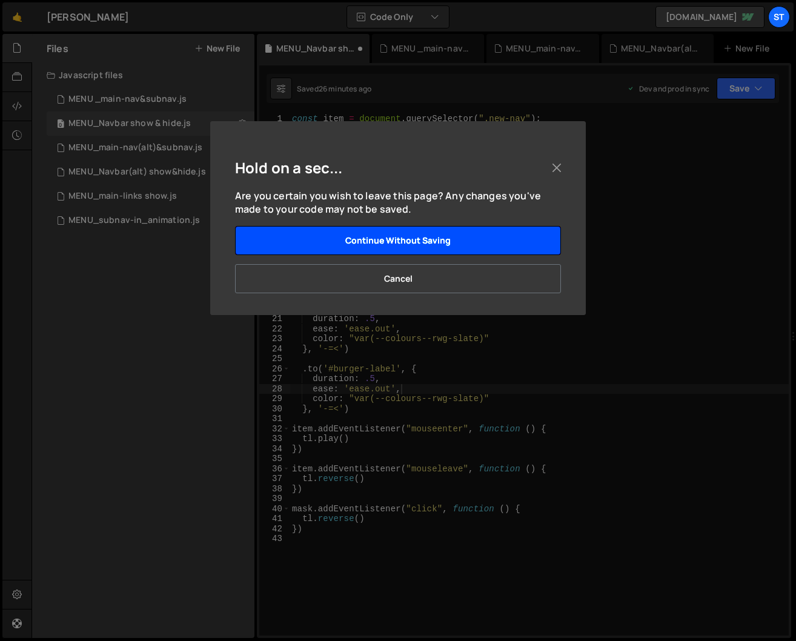
click at [395, 238] on button "Continue without saving" at bounding box center [398, 240] width 326 height 29
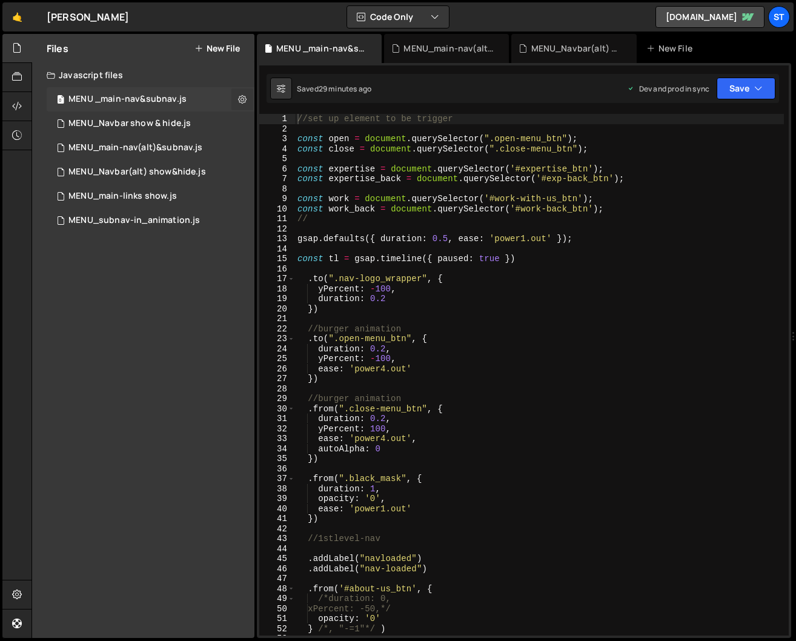
click at [245, 94] on icon at bounding box center [242, 99] width 8 height 12
type input "MENU _main-nav&subnav"
radio input "true"
checkbox input "true"
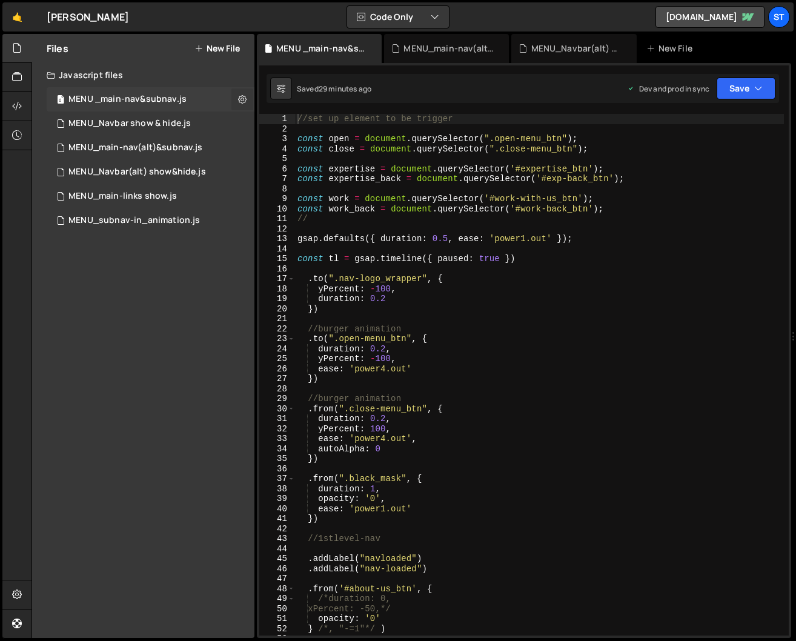
checkbox input "true"
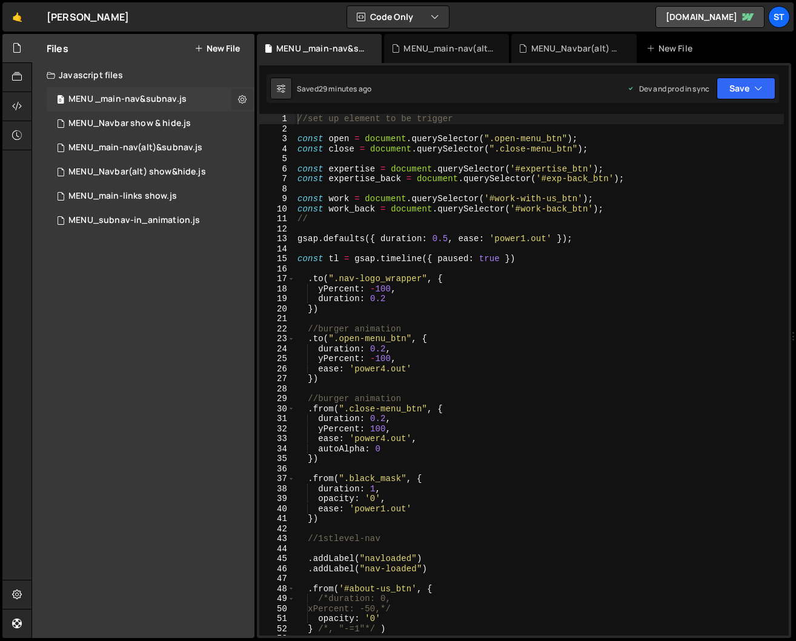
checkbox input "true"
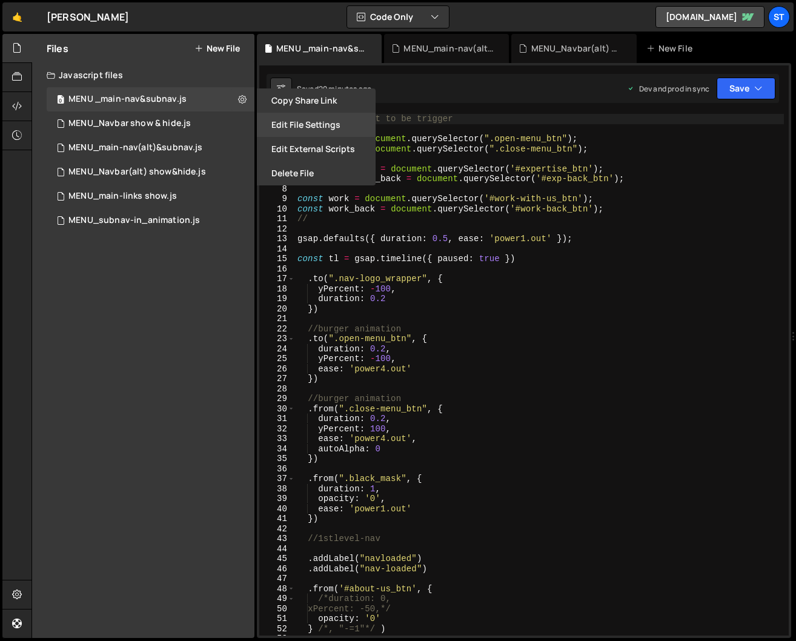
click at [285, 123] on button "Edit File Settings" at bounding box center [316, 125] width 119 height 24
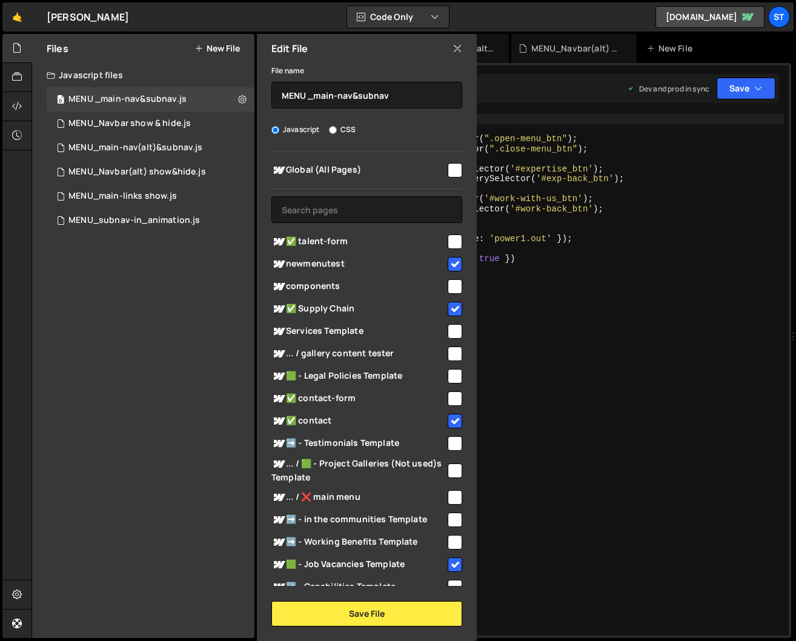
click at [453, 261] on input "checkbox" at bounding box center [454, 264] width 15 height 15
checkbox input "false"
drag, startPoint x: 451, startPoint y: 308, endPoint x: 440, endPoint y: 358, distance: 51.4
click at [451, 308] on input "checkbox" at bounding box center [454, 308] width 15 height 15
checkbox input "false"
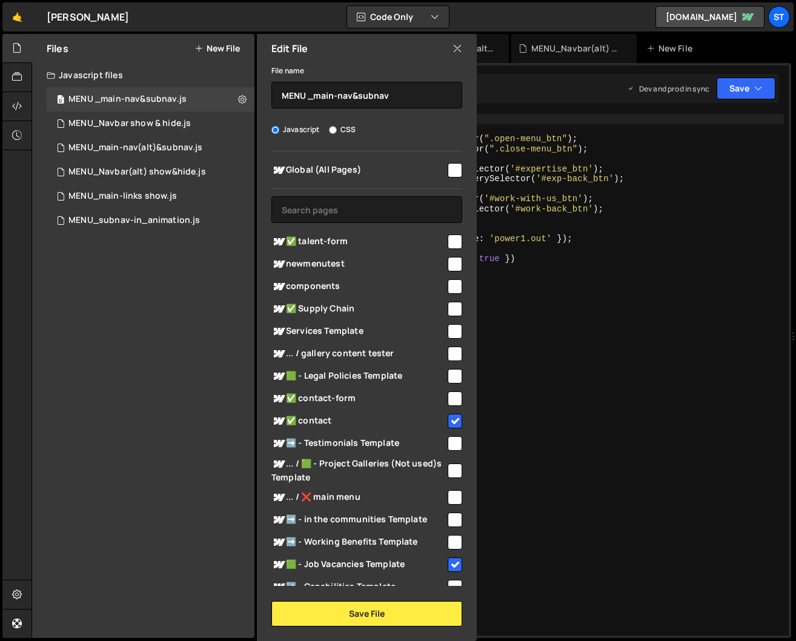
click at [450, 420] on input "checkbox" at bounding box center [454, 420] width 15 height 15
checkbox input "false"
drag, startPoint x: 451, startPoint y: 562, endPoint x: 420, endPoint y: 538, distance: 39.6
click at [452, 562] on input "checkbox" at bounding box center [454, 564] width 15 height 15
checkbox input "false"
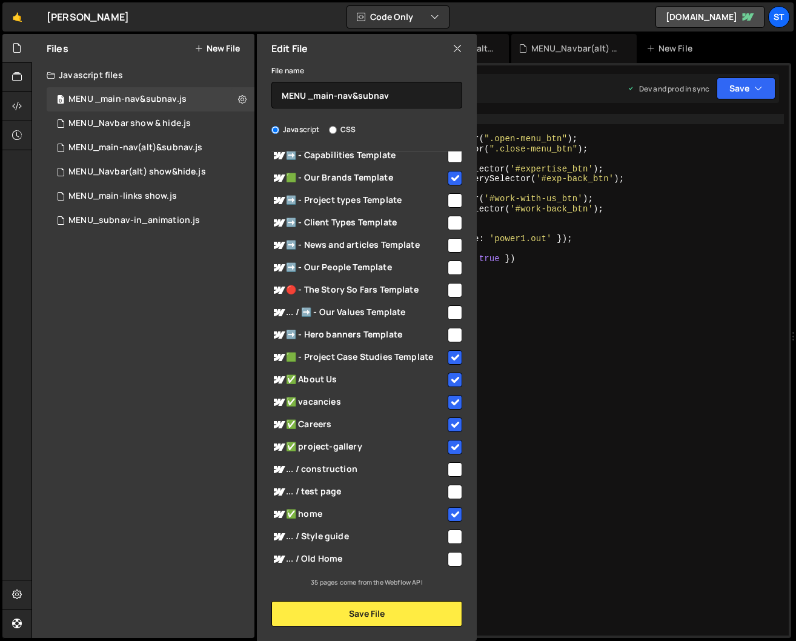
scroll to position [433, 0]
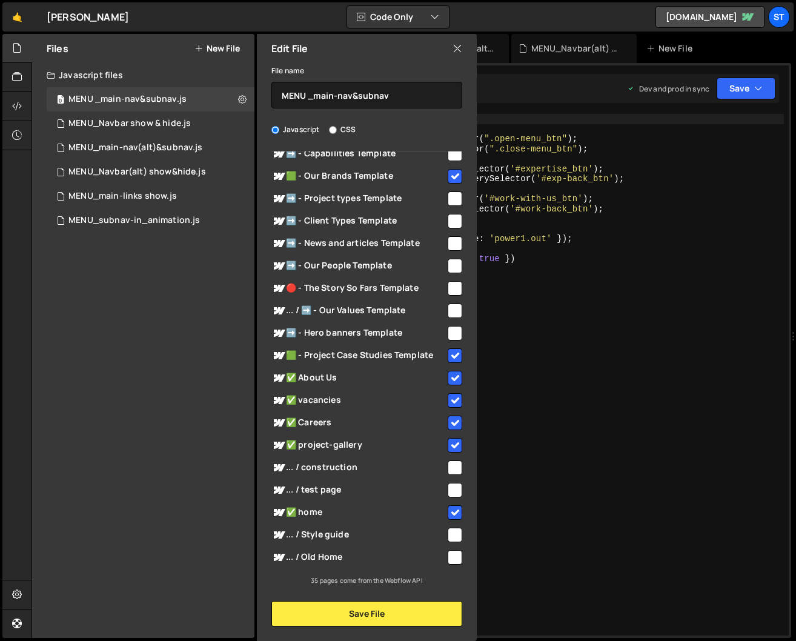
click at [448, 174] on input "checkbox" at bounding box center [454, 176] width 15 height 15
checkbox input "false"
drag, startPoint x: 452, startPoint y: 357, endPoint x: 446, endPoint y: 372, distance: 16.1
click at [452, 356] on input "checkbox" at bounding box center [454, 355] width 15 height 15
checkbox input "false"
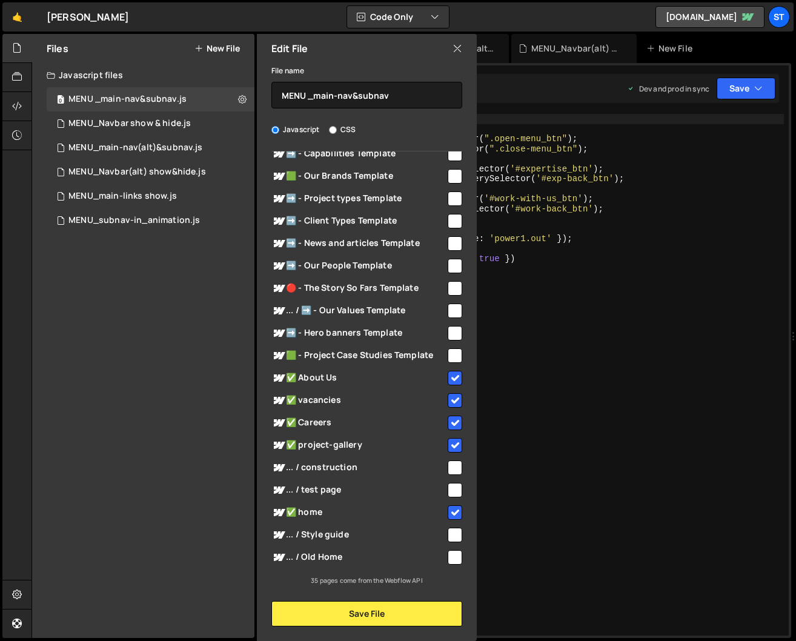
click at [449, 379] on input "checkbox" at bounding box center [454, 378] width 15 height 15
checkbox input "false"
click at [455, 396] on input "checkbox" at bounding box center [454, 400] width 15 height 15
checkbox input "false"
drag, startPoint x: 453, startPoint y: 423, endPoint x: 453, endPoint y: 440, distance: 17.6
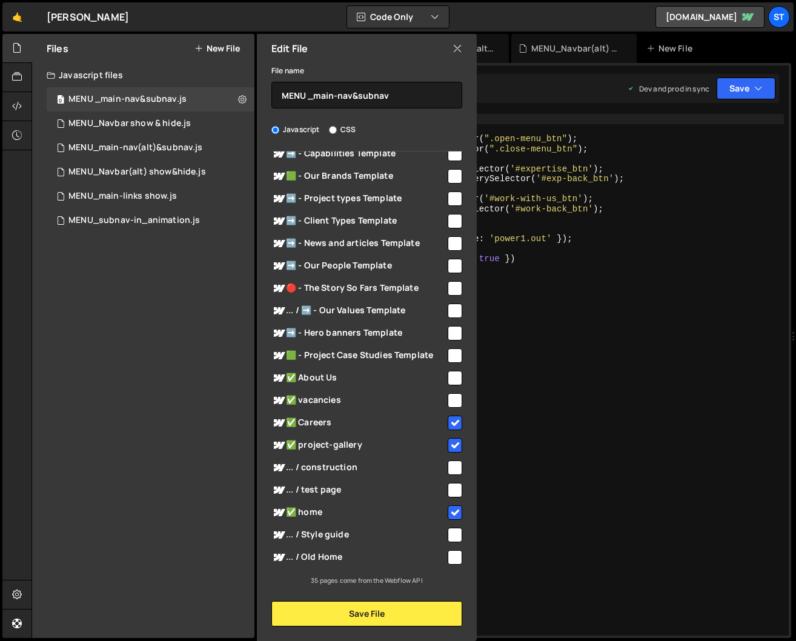
click at [453, 422] on input "checkbox" at bounding box center [454, 422] width 15 height 15
checkbox input "false"
click at [447, 440] on input "checkbox" at bounding box center [454, 445] width 15 height 15
checkbox input "false"
click at [452, 510] on input "checkbox" at bounding box center [454, 512] width 15 height 15
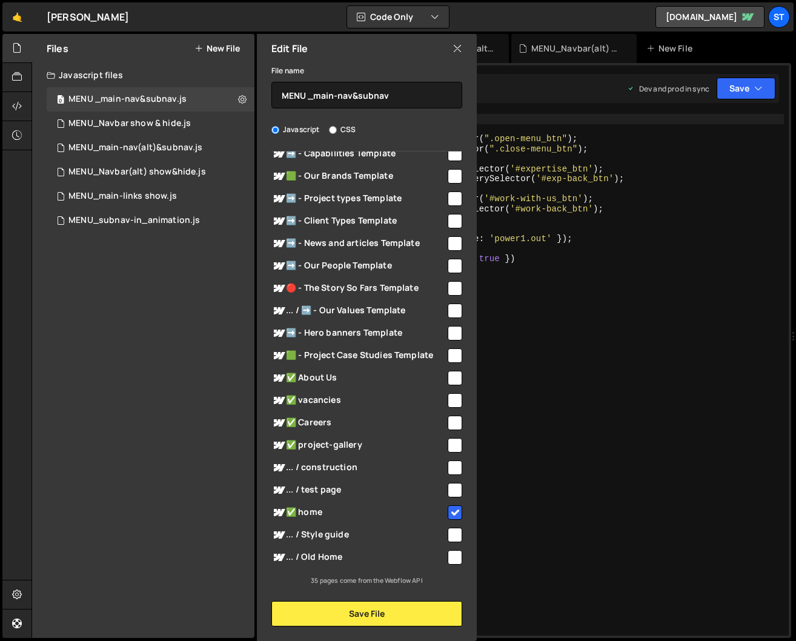
checkbox input "false"
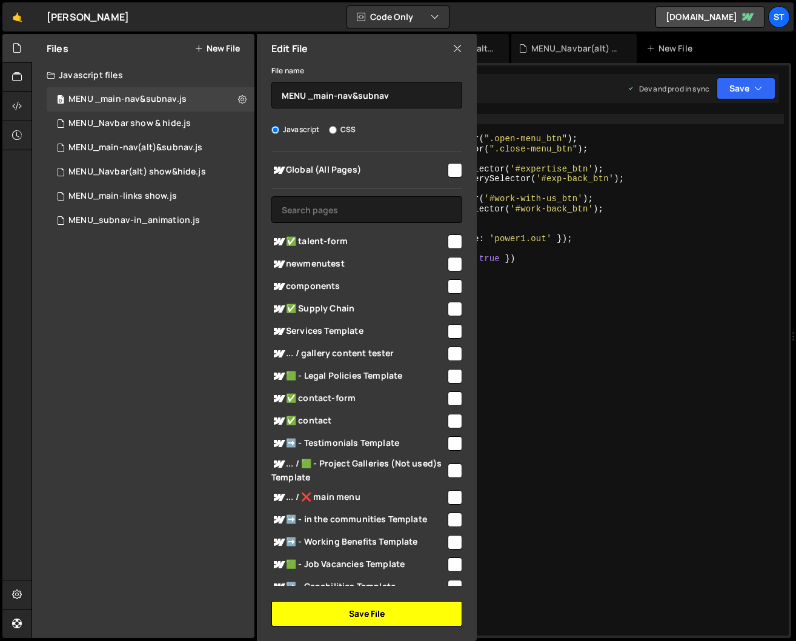
click at [364, 616] on button "Save File" at bounding box center [366, 613] width 191 height 25
click at [370, 612] on button "Save File" at bounding box center [366, 613] width 191 height 25
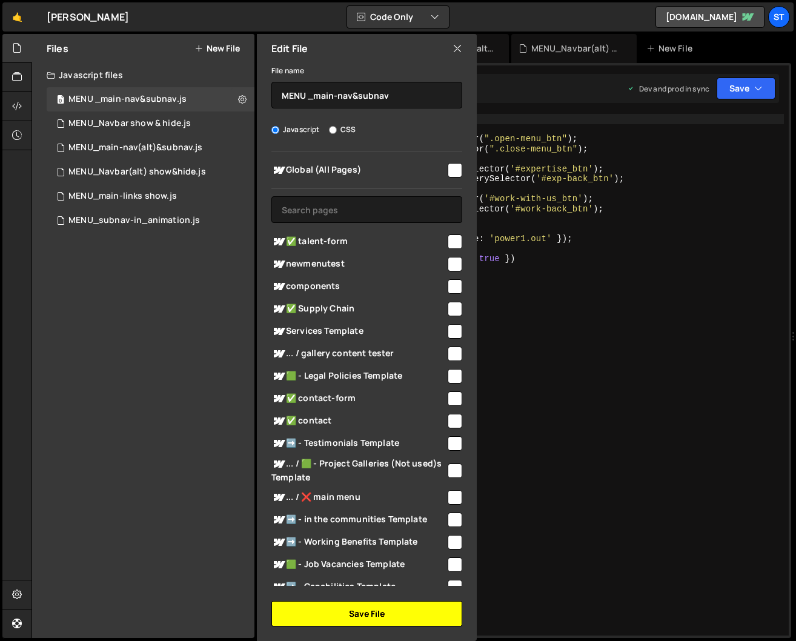
click at [370, 612] on button "Save File" at bounding box center [366, 613] width 191 height 25
click at [600, 11] on div "🤙 [PERSON_NAME] ⚠️ Code is being edited in another browser Code Only Code Only …" at bounding box center [397, 16] width 791 height 29
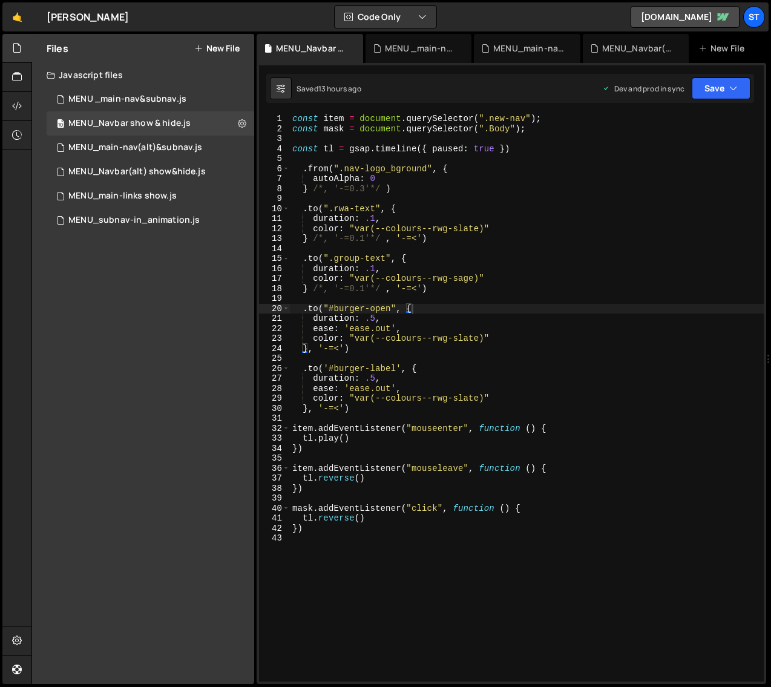
scroll to position [2546, 0]
click at [199, 146] on div "MENU_main-nav(alt)&subnav.js" at bounding box center [135, 147] width 134 height 11
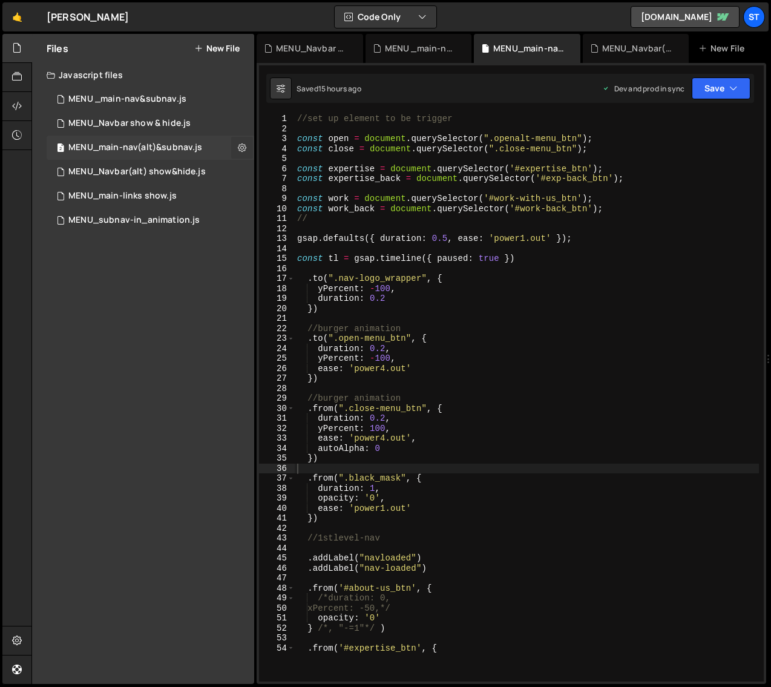
scroll to position [0, 0]
click at [243, 147] on icon at bounding box center [242, 148] width 8 height 12
type input "MENU_main-nav(alt)&subnav"
radio input "true"
checkbox input "true"
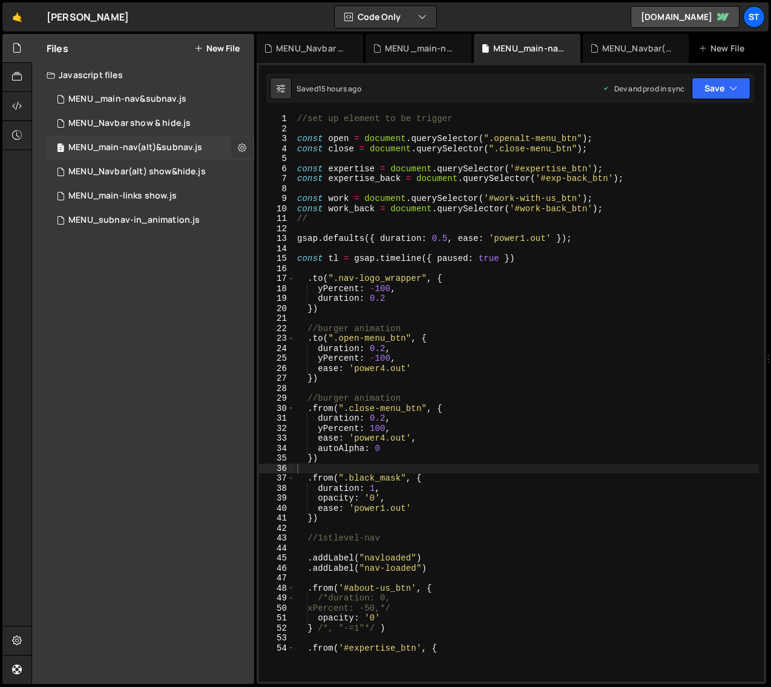
checkbox input "true"
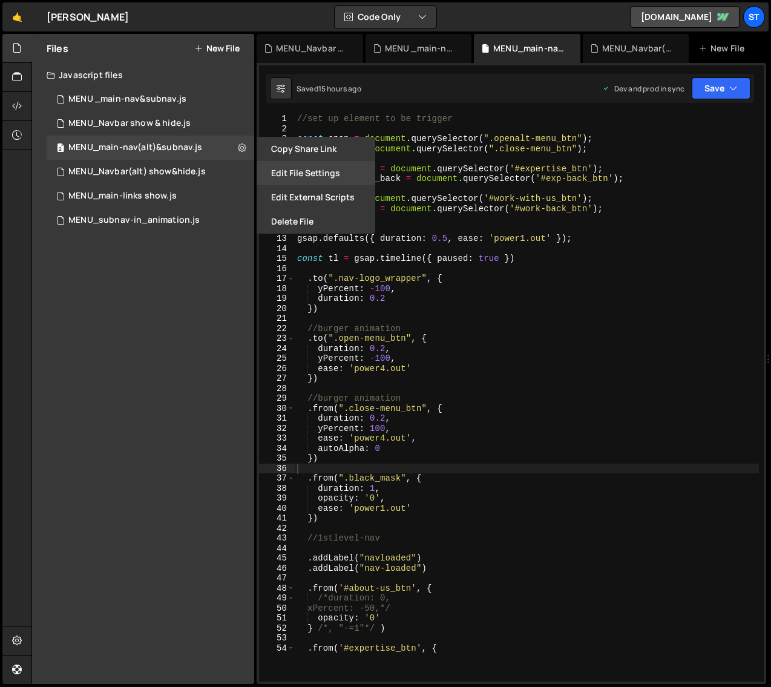
click at [309, 170] on button "Edit File Settings" at bounding box center [316, 173] width 119 height 24
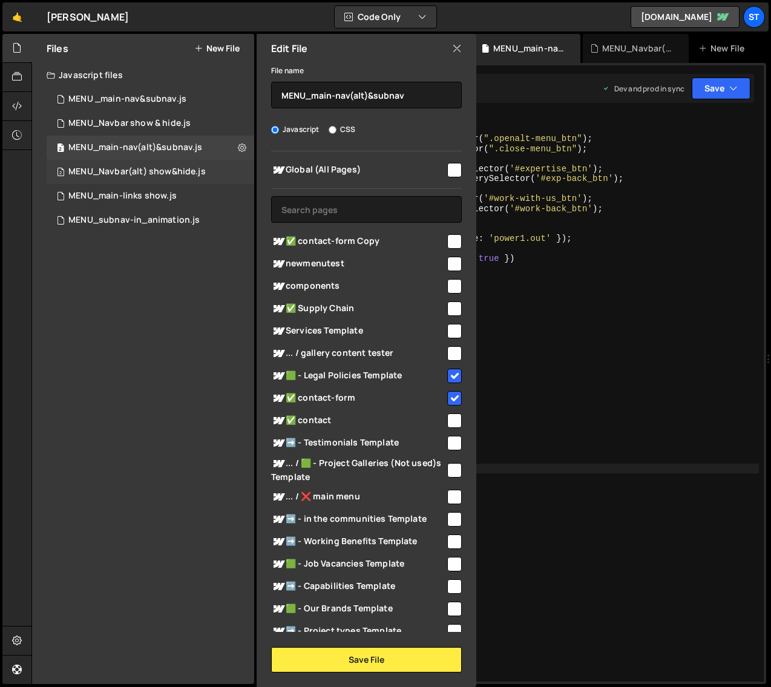
click at [189, 170] on div "MENU_Navbar(alt) show&hide.js" at bounding box center [136, 171] width 137 height 11
checkbox input "false"
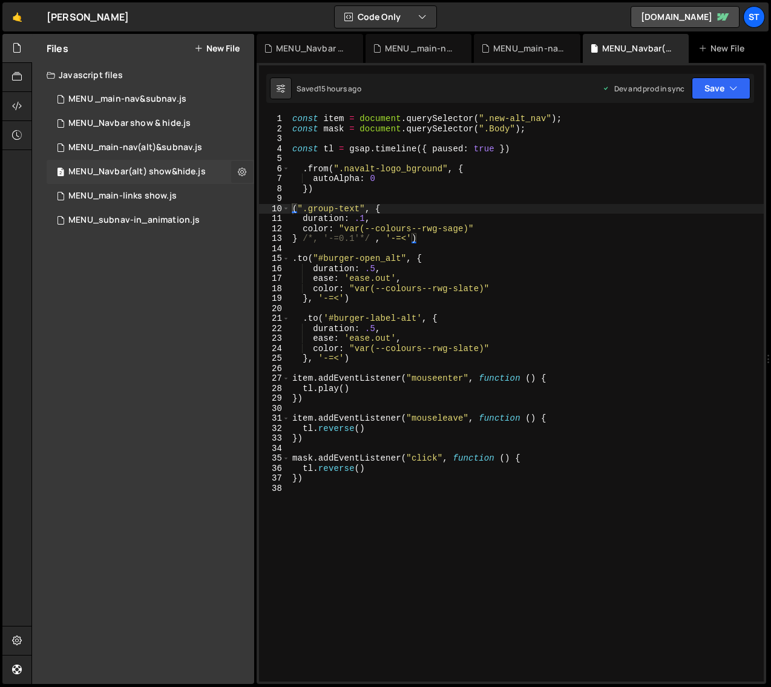
click at [240, 170] on icon at bounding box center [242, 172] width 8 height 12
type input "MENU_Navbar(alt) show&hide"
radio input "true"
checkbox input "true"
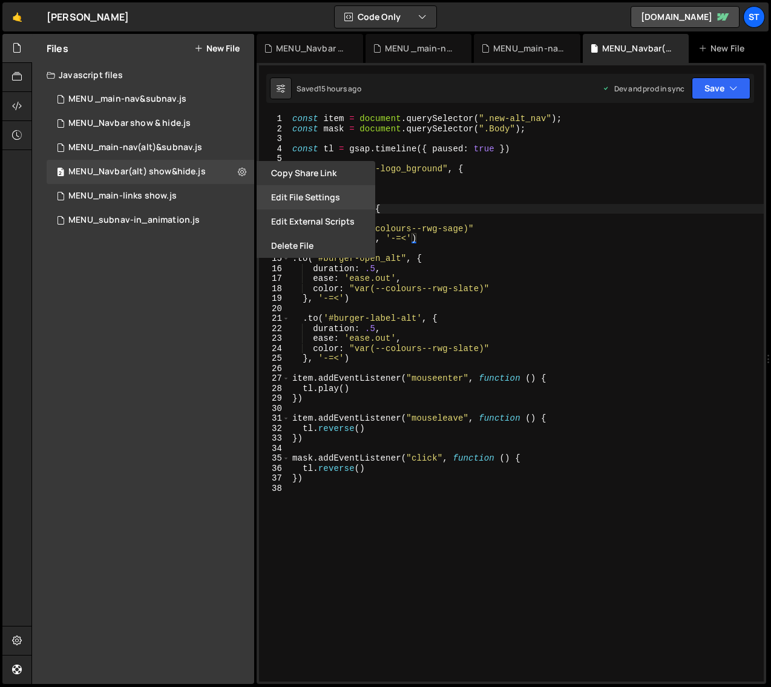
click at [321, 195] on button "Edit File Settings" at bounding box center [316, 197] width 119 height 24
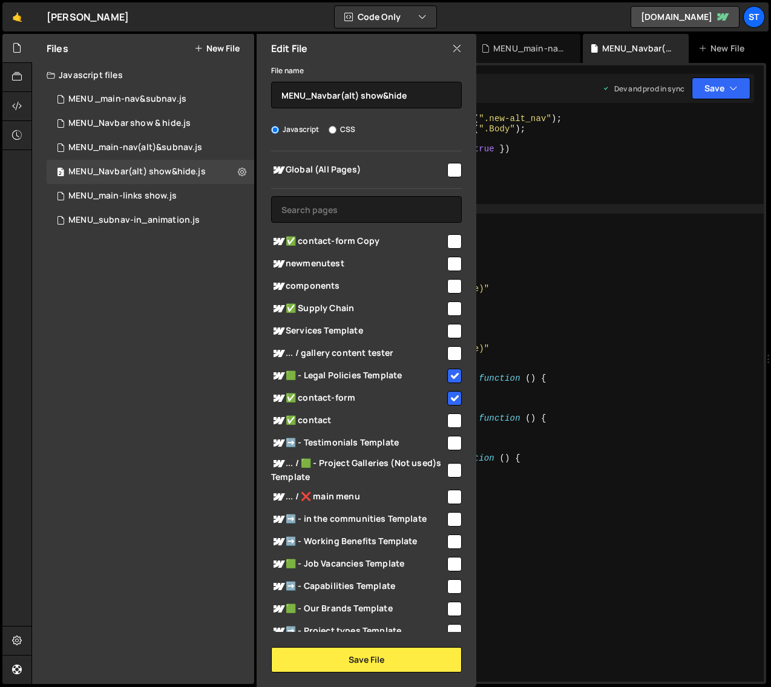
click at [460, 44] on icon at bounding box center [457, 48] width 10 height 13
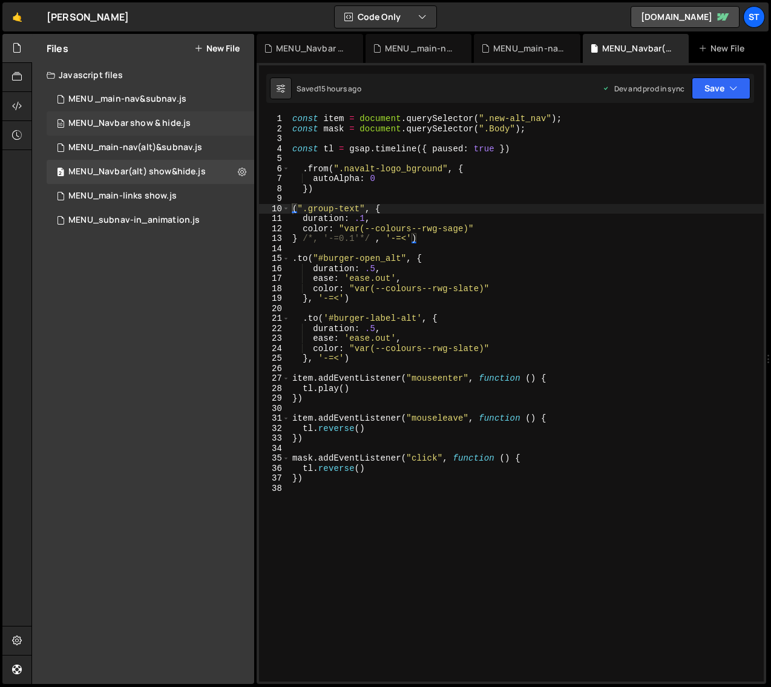
click at [216, 124] on div "10 MENU_Navbar show & hide.js 0" at bounding box center [151, 123] width 208 height 24
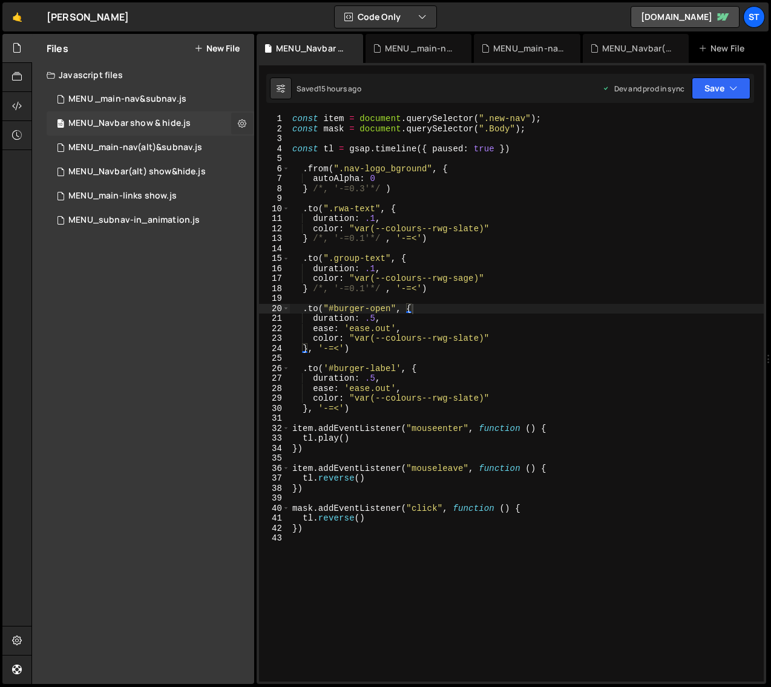
scroll to position [2546, 0]
click at [242, 123] on icon at bounding box center [242, 123] width 8 height 12
type input "MENU_Navbar show & hide"
radio input "true"
checkbox input "true"
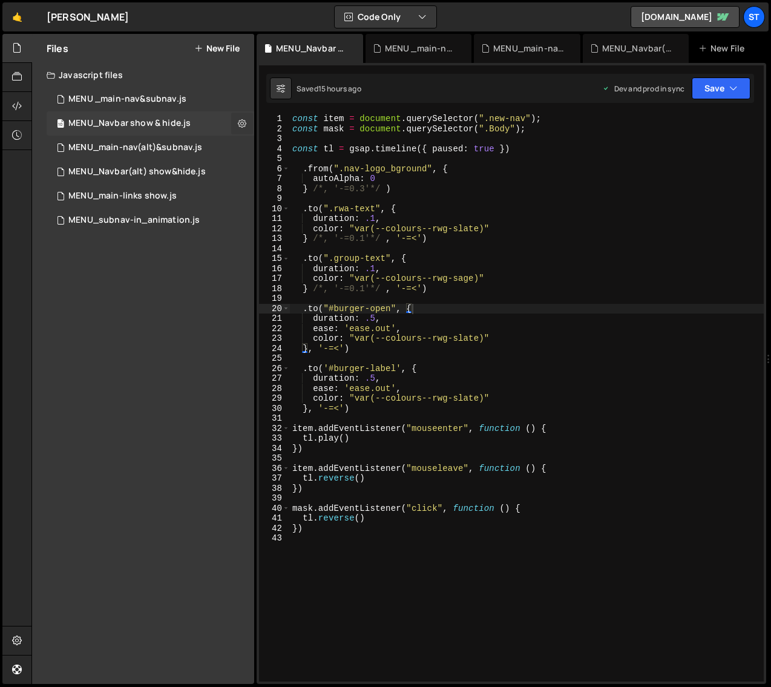
checkbox input "true"
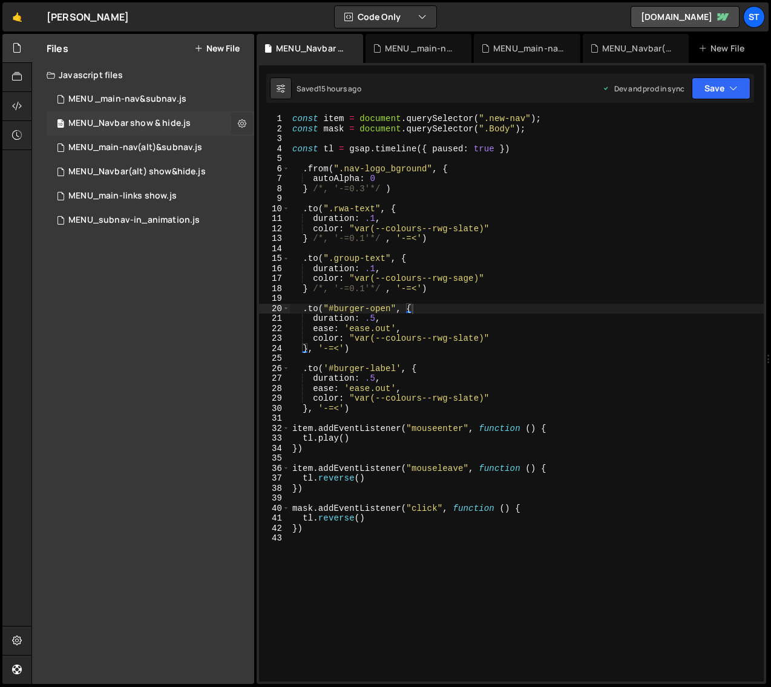
checkbox input "true"
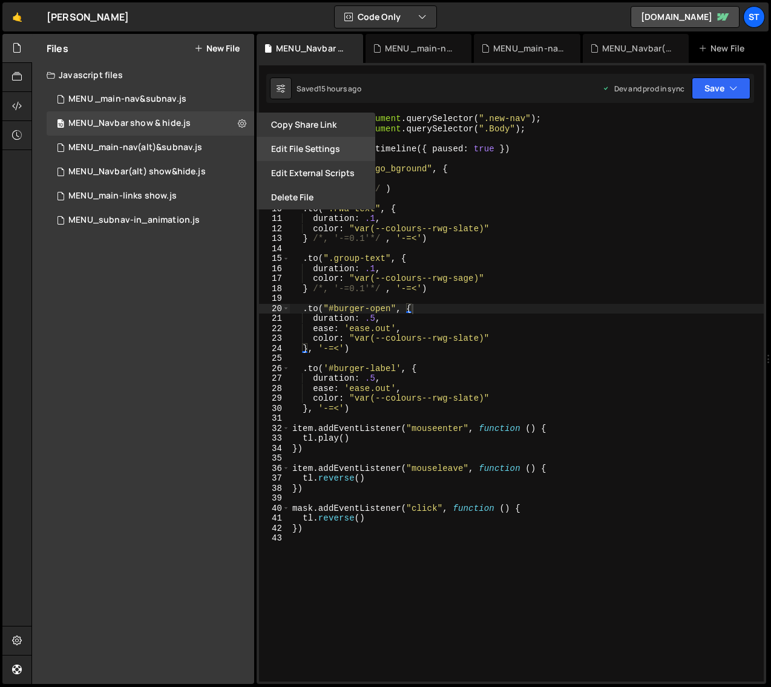
click at [310, 148] on button "Edit File Settings" at bounding box center [316, 149] width 119 height 24
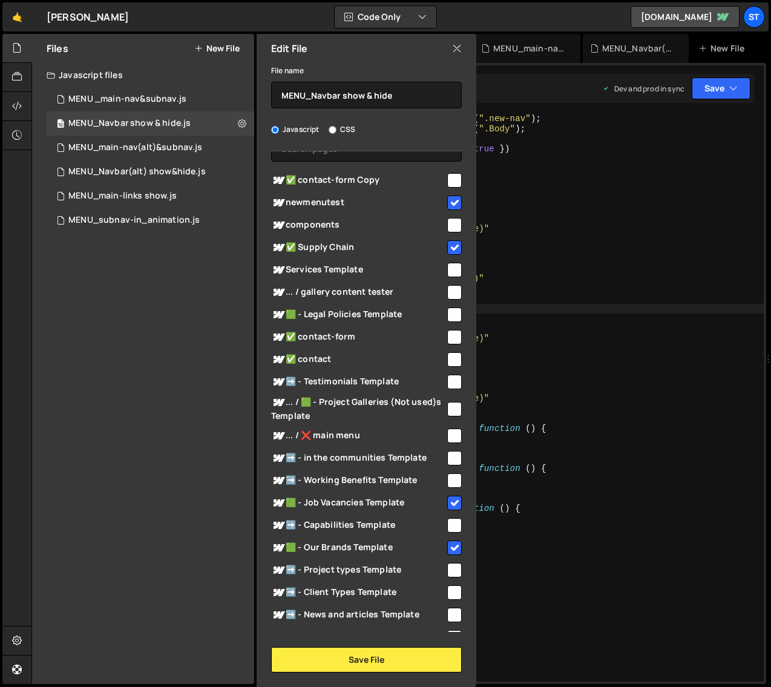
scroll to position [61, 0]
click at [450, 357] on input "checkbox" at bounding box center [454, 359] width 15 height 15
checkbox input "true"
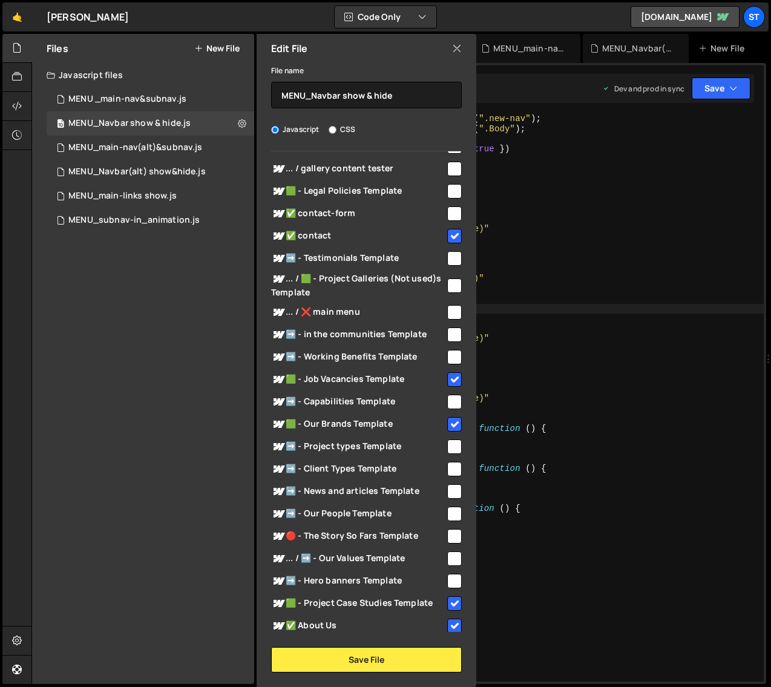
scroll to position [163, 0]
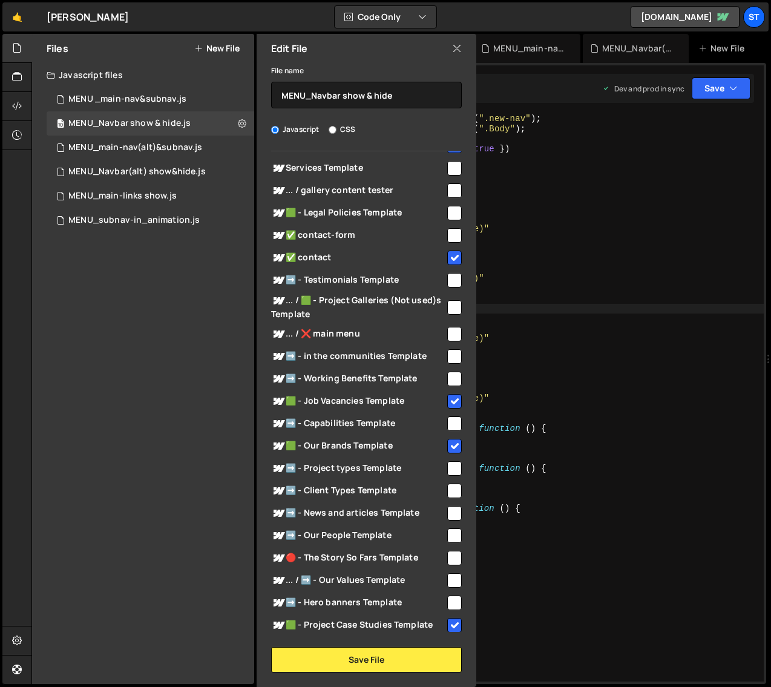
click at [458, 48] on icon at bounding box center [457, 48] width 10 height 13
checkbox input "false"
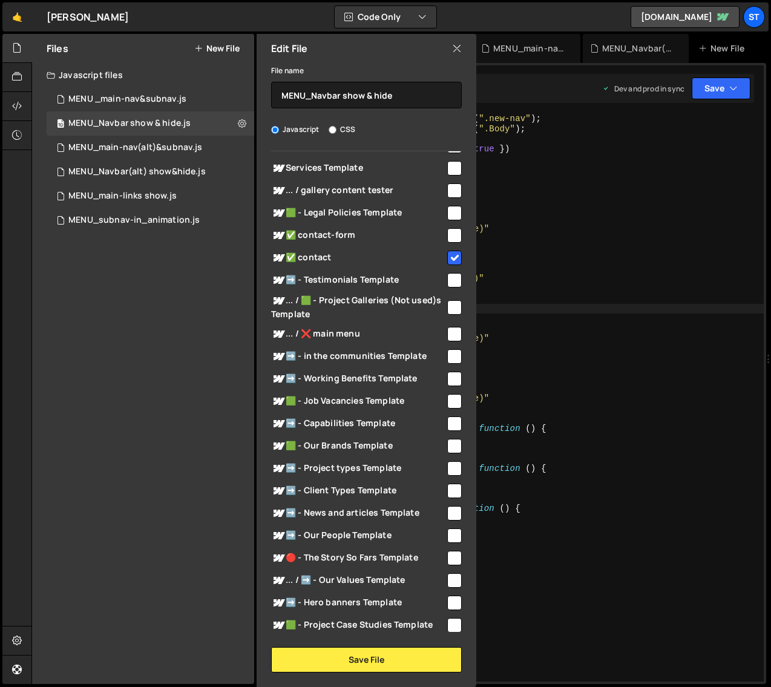
checkbox input "false"
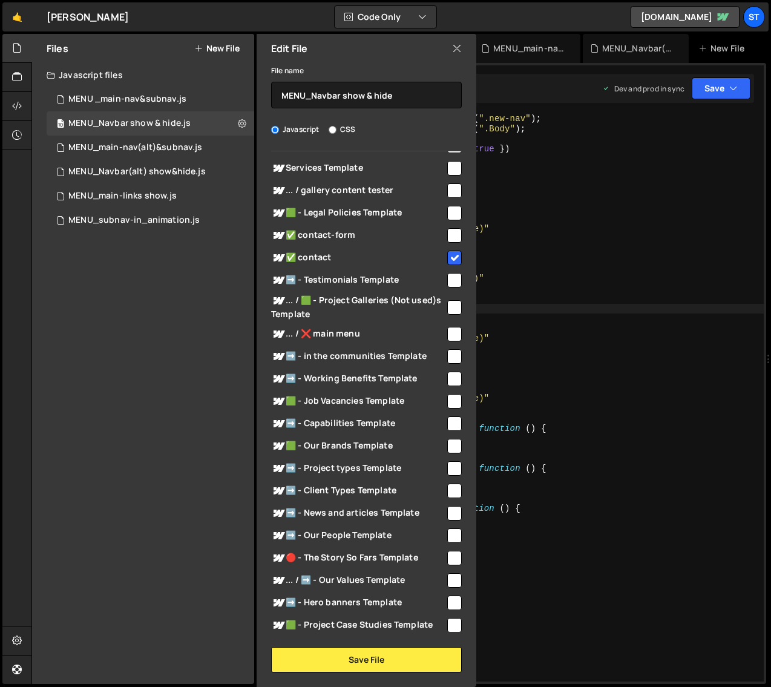
checkbox input "false"
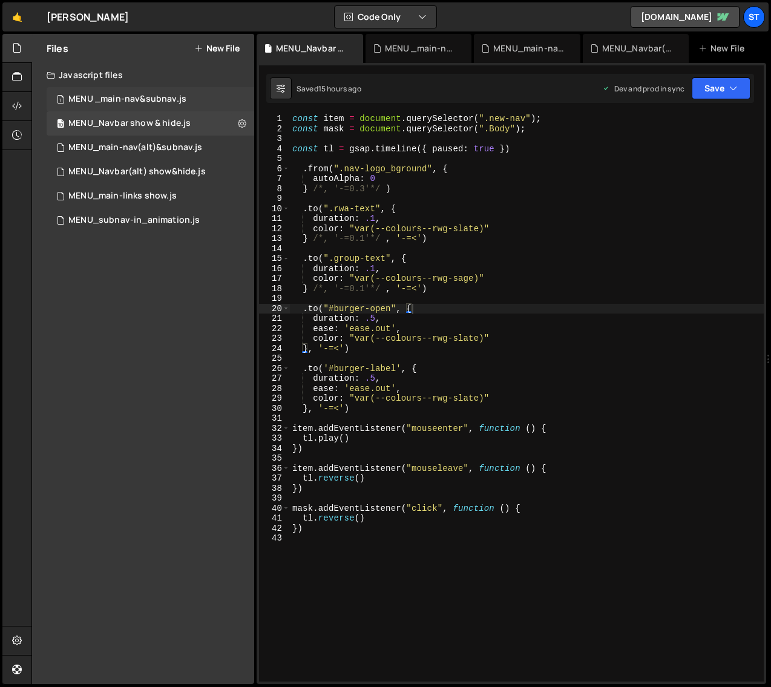
click at [240, 100] on div "1 MENU _main-nav&subnav.js 0" at bounding box center [151, 99] width 208 height 24
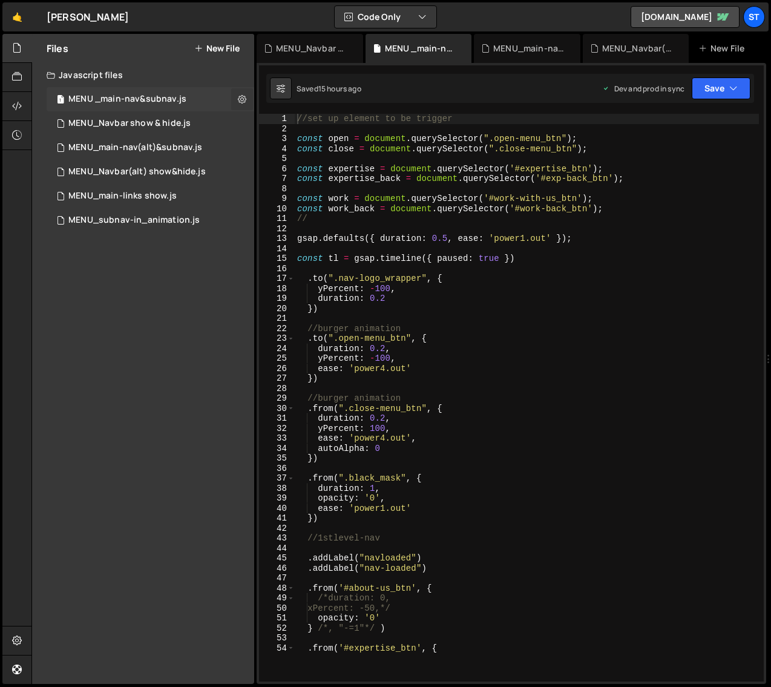
scroll to position [3312, 0]
click at [240, 100] on icon at bounding box center [242, 99] width 8 height 12
type input "MENU _main-nav&subnav"
radio input "true"
checkbox input "true"
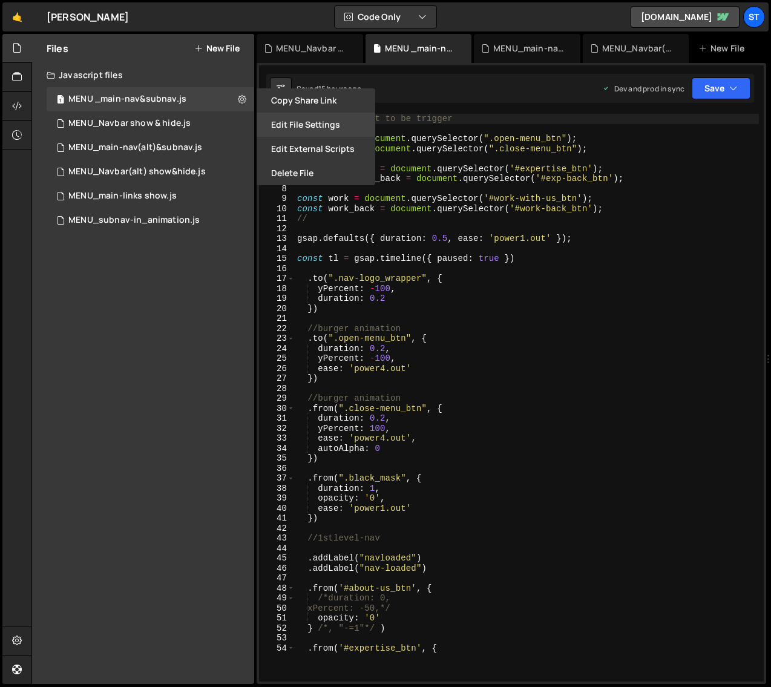
click at [331, 124] on button "Edit File Settings" at bounding box center [316, 125] width 119 height 24
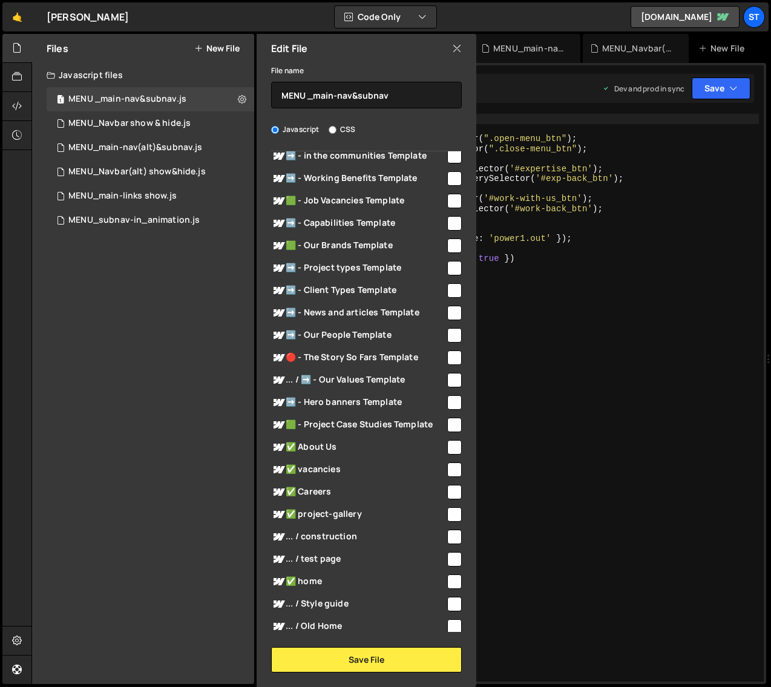
scroll to position [386, 0]
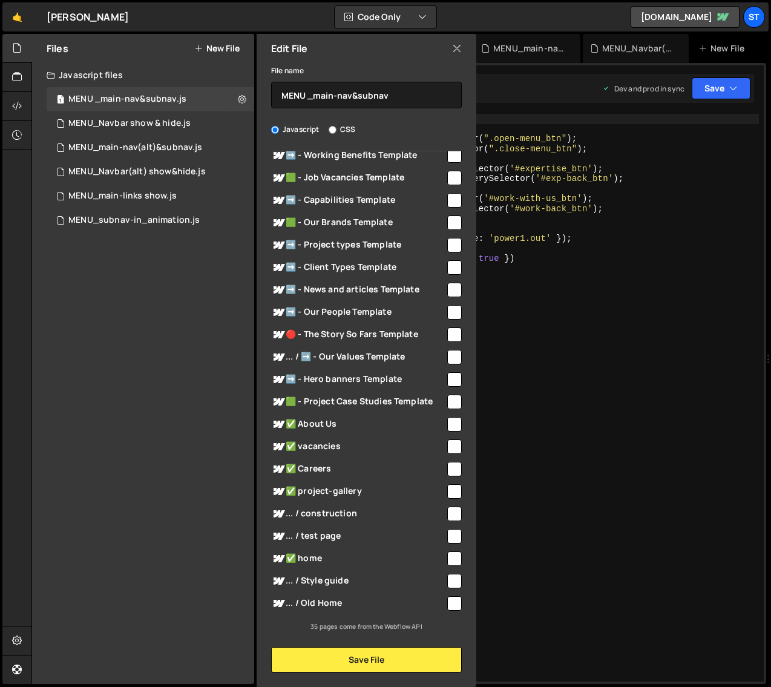
click at [448, 444] on input "checkbox" at bounding box center [454, 447] width 15 height 15
checkbox input "true"
click at [450, 492] on input "checkbox" at bounding box center [454, 491] width 15 height 15
checkbox input "true"
click at [450, 558] on input "checkbox" at bounding box center [454, 559] width 15 height 15
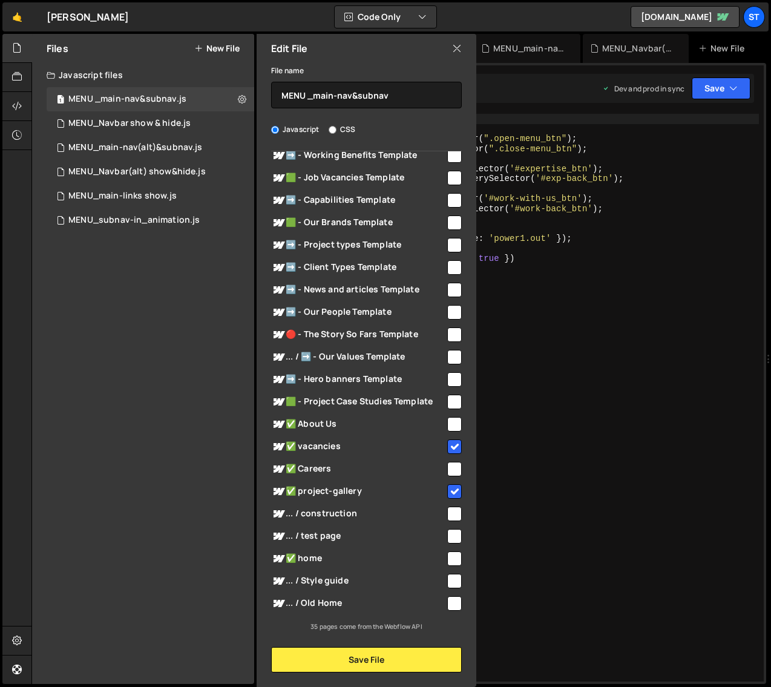
checkbox input "true"
click at [452, 466] on input "checkbox" at bounding box center [454, 469] width 15 height 15
checkbox input "true"
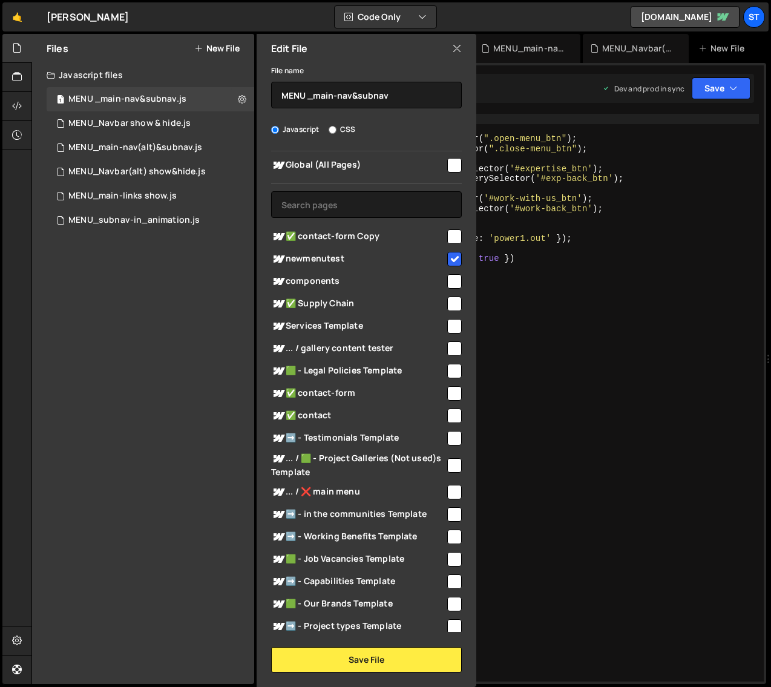
scroll to position [0, 0]
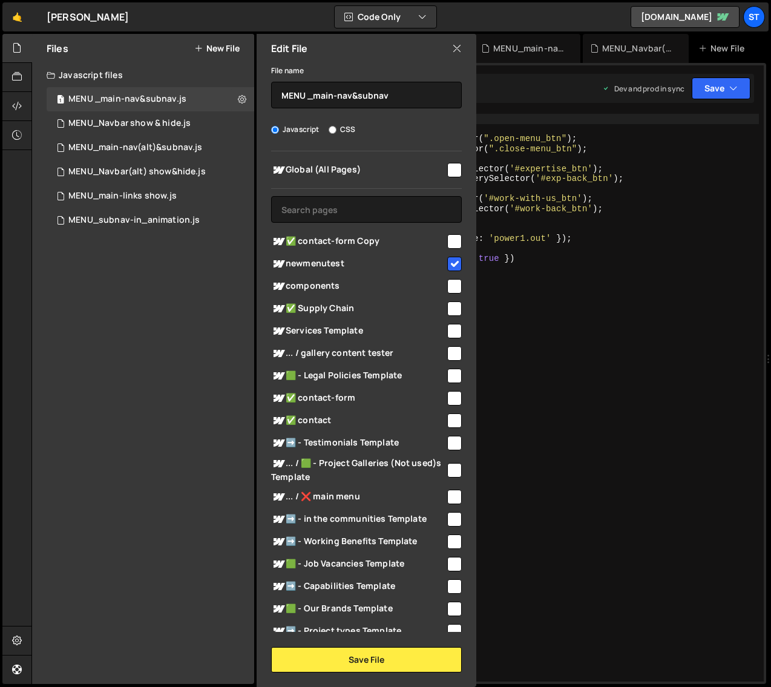
click at [450, 305] on input "checkbox" at bounding box center [454, 308] width 15 height 15
checkbox input "true"
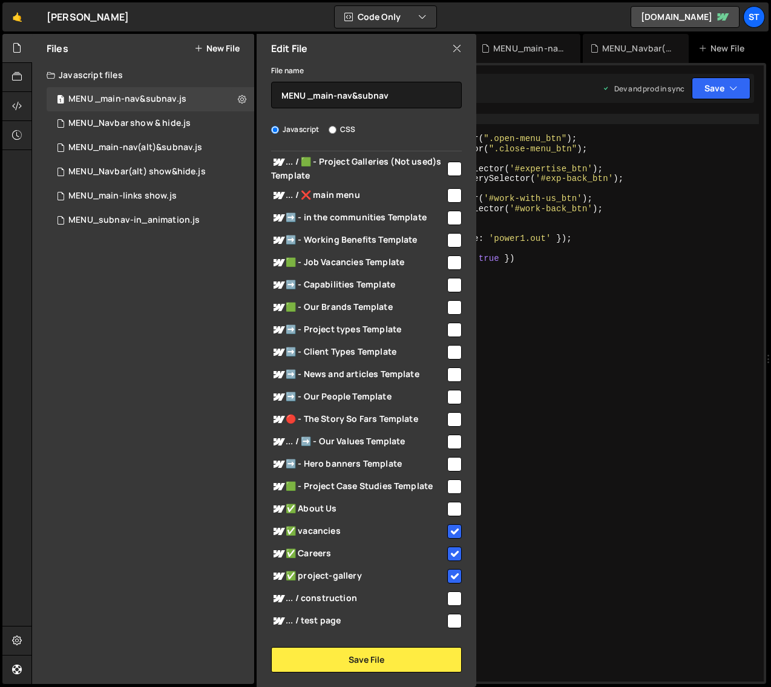
scroll to position [302, 0]
click at [452, 509] on input "checkbox" at bounding box center [454, 508] width 15 height 15
checkbox input "true"
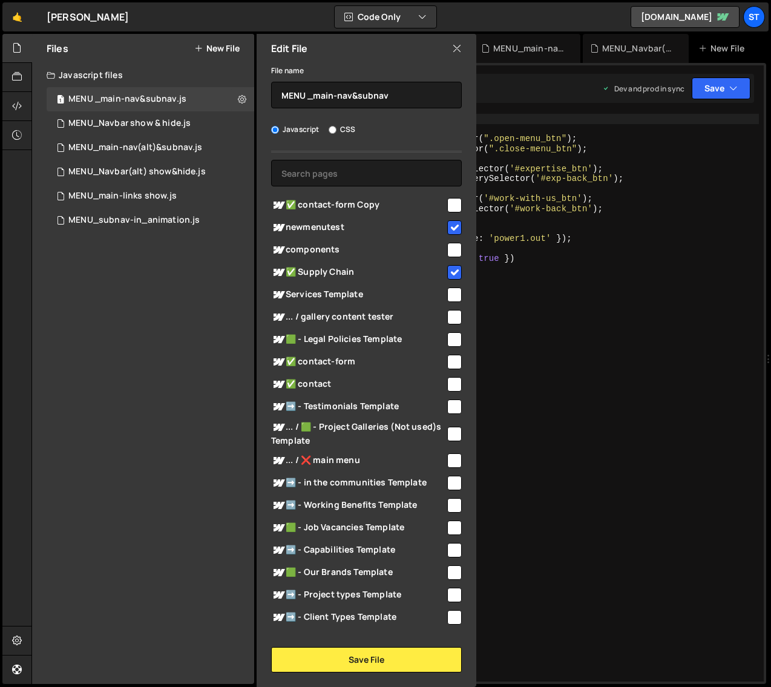
scroll to position [0, 0]
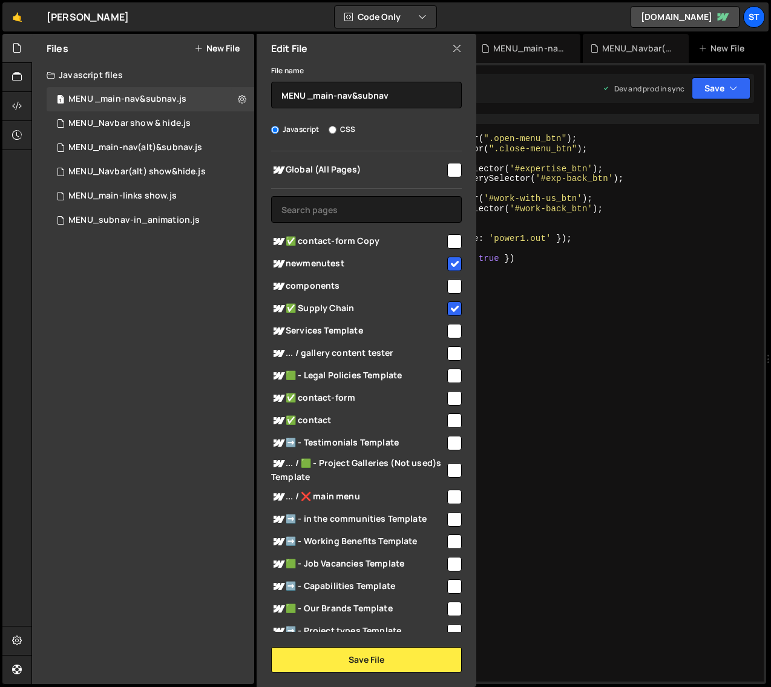
click at [450, 417] on input "checkbox" at bounding box center [454, 420] width 15 height 15
checkbox input "true"
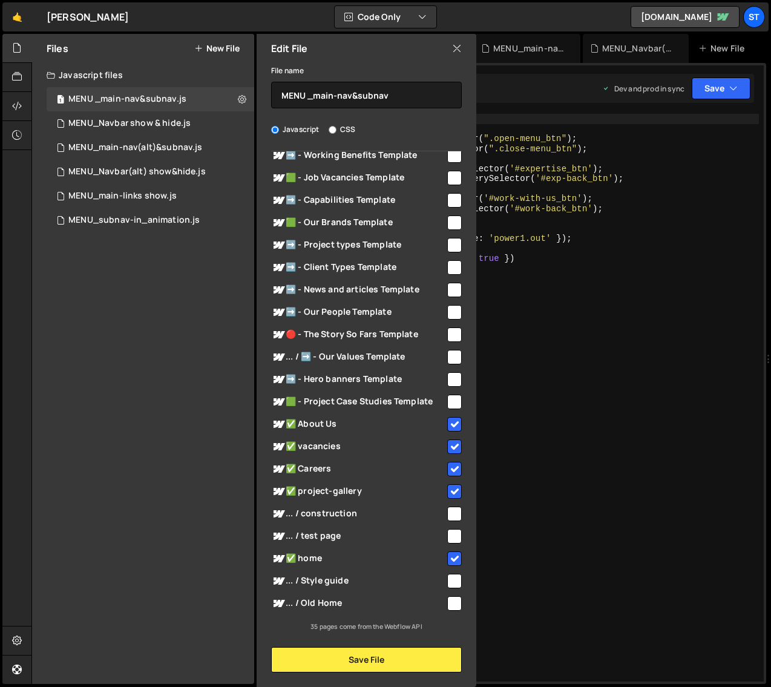
click at [449, 400] on input "checkbox" at bounding box center [454, 402] width 15 height 15
checkbox input "true"
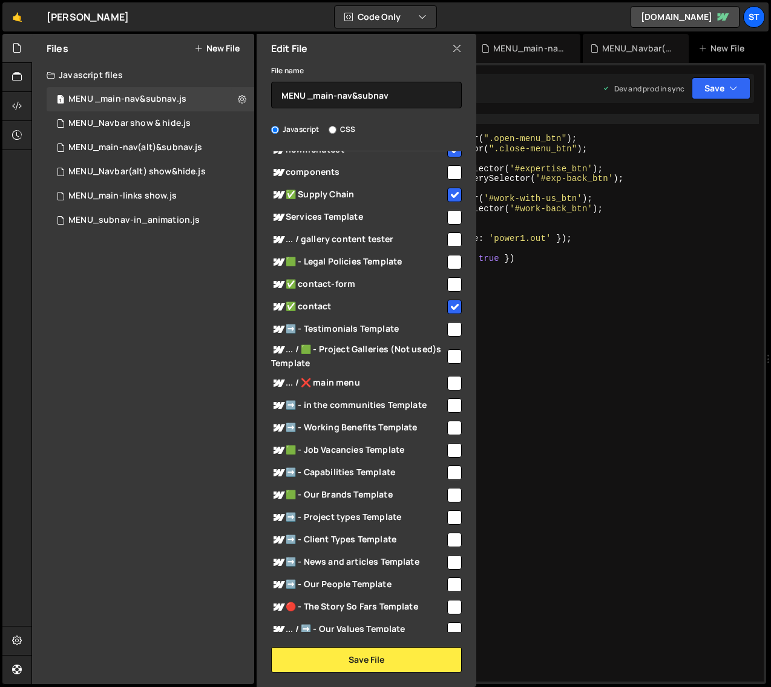
scroll to position [37, 0]
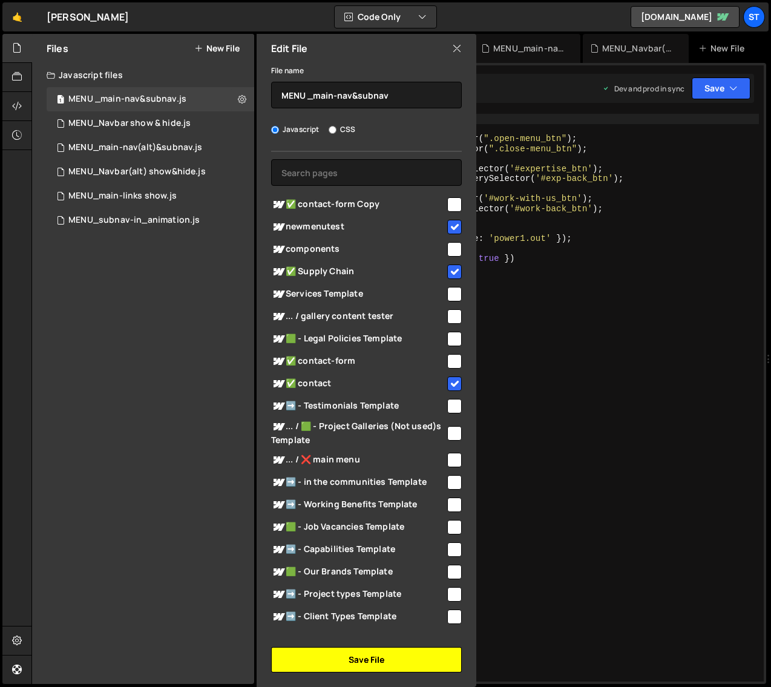
click at [376, 659] on button "Save File" at bounding box center [366, 659] width 191 height 25
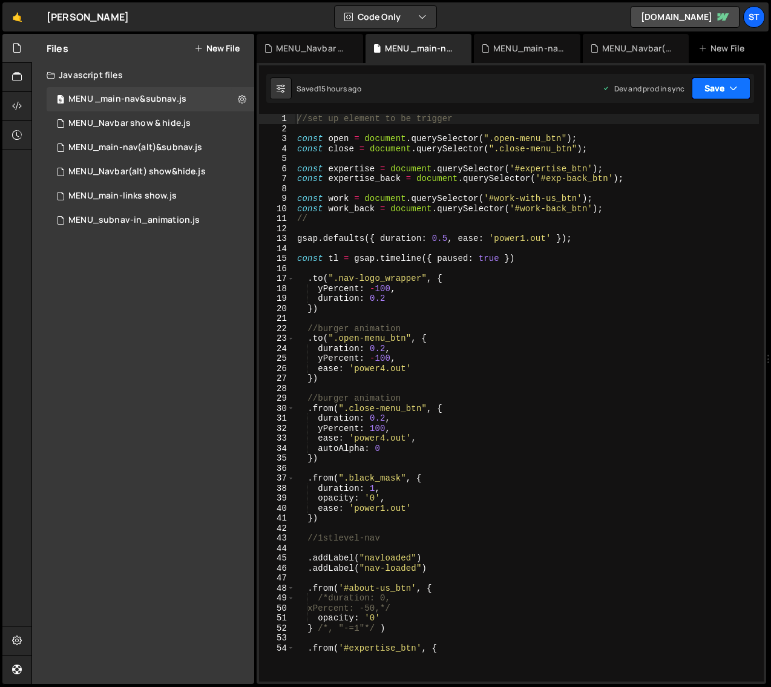
click at [736, 88] on icon "button" at bounding box center [734, 88] width 8 height 12
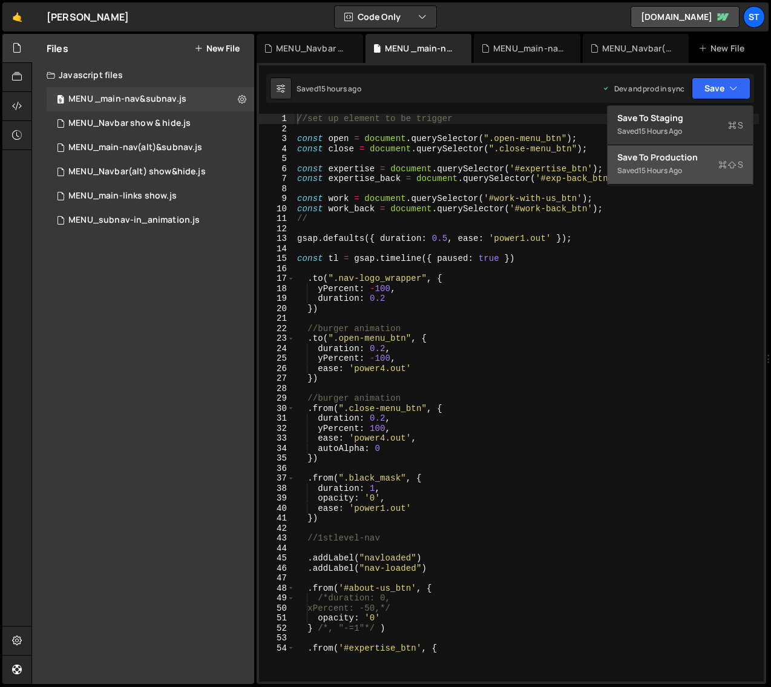
click at [664, 163] on div "Saved 15 hours ago" at bounding box center [681, 170] width 126 height 15
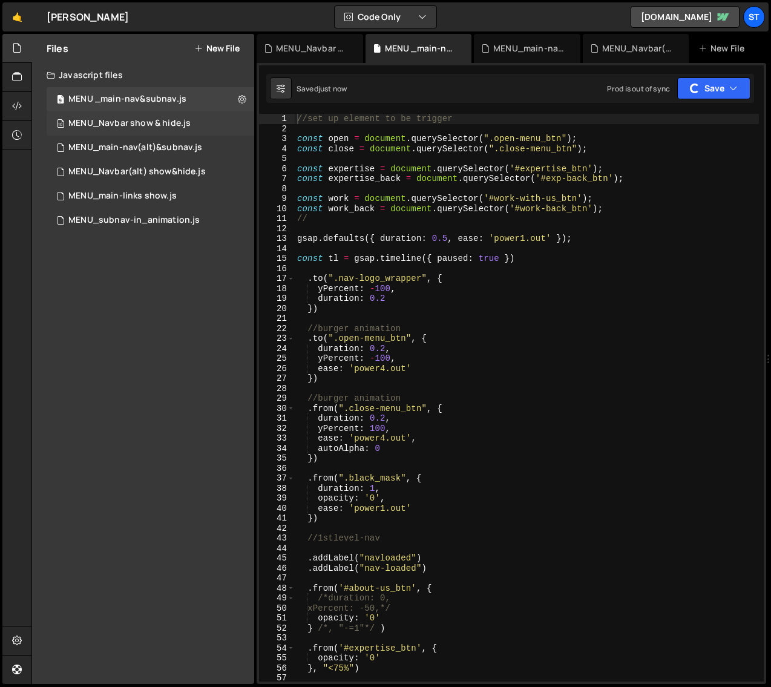
click at [100, 119] on div "MENU_Navbar show & hide.js" at bounding box center [129, 123] width 122 height 11
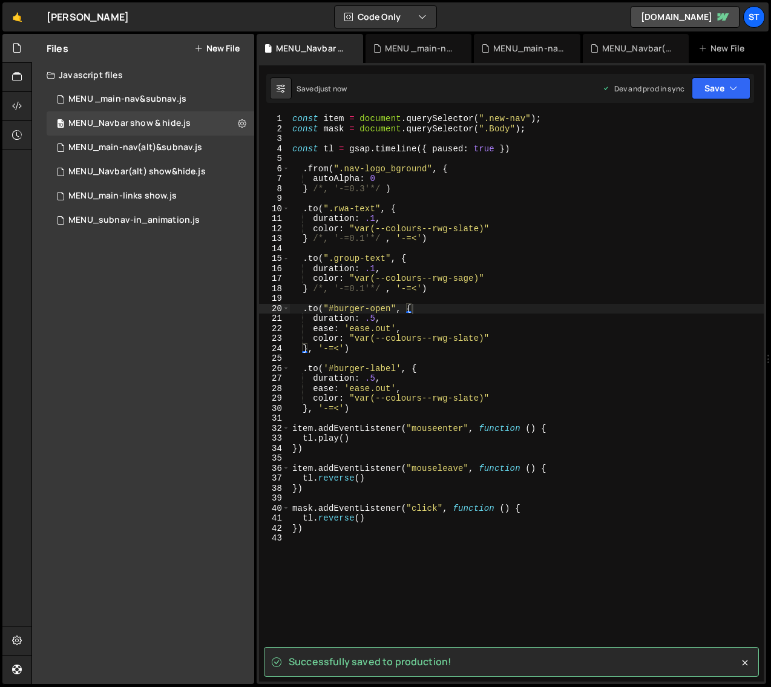
scroll to position [2546, 0]
click at [722, 89] on button "Save" at bounding box center [721, 88] width 59 height 22
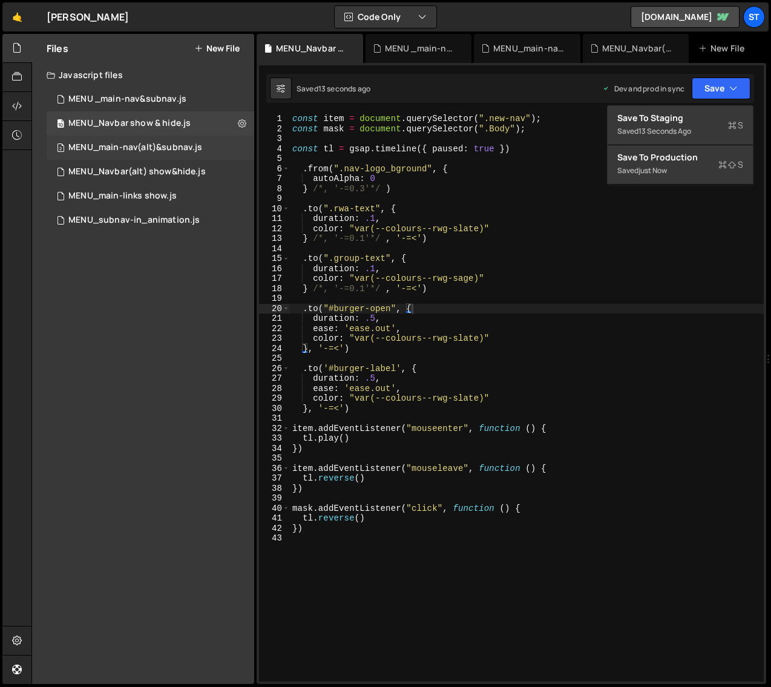
click at [157, 152] on div "MENU_main-nav(alt)&subnav.js" at bounding box center [135, 147] width 134 height 11
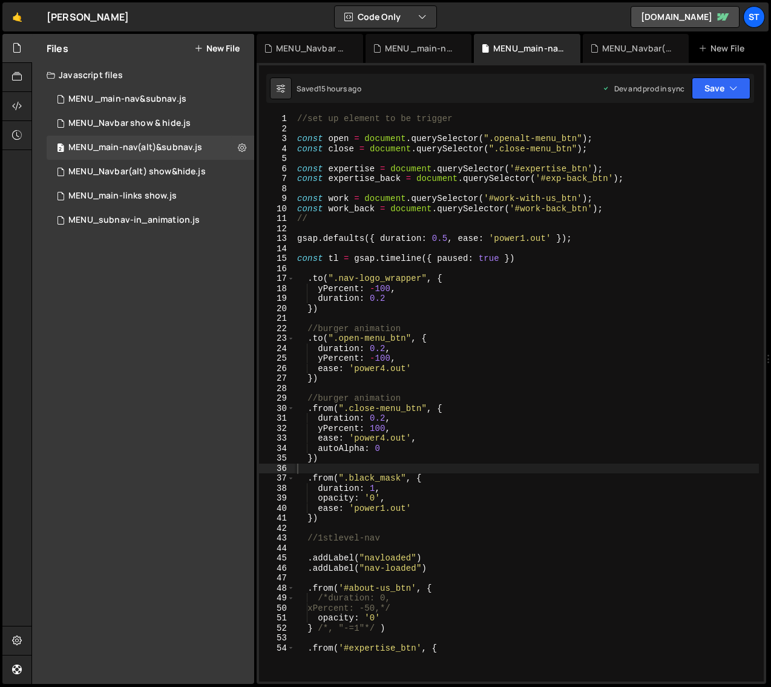
scroll to position [0, 0]
click at [717, 85] on button "Save" at bounding box center [721, 88] width 59 height 22
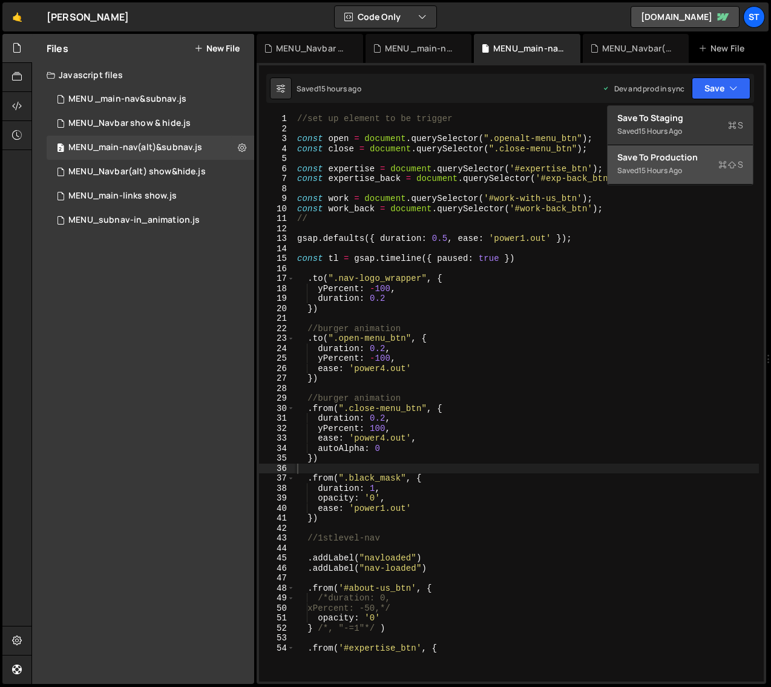
click at [646, 158] on div "Save to Production S" at bounding box center [681, 157] width 126 height 12
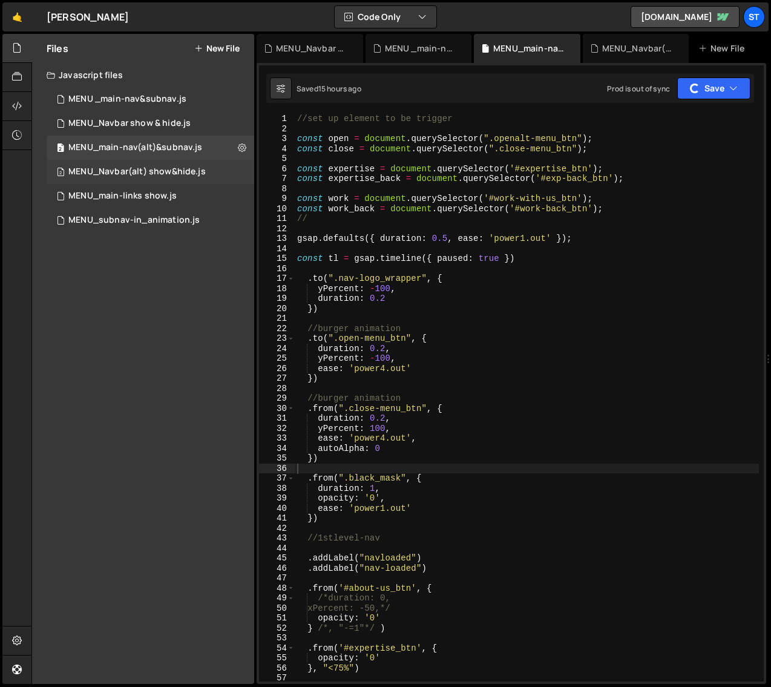
click at [174, 168] on div "MENU_Navbar(alt) show&hide.js" at bounding box center [136, 171] width 137 height 11
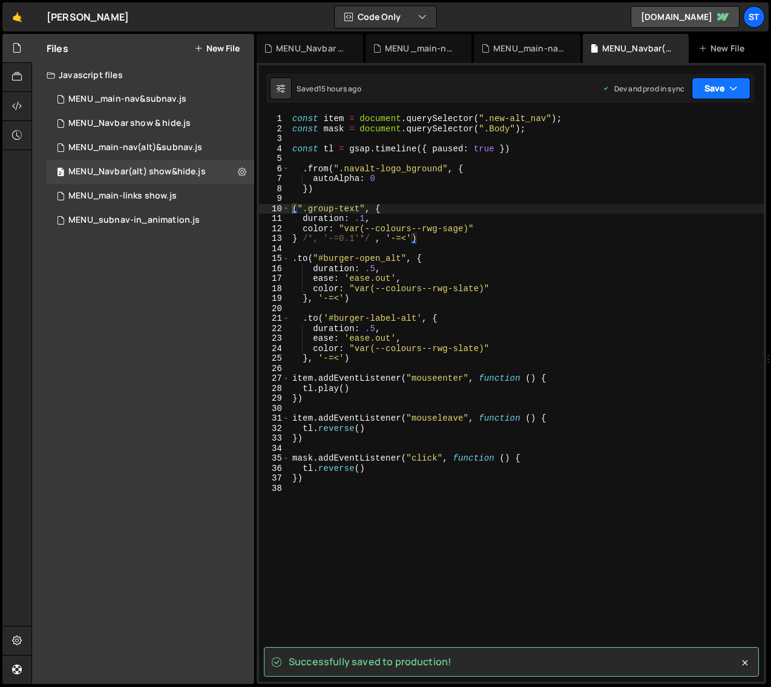
click at [719, 83] on button "Save" at bounding box center [721, 88] width 59 height 22
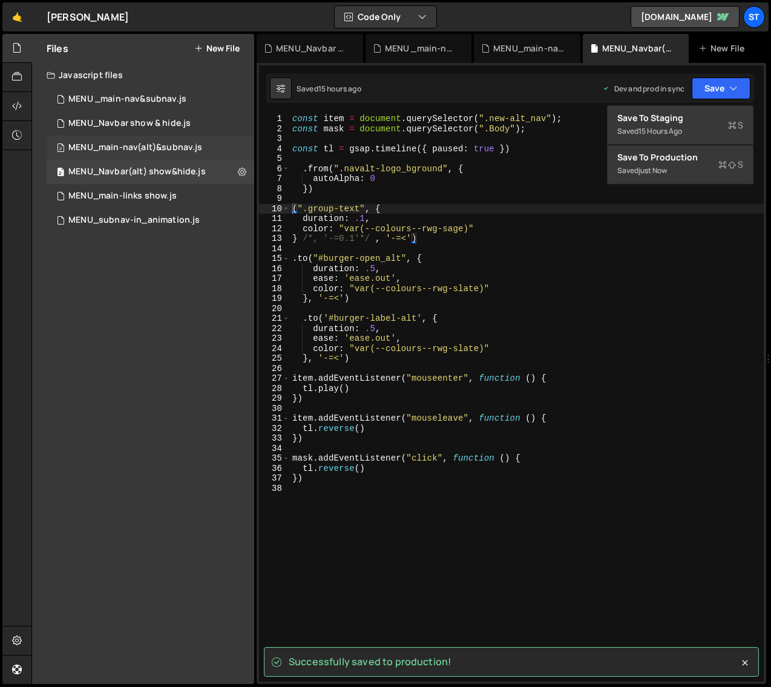
click at [178, 140] on div "2 MENU_main-nav(alt)&subnav.js 0" at bounding box center [151, 148] width 208 height 24
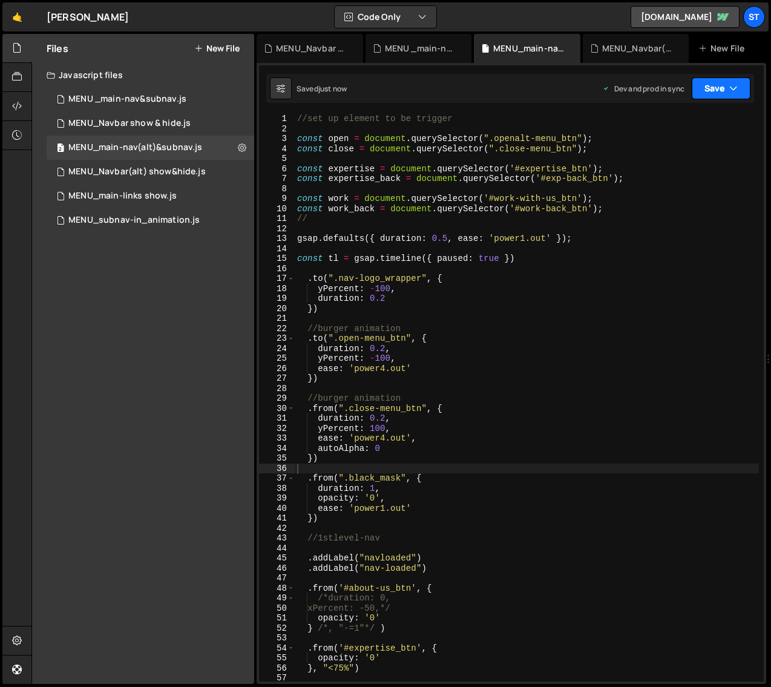
click at [736, 85] on icon "button" at bounding box center [734, 88] width 8 height 12
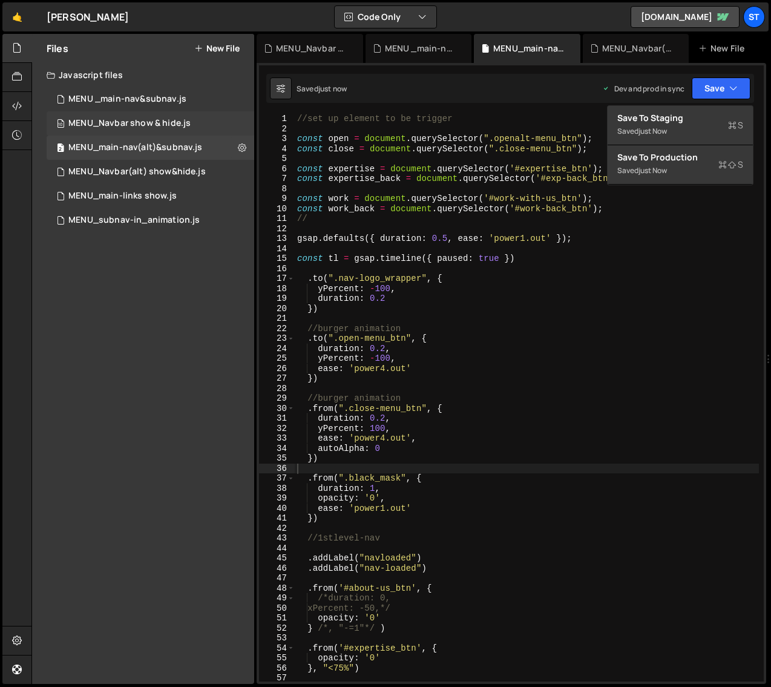
click at [150, 116] on div "10 MENU_Navbar show & hide.js 0" at bounding box center [151, 123] width 208 height 24
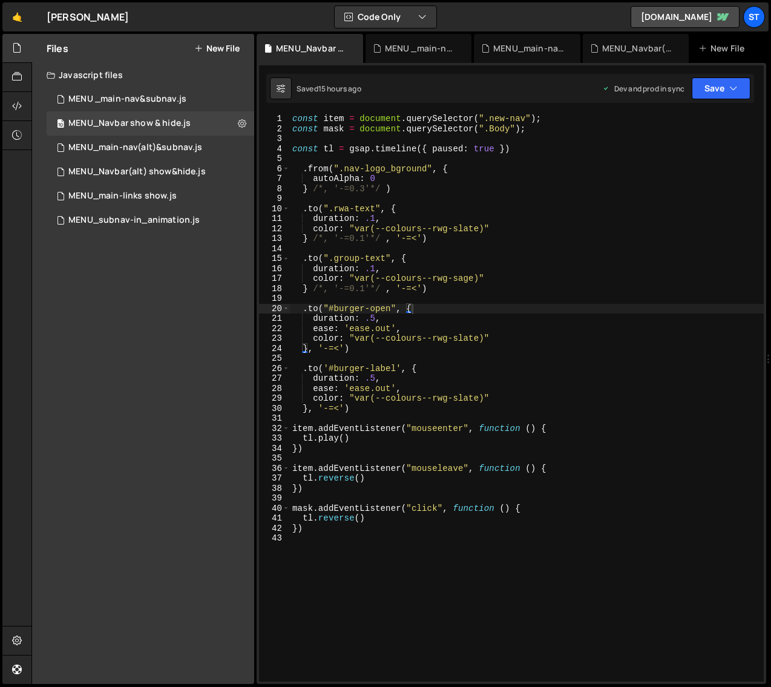
scroll to position [2546, 0]
